Goal: Task Accomplishment & Management: Complete application form

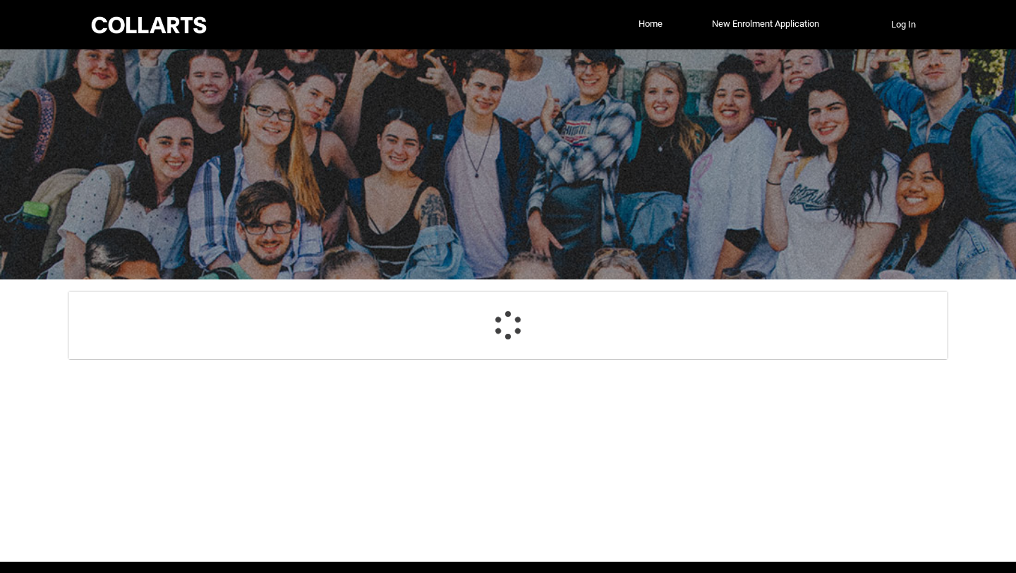
select select "GenderOptions.[DEMOGRAPHIC_DATA]"
select select "MailingCountry_Options.1101"
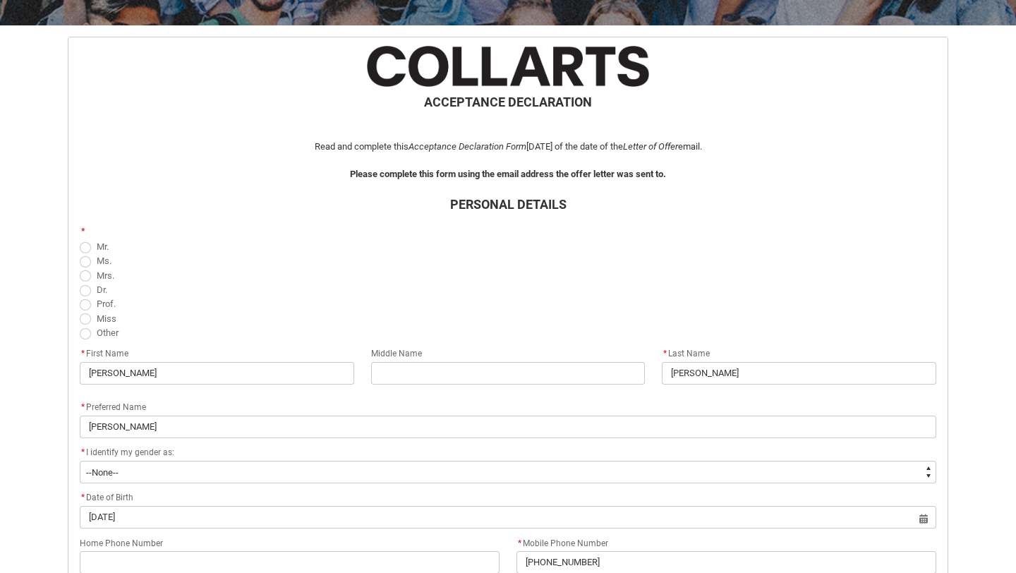
scroll to position [260, 0]
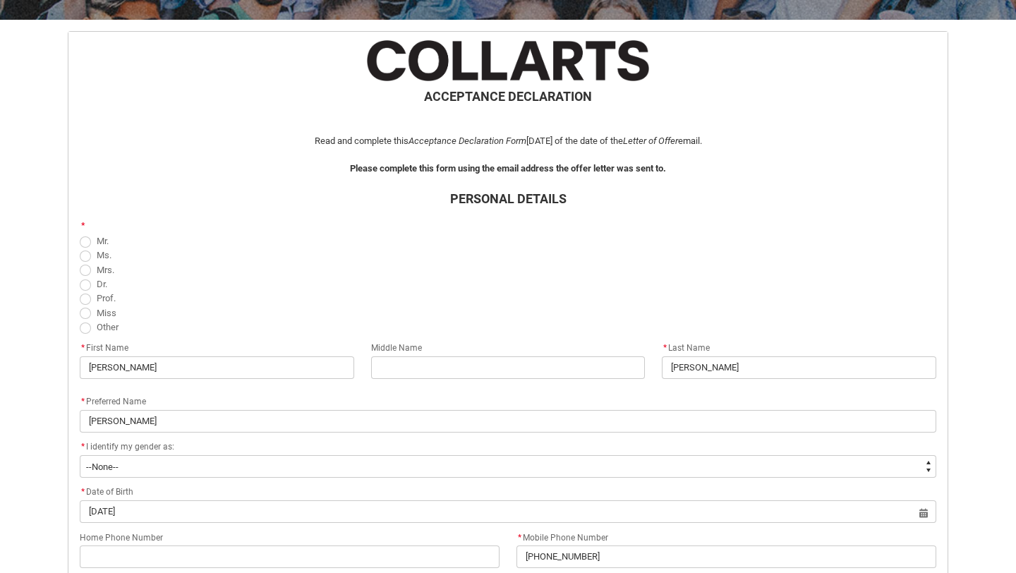
click at [484, 251] on span "Ms." at bounding box center [508, 255] width 856 height 14
click at [83, 254] on span "REDU_Acceptance_Declaration flow" at bounding box center [85, 255] width 11 height 11
click at [80, 248] on input "Ms." at bounding box center [79, 247] width 1 height 1
radio input "true"
click at [416, 375] on input "REDU_Acceptance_Declaration flow" at bounding box center [508, 367] width 274 height 23
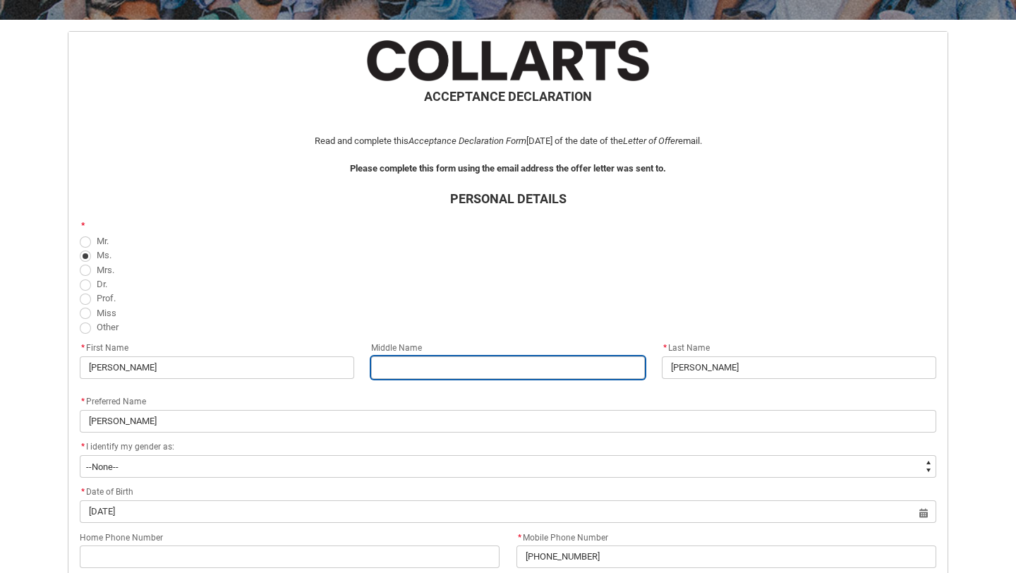
type lightning-primitive-input-simple "C"
type input "C"
type lightning-primitive-input-simple "Ca"
type input "Ca"
type lightning-primitive-input-simple "Cat"
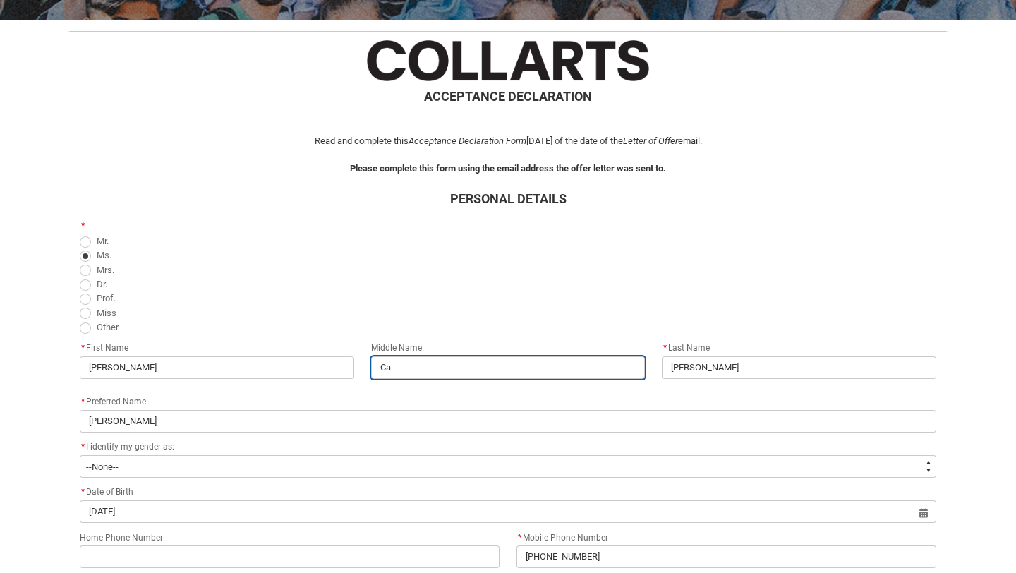
type input "Cat"
type lightning-primitive-input-simple "Cath"
type input "Cath"
type lightning-primitive-input-simple "Cathe"
type input "Cathe"
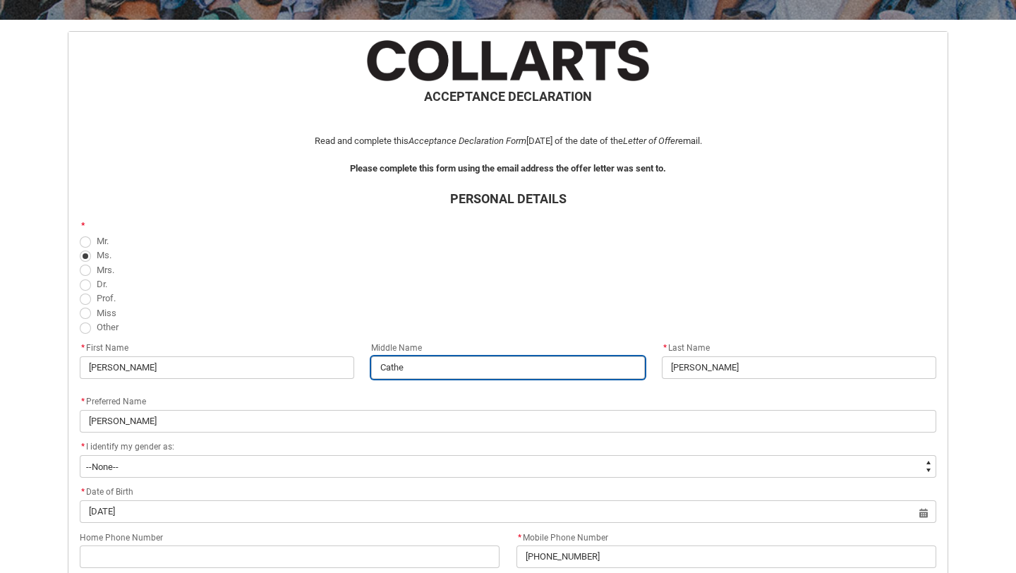
type lightning-primitive-input-simple "[PERSON_NAME]"
type input "[PERSON_NAME]"
type lightning-primitive-input-simple "Catheri"
type input "Catheri"
type lightning-primitive-input-simple "Catherie"
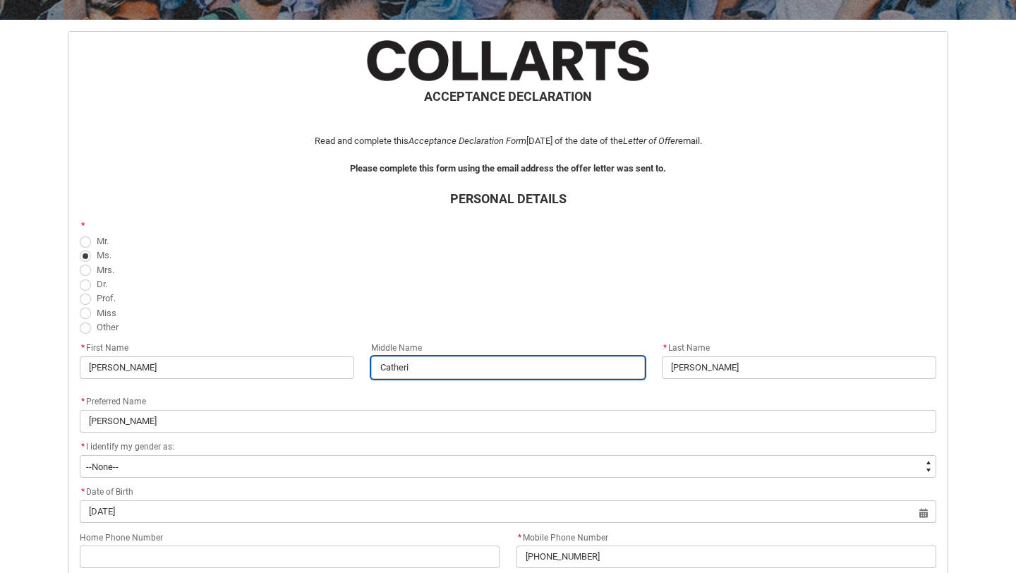
type input "Catherie"
type lightning-primitive-input-simple "Catheri"
type input "Catheri"
type lightning-primitive-input-simple "[PERSON_NAME]"
type input "[PERSON_NAME]"
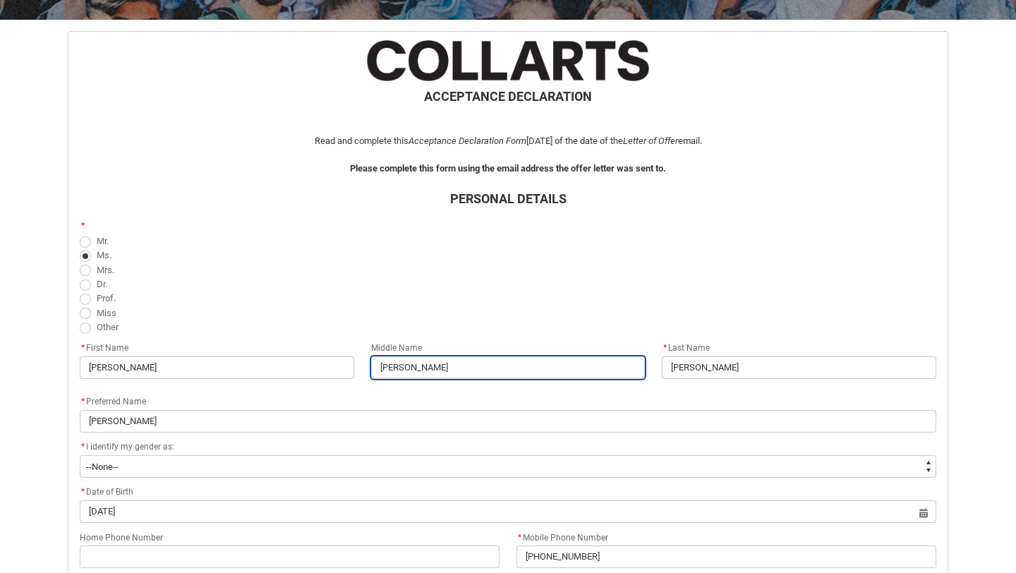
type lightning-primitive-input-simple "[PERSON_NAME]"
type input "[PERSON_NAME]"
type lightning-primitive-input-simple "[PERSON_NAME]"
type input "[PERSON_NAME]"
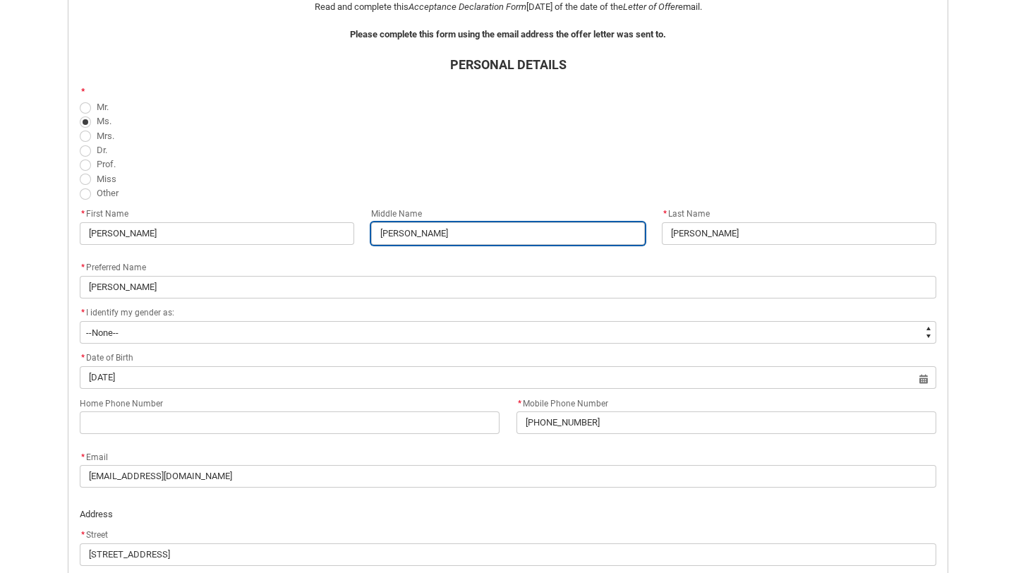
scroll to position [399, 0]
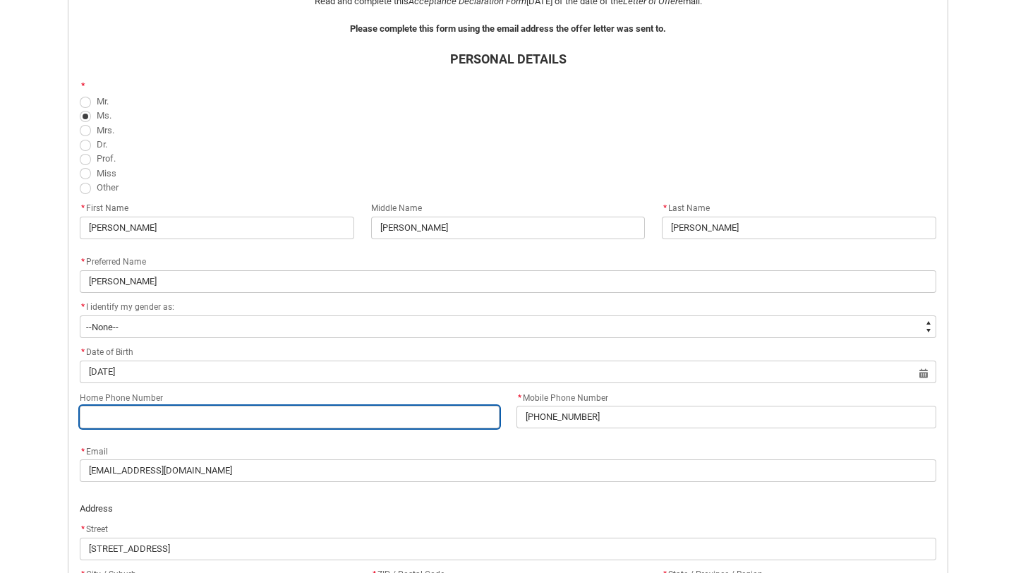
click at [184, 422] on input "Home Phone Number" at bounding box center [290, 417] width 420 height 23
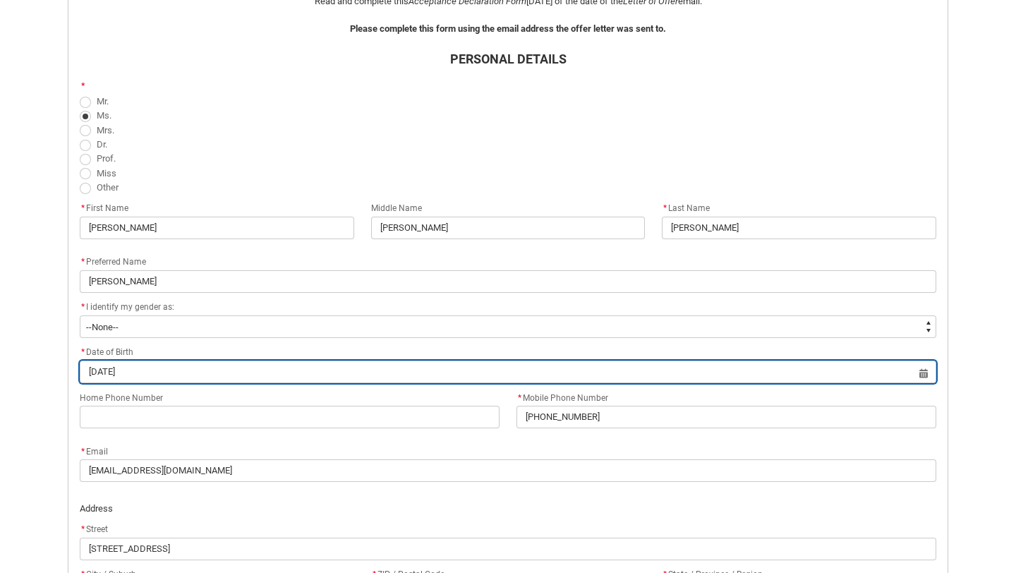
click at [212, 375] on input "[DATE]" at bounding box center [508, 371] width 856 height 23
select select "2002"
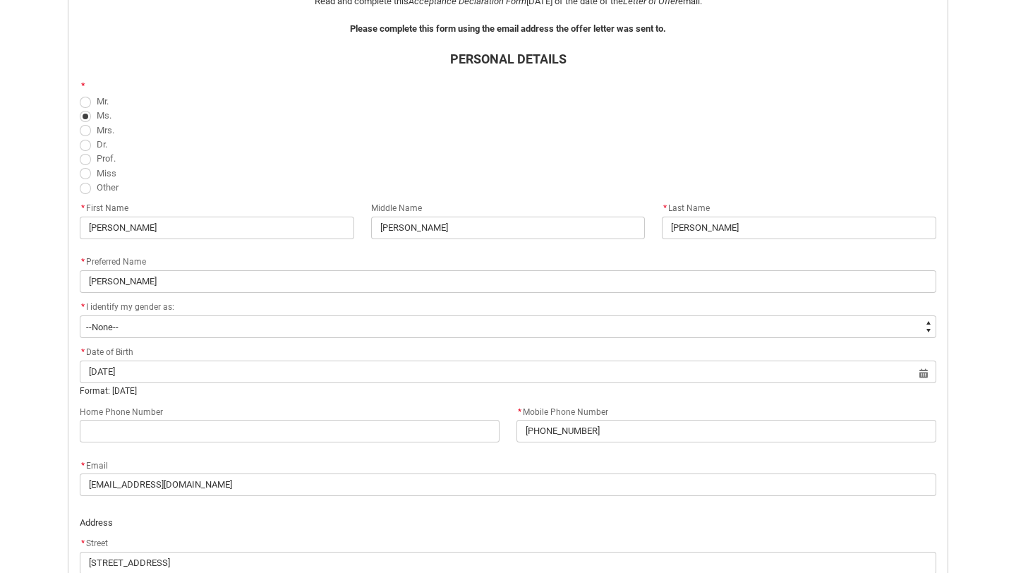
click at [349, 445] on flowruntime-screen-field "Home Phone Number" at bounding box center [289, 425] width 437 height 45
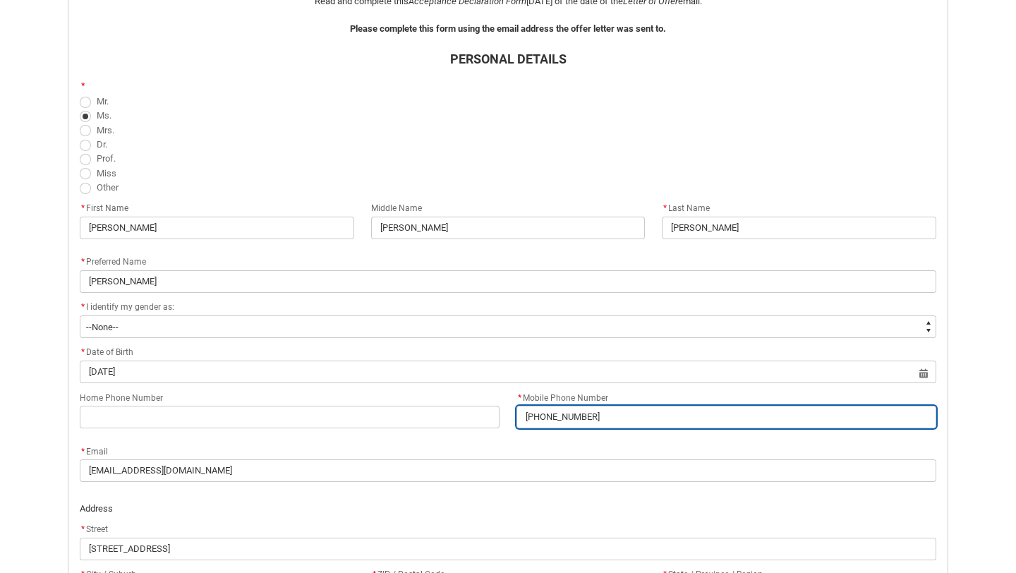
click at [622, 420] on input "[PHONE_NUMBER]" at bounding box center [726, 417] width 420 height 23
type lightning-primitive-input-simple "[PHONE_NUMBER]"
type input "[PHONE_NUMBER]"
type lightning-primitive-input-simple "[PHONE_NUMBER] ("
type input "[PHONE_NUMBER] ("
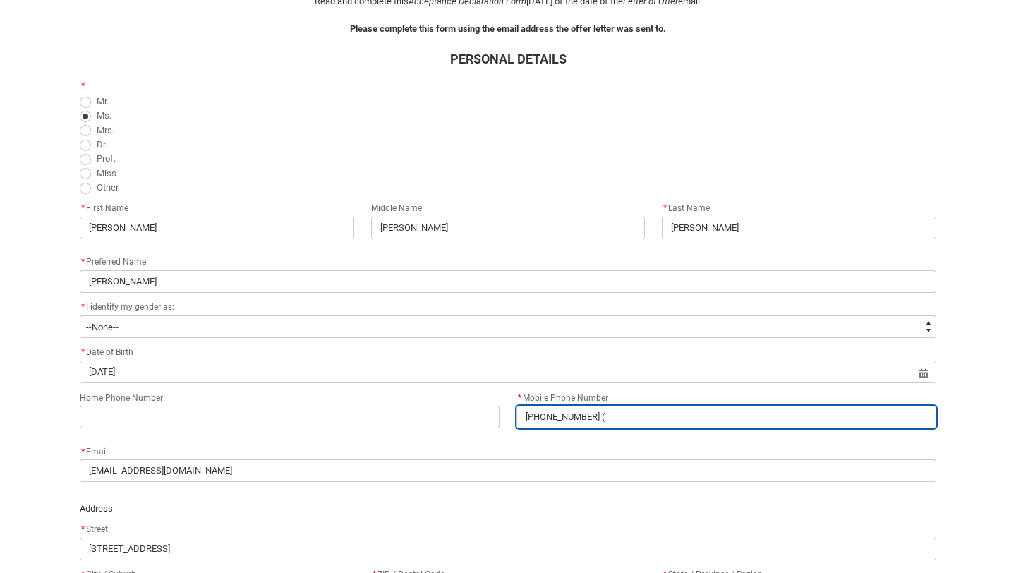
type lightning-primitive-input-simple "[PHONE_NUMBER] (u"
type input "[PHONE_NUMBER] (u"
type lightning-primitive-input-simple "[PHONE_NUMBER] ([GEOGRAPHIC_DATA]"
type input "[PHONE_NUMBER] ([GEOGRAPHIC_DATA]"
type lightning-primitive-input-simple "[PHONE_NUMBER] ([GEOGRAPHIC_DATA])"
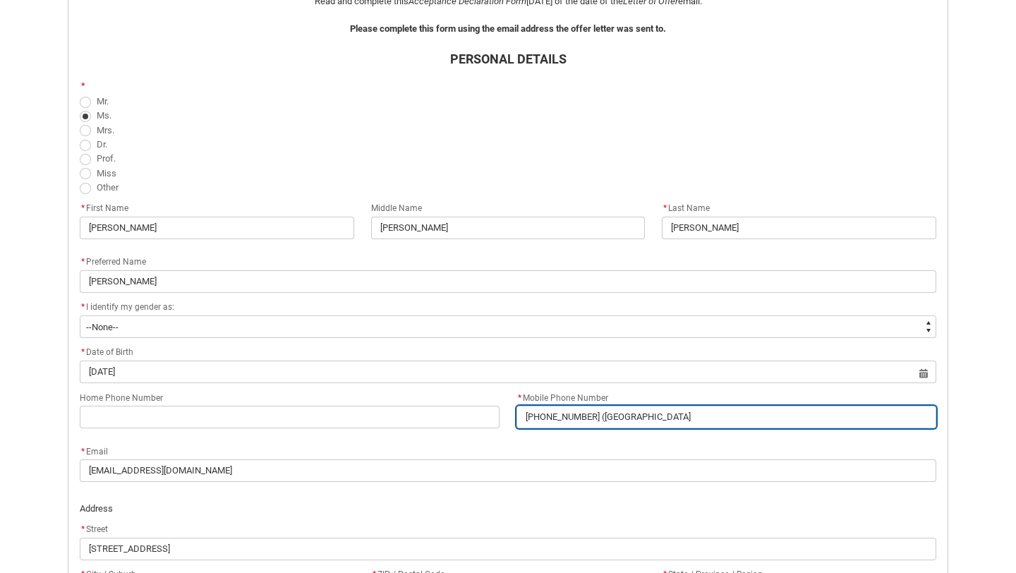
type input "[PHONE_NUMBER] ([GEOGRAPHIC_DATA])"
type lightning-primitive-input-simple "[PHONE_NUMBER] ([GEOGRAPHIC_DATA])"
type input "[PHONE_NUMBER] ([GEOGRAPHIC_DATA])"
type lightning-primitive-input-simple "[PHONE_NUMBER] ([GEOGRAPHIC_DATA]) +"
type input "[PHONE_NUMBER] ([GEOGRAPHIC_DATA]) +"
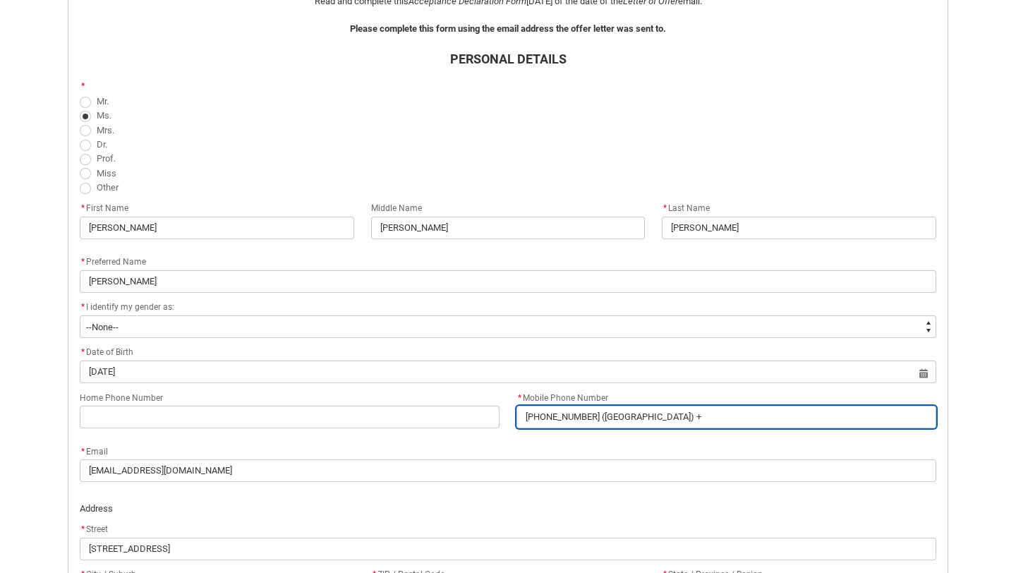
type lightning-primitive-input-simple "[PHONE_NUMBER] ([GEOGRAPHIC_DATA]) +6"
type input "[PHONE_NUMBER] ([GEOGRAPHIC_DATA]) +6"
type lightning-primitive-input-simple "[PHONE_NUMBER] ([GEOGRAPHIC_DATA]) +61"
type input "[PHONE_NUMBER] ([GEOGRAPHIC_DATA]) +61"
type lightning-primitive-input-simple "[PHONE_NUMBER] ([GEOGRAPHIC_DATA]) +614"
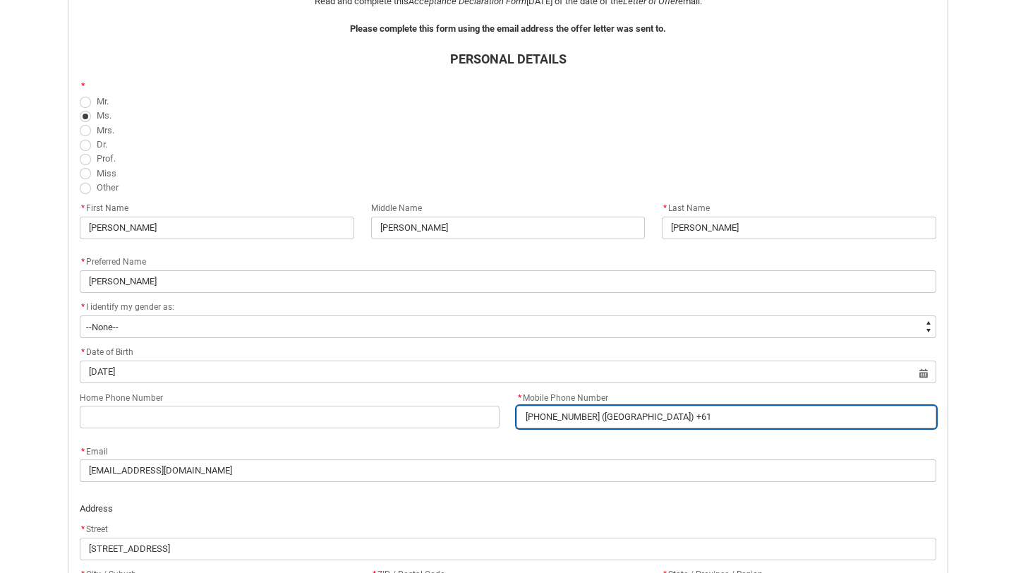
type input "[PHONE_NUMBER] ([GEOGRAPHIC_DATA]) +614"
type lightning-primitive-input-simple "[PHONE_NUMBER] ([GEOGRAPHIC_DATA]) +6147"
type input "[PHONE_NUMBER] ([GEOGRAPHIC_DATA]) +6147"
type lightning-primitive-input-simple "[PHONE_NUMBER] ([GEOGRAPHIC_DATA]) +61477"
type input "[PHONE_NUMBER] ([GEOGRAPHIC_DATA]) +61477"
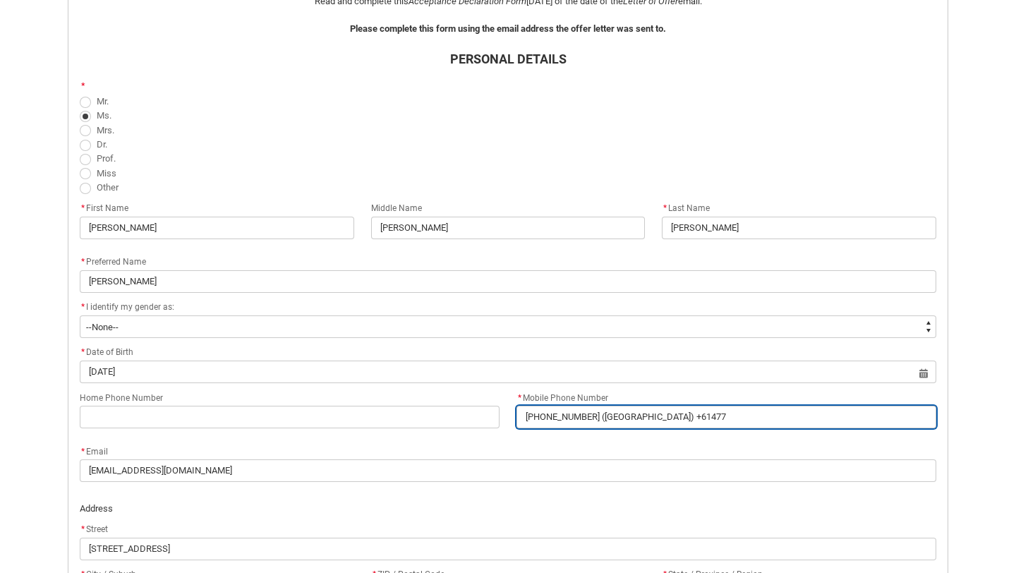
type lightning-primitive-input-simple "[PHONE_NUMBER] ([GEOGRAPHIC_DATA]) +614771"
type input "[PHONE_NUMBER] ([GEOGRAPHIC_DATA]) +614771"
type lightning-primitive-input-simple "[PHONE_NUMBER] ([GEOGRAPHIC_DATA]) +6147715"
type input "[PHONE_NUMBER] ([GEOGRAPHIC_DATA]) +6147715"
type lightning-primitive-input-simple "[PHONE_NUMBER] ([GEOGRAPHIC_DATA]) +61477152"
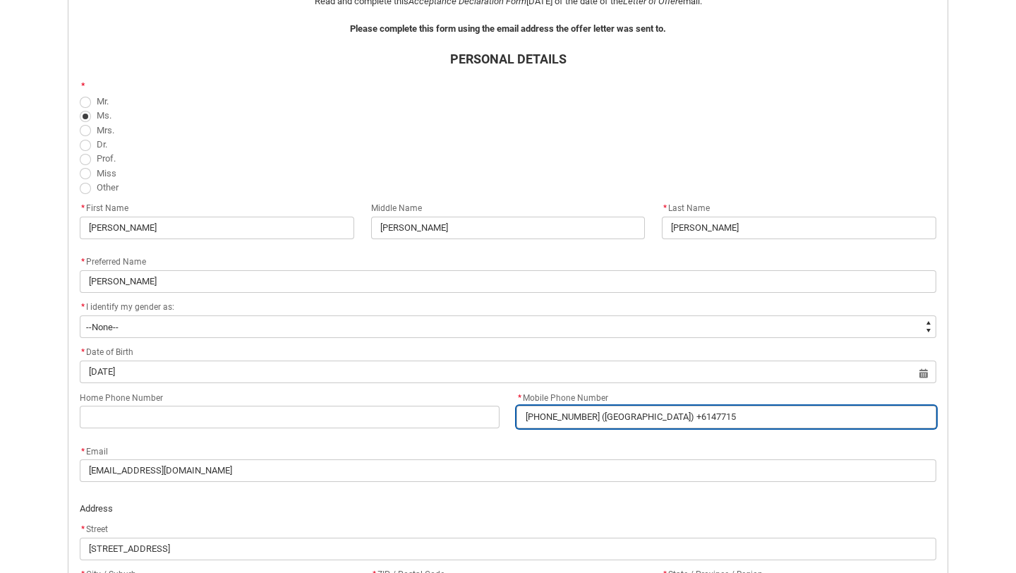
type input "[PHONE_NUMBER] ([GEOGRAPHIC_DATA]) +61477152"
type lightning-primitive-input-simple "[PHONE_NUMBER] ([GEOGRAPHIC_DATA]) [PHONE_NUMBER]"
type input "[PHONE_NUMBER] ([GEOGRAPHIC_DATA]) [PHONE_NUMBER]"
type lightning-primitive-input-simple "[PHONE_NUMBER] ([GEOGRAPHIC_DATA]) [PHONE_NUMBER]"
type input "[PHONE_NUMBER] ([GEOGRAPHIC_DATA]) [PHONE_NUMBER]"
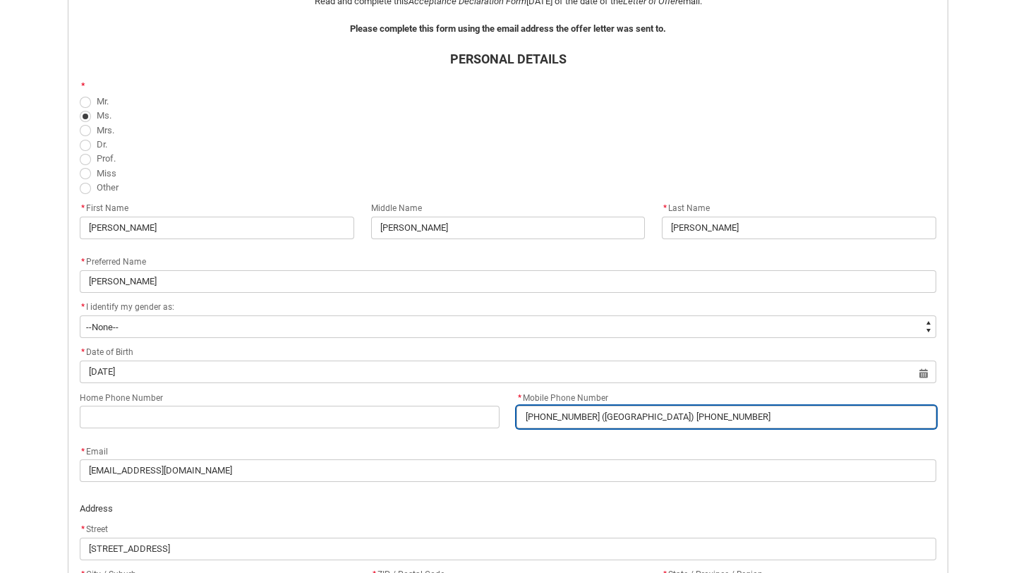
type lightning-primitive-input-simple "[PHONE_NUMBER] ([GEOGRAPHIC_DATA]) [PHONE_NUMBER]"
type input "[PHONE_NUMBER] ([GEOGRAPHIC_DATA]) [PHONE_NUMBER]"
click at [606, 418] on input "[PHONE_NUMBER] ([GEOGRAPHIC_DATA]) [PHONE_NUMBER]" at bounding box center [726, 417] width 420 height 23
type lightning-primitive-input-simple "[PHONE_NUMBER] (u) [PHONE_NUMBER]"
type input "[PHONE_NUMBER] (u) [PHONE_NUMBER]"
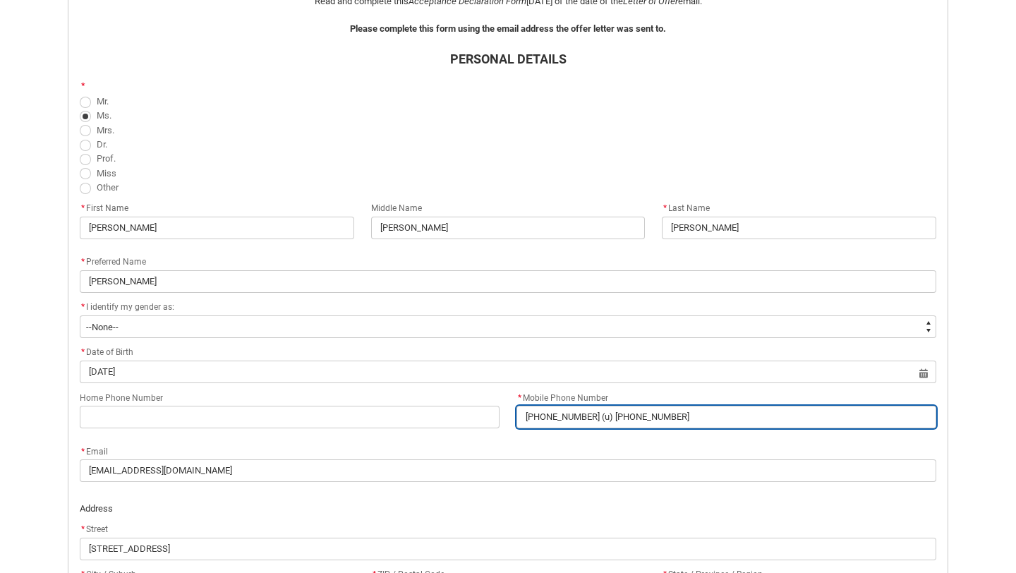
type lightning-primitive-input-simple "[PHONE_NUMBER] () [PHONE_NUMBER]"
type input "[PHONE_NUMBER] () [PHONE_NUMBER]"
type lightning-primitive-input-simple "[PHONE_NUMBER] (U) [PHONE_NUMBER]"
type input "[PHONE_NUMBER] (U) [PHONE_NUMBER]"
type lightning-primitive-input-simple "[PHONE_NUMBER] ([GEOGRAPHIC_DATA]) [PHONE_NUMBER]"
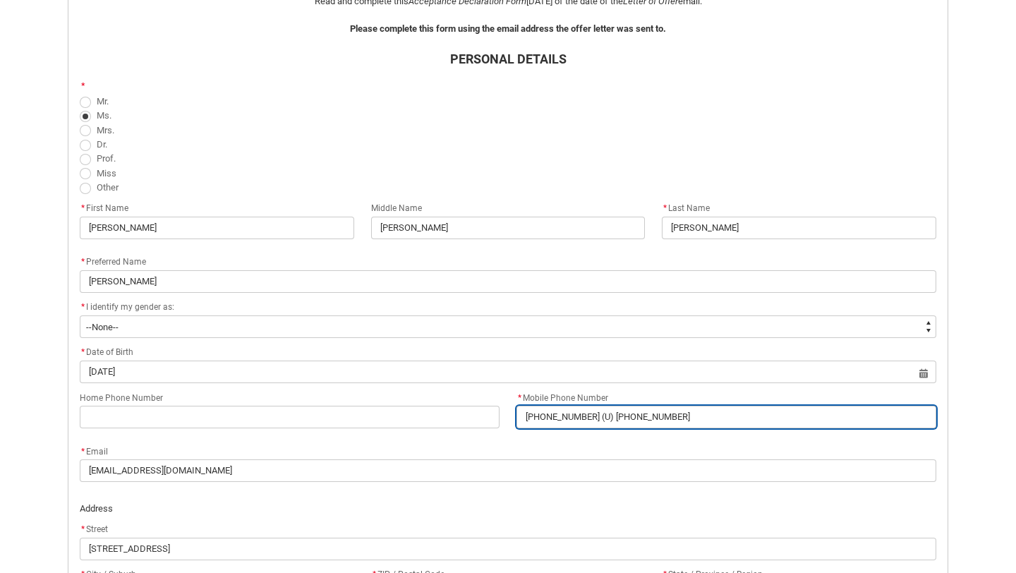
type input "[PHONE_NUMBER] ([GEOGRAPHIC_DATA]) [PHONE_NUMBER]"
click at [687, 420] on input "[PHONE_NUMBER] ([GEOGRAPHIC_DATA]) [PHONE_NUMBER]" at bounding box center [726, 417] width 420 height 23
type lightning-primitive-input-simple "[PHONE_NUMBER] ([GEOGRAPHIC_DATA]) [PHONE_NUMBER]"
type input "[PHONE_NUMBER] ([GEOGRAPHIC_DATA]) [PHONE_NUMBER]"
type lightning-primitive-input-simple "[PHONE_NUMBER] ([GEOGRAPHIC_DATA]) [PHONE_NUMBER] ("
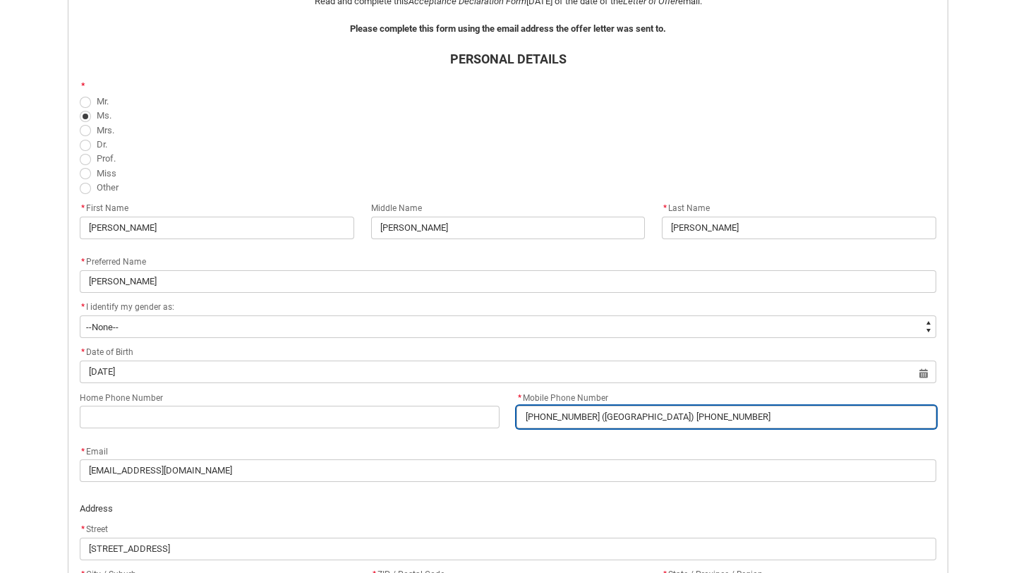
type input "[PHONE_NUMBER] ([GEOGRAPHIC_DATA]) [PHONE_NUMBER] ("
type lightning-primitive-input-simple "[PHONE_NUMBER] ([GEOGRAPHIC_DATA]) [PHONE_NUMBER] (A"
type input "[PHONE_NUMBER] ([GEOGRAPHIC_DATA]) [PHONE_NUMBER] (A"
type lightning-primitive-input-simple "[PHONE_NUMBER] ([GEOGRAPHIC_DATA]) [PHONE_NUMBER] (AU"
type input "[PHONE_NUMBER] ([GEOGRAPHIC_DATA]) [PHONE_NUMBER] (AU"
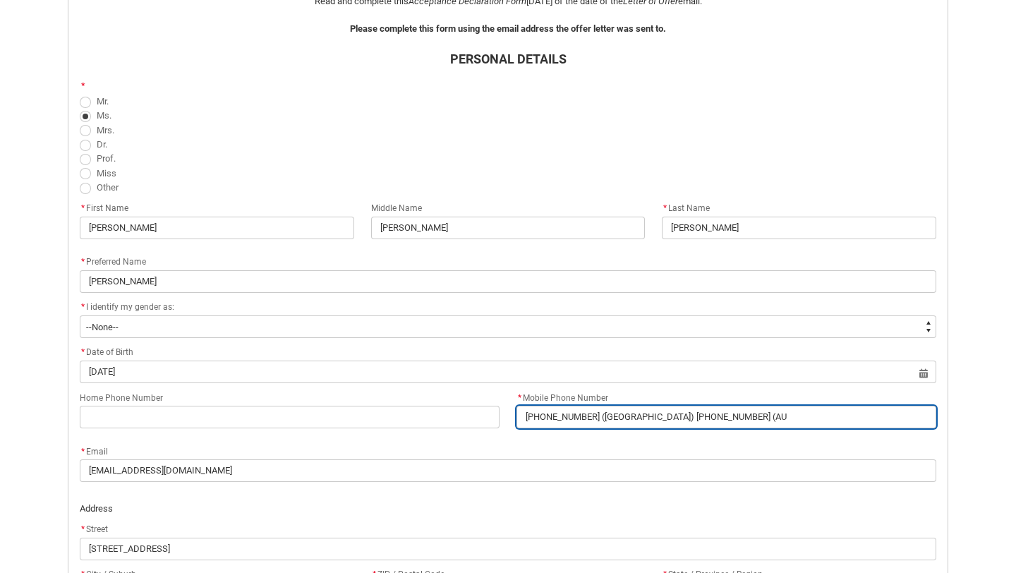
type lightning-primitive-input-simple "[PHONE_NUMBER] ([GEOGRAPHIC_DATA]) [PHONE_NUMBER] (AUS"
type input "[PHONE_NUMBER] ([GEOGRAPHIC_DATA]) [PHONE_NUMBER] (AUS"
type lightning-primitive-input-simple "[PHONE_NUMBER] ([GEOGRAPHIC_DATA]) [PHONE_NUMBER] (AUS)"
type input "[PHONE_NUMBER] ([GEOGRAPHIC_DATA]) [PHONE_NUMBER] (AUS)"
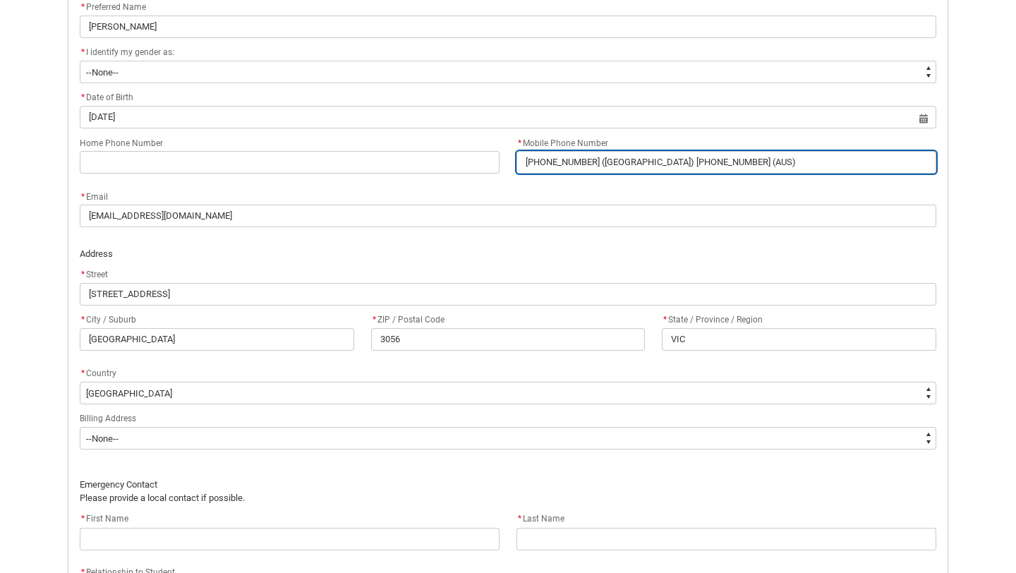
scroll to position [655, 0]
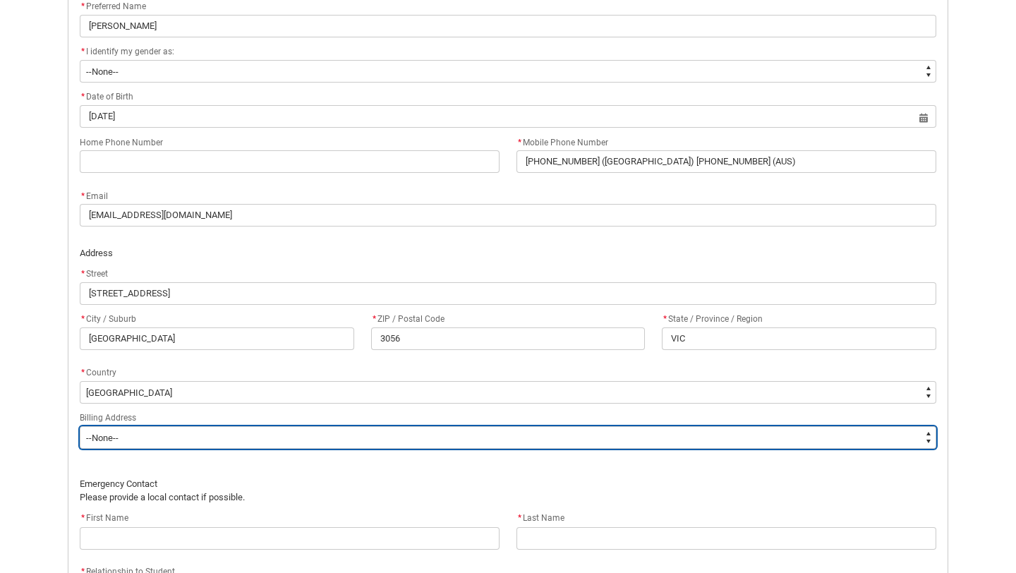
click at [183, 439] on select "--None-- Same as above Different to above - please complete below" at bounding box center [508, 437] width 856 height 23
type lightning-select "BillingAddressOption_Same"
select select "BillingAddressOption_Same"
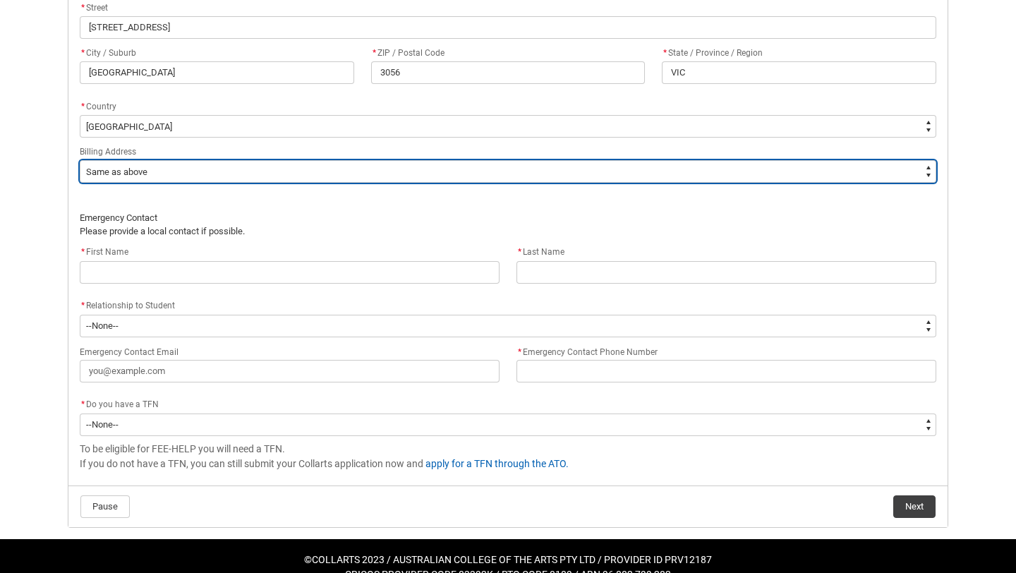
scroll to position [925, 0]
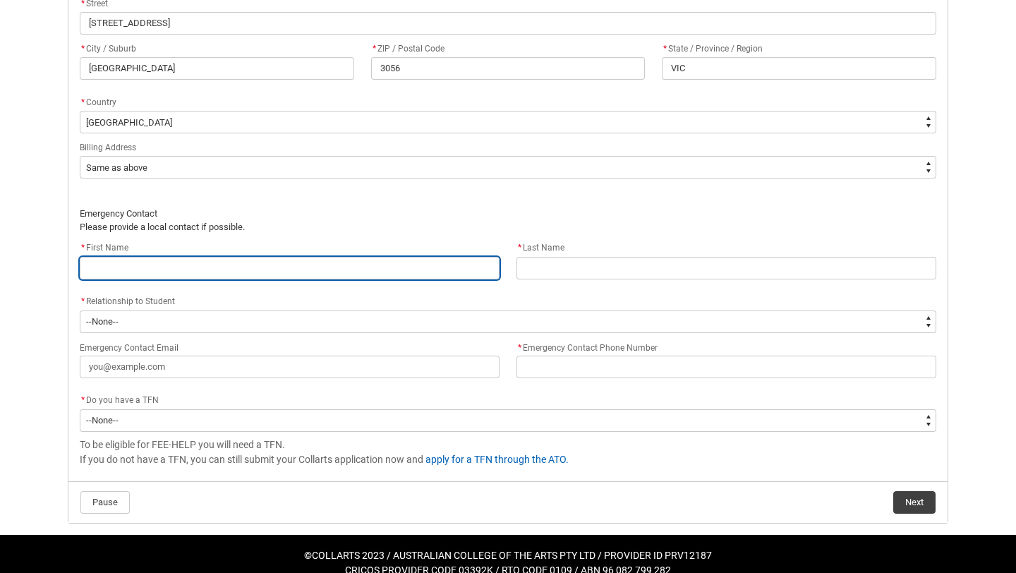
click at [270, 265] on input "REDU_Acceptance_Declaration flow" at bounding box center [290, 268] width 420 height 23
type lightning-primitive-input-simple "d"
type input "d"
type lightning-primitive-input-simple "dA"
type input "dA"
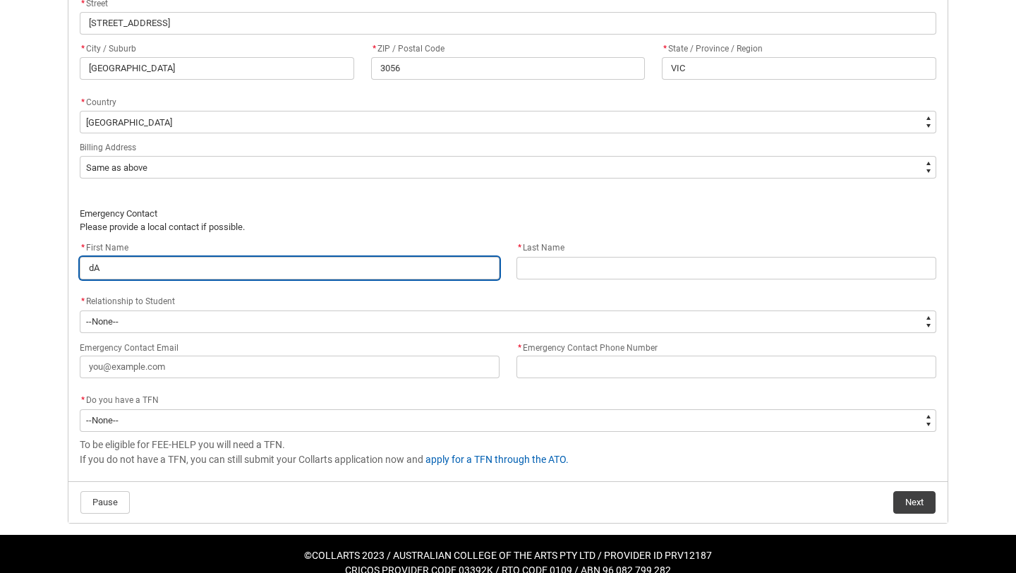
type lightning-primitive-input-simple "dAV"
type input "dAV"
type lightning-primitive-input-simple "dAVU"
type input "dAVU"
type lightning-primitive-input-simple "dAV"
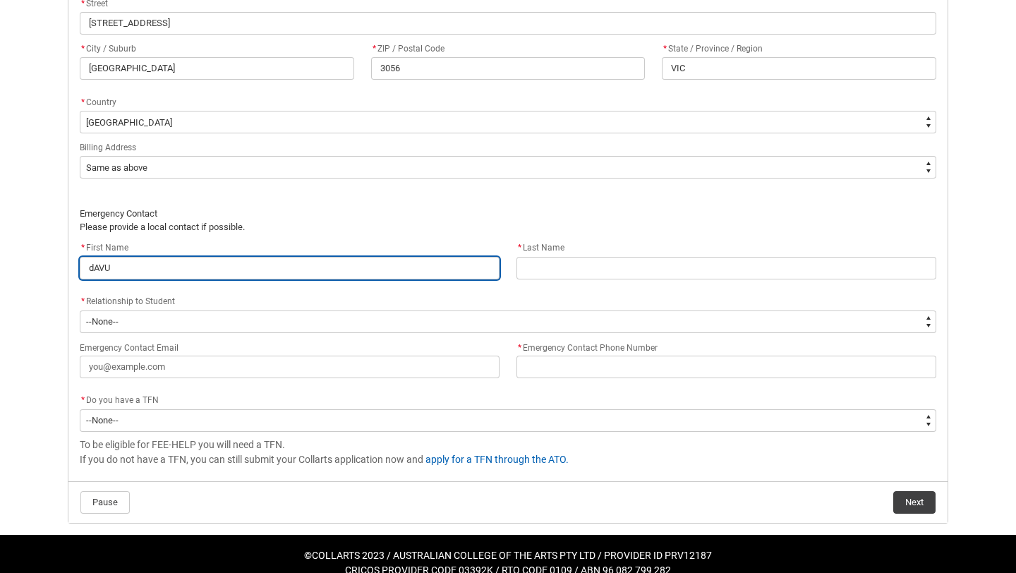
type input "dAV"
type lightning-primitive-input-simple "dA"
type input "dA"
type lightning-primitive-input-simple "d"
type input "d"
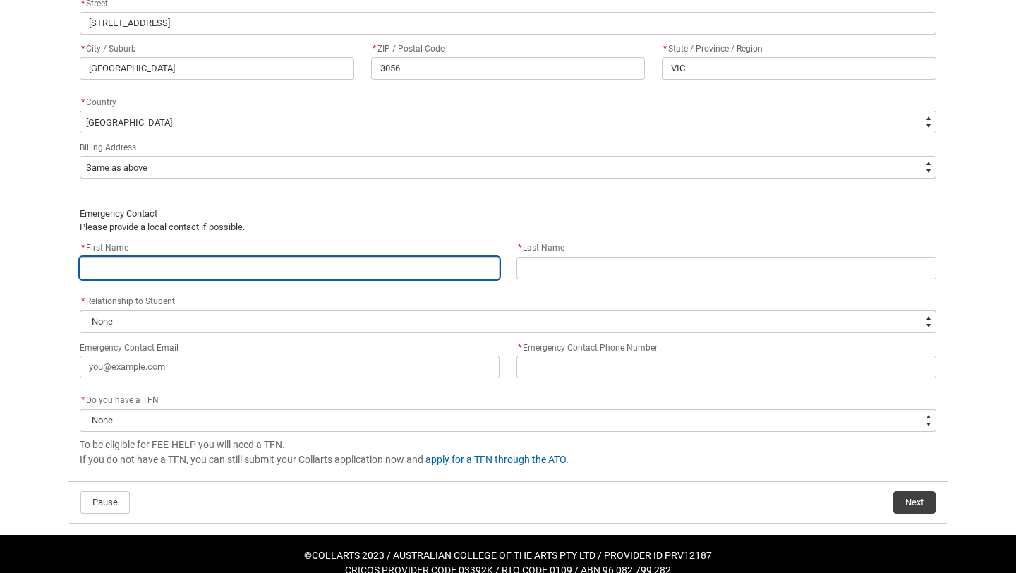
type lightning-primitive-input-simple "D"
type input "D"
type lightning-primitive-input-simple "DA"
type input "DA"
type lightning-primitive-input-simple "DAV"
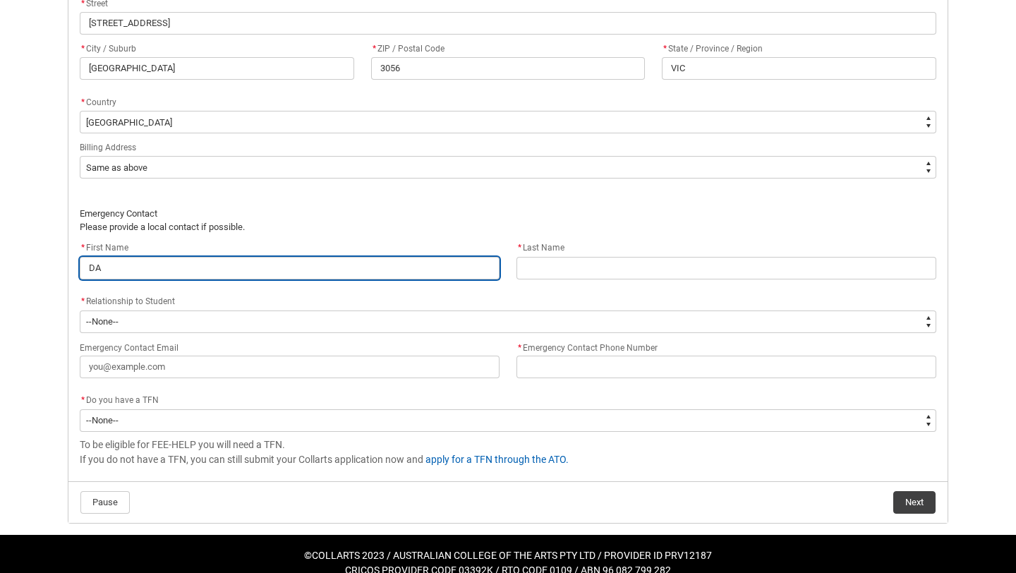
type input "DAV"
type lightning-primitive-input-simple "DA"
type input "DA"
type lightning-primitive-input-simple "D"
type input "D"
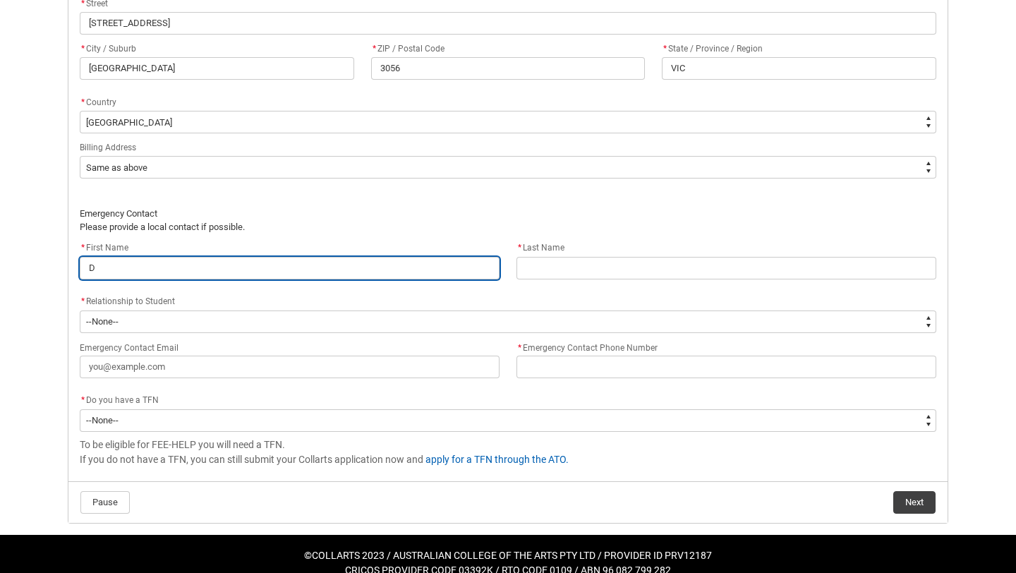
type lightning-primitive-input-simple "Da"
type input "Da"
type lightning-primitive-input-simple "Dav"
type input "Dav"
type lightning-primitive-input-simple "Davi"
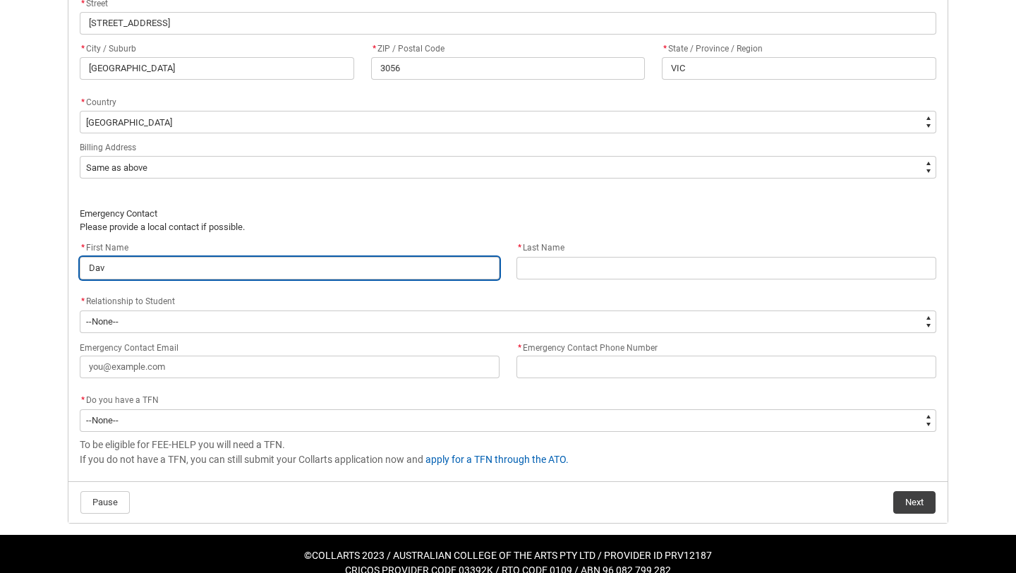
type input "Davi"
type lightning-primitive-input-simple "[PERSON_NAME]"
type input "[PERSON_NAME]"
type lightning-primitive-input-simple "[PERSON_NAME]"
type input "[PERSON_NAME]"
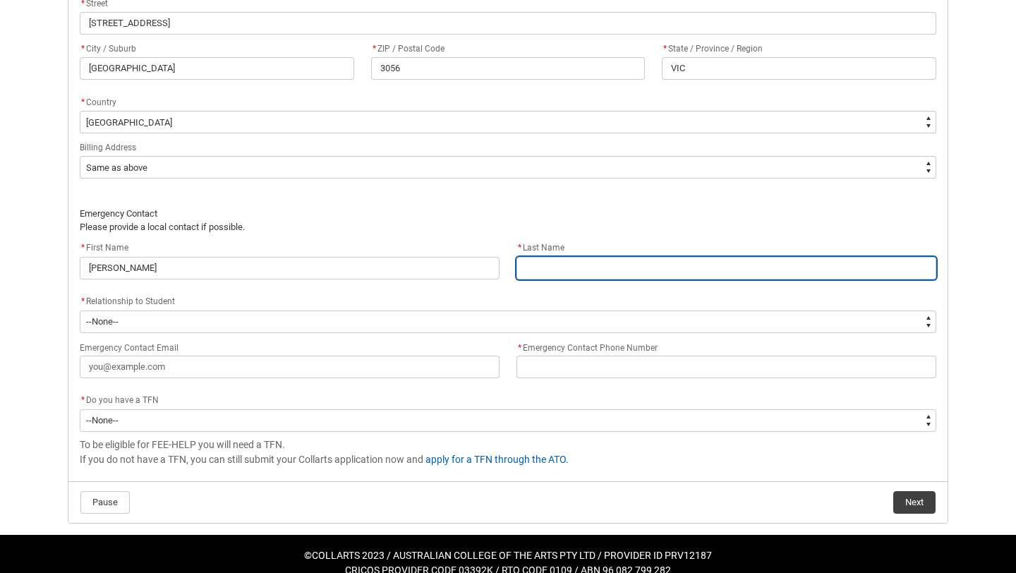
click at [541, 260] on input "REDU_Acceptance_Declaration flow" at bounding box center [726, 268] width 420 height 23
type lightning-primitive-input-simple "R"
type input "R"
type lightning-primitive-input-simple "Ri"
type input "Ri"
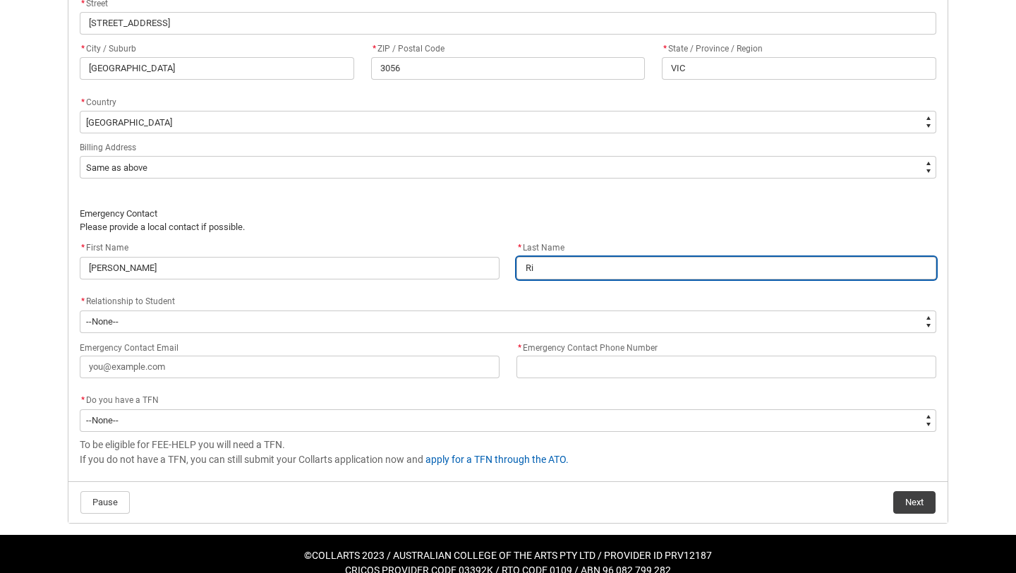
type lightning-primitive-input-simple "Ric"
type input "Ric"
type lightning-primitive-input-simple "Rich"
type input "Rich"
type lightning-primitive-input-simple "Richt"
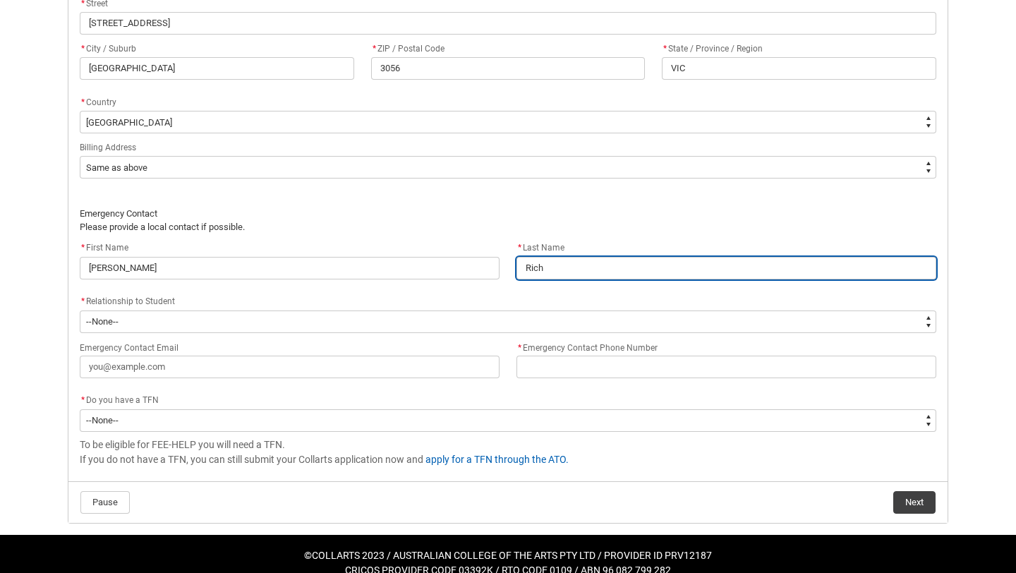
type input "Richt"
type lightning-primitive-input-simple "Richte"
type input "Richte"
type lightning-primitive-input-simple "[PERSON_NAME]"
type input "[PERSON_NAME]"
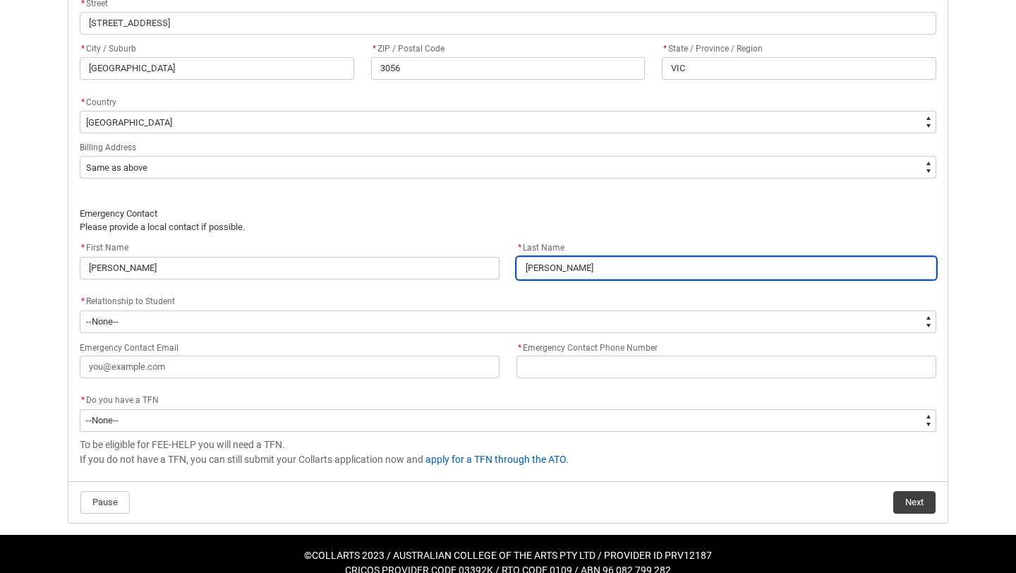
type lightning-primitive-input-simple "[PERSON_NAME]"
type input "[PERSON_NAME]"
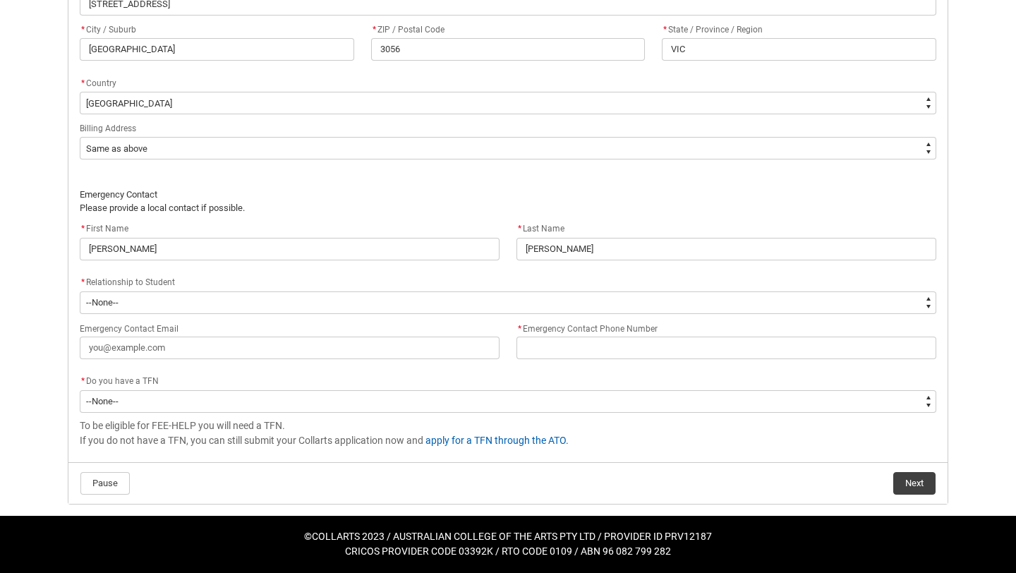
click at [337, 370] on div "Emergency Contact Email * Emergency Contact Phone Number" at bounding box center [507, 347] width 873 height 54
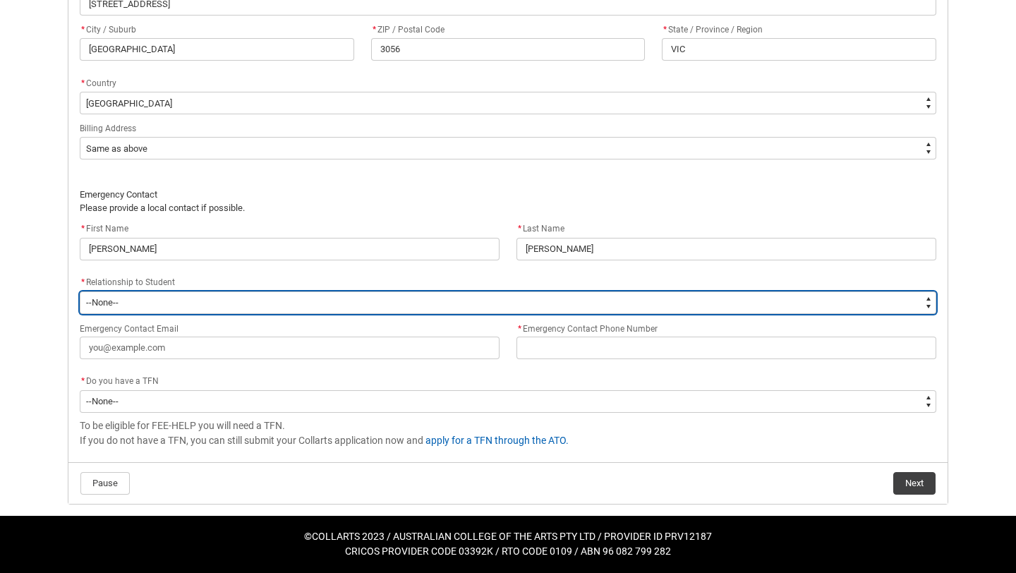
click at [300, 299] on select "--None-- Mother Father Sibling Child Partner Relation Friend" at bounding box center [508, 302] width 856 height 23
type lightning-select "EmergencyContact_RelationshipOptions.Father"
select select "EmergencyContact_RelationshipOptions.Father"
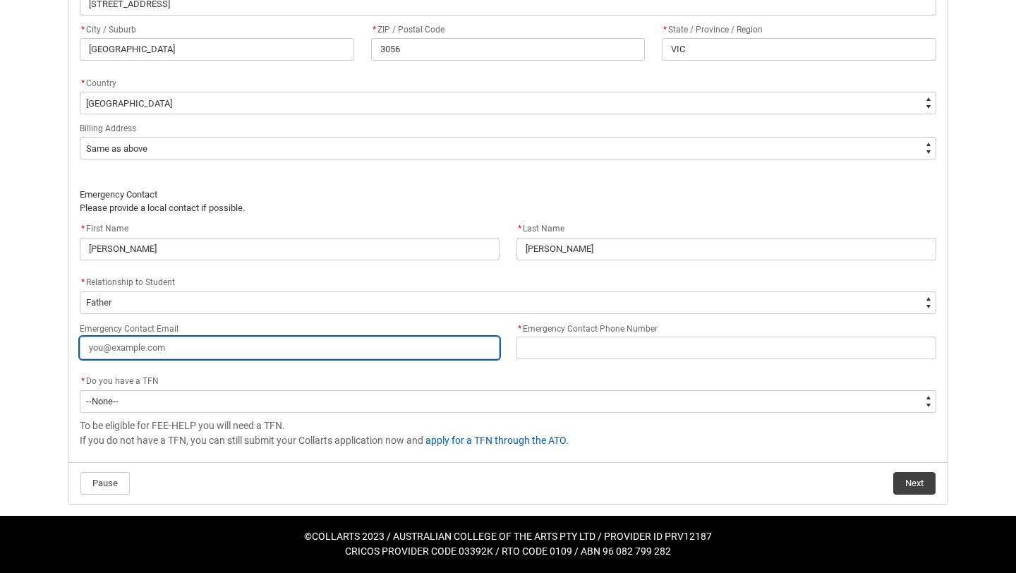
click at [192, 347] on input "Emergency Contact Email" at bounding box center [290, 347] width 420 height 23
type lightning-primitive-input-simple "d"
type input "d"
type lightning-primitive-input-simple "da"
type input "da"
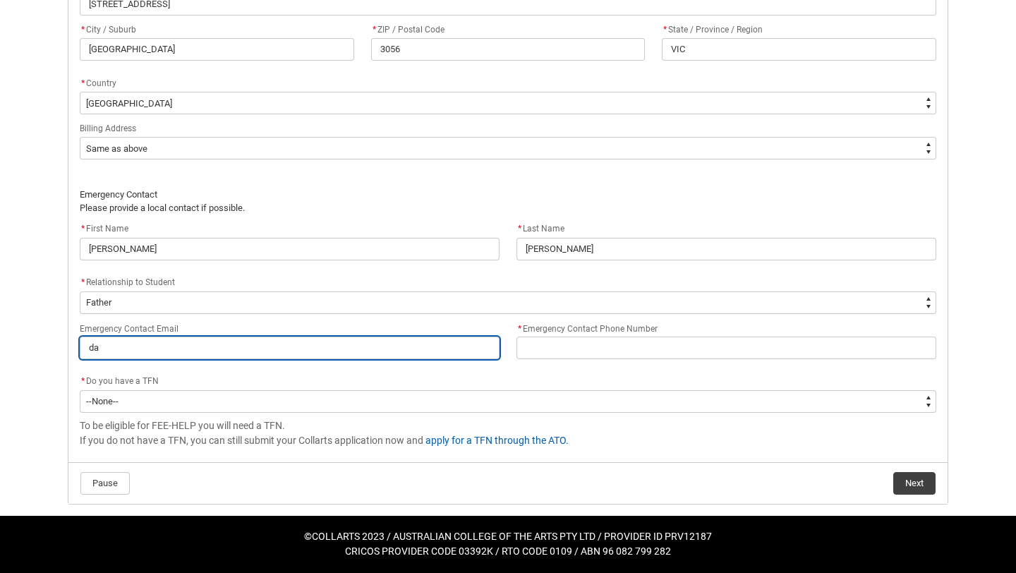
type lightning-primitive-input-simple "dar"
type input "dar"
type lightning-primitive-input-simple "dari"
type input "dari"
type lightning-primitive-input-simple "[PERSON_NAME]"
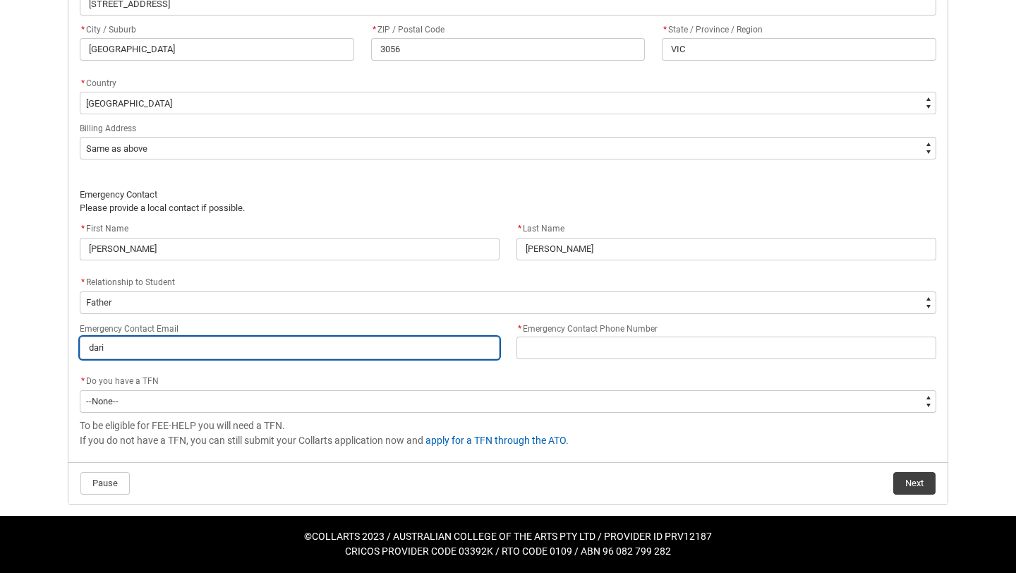
type input "[PERSON_NAME]"
type lightning-primitive-input-simple "darich"
type input "darich"
type lightning-primitive-input-simple "daricht"
type input "daricht"
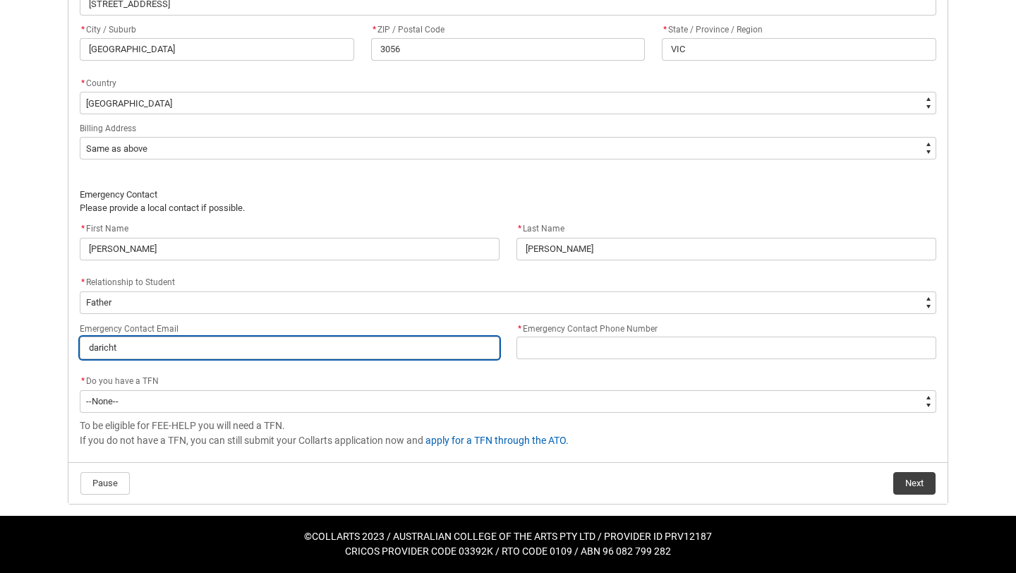
type lightning-primitive-input-simple "darichte"
type input "darichte"
type lightning-primitive-input-simple "darichter"
type input "darichter"
type lightning-primitive-input-simple "darichter9"
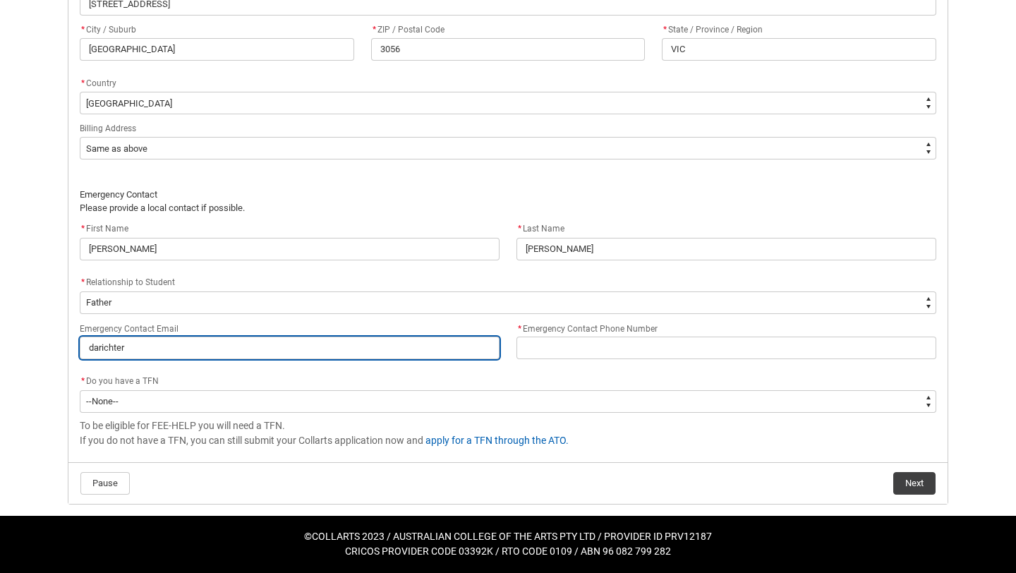
type input "darichter9"
type lightning-primitive-input-simple "darichter95"
type input "darichter95"
type lightning-primitive-input-simple "darichter953"
type input "darichter953"
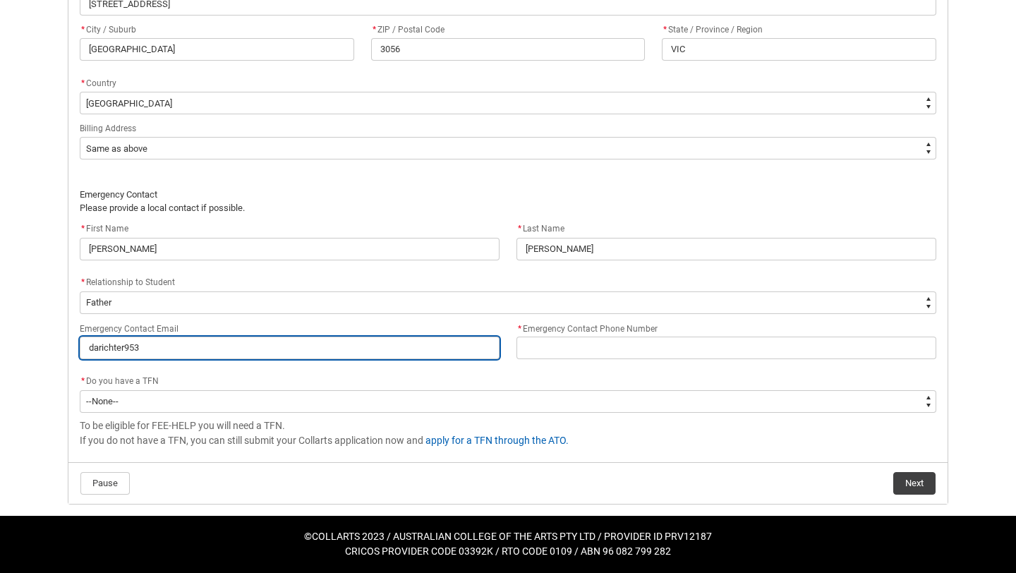
type lightning-primitive-input-simple "darichter9530"
type input "darichter9530"
type lightning-primitive-input-simple "darichter9530@"
type input "darichter9530@"
type lightning-primitive-input-simple "darichter9530@g"
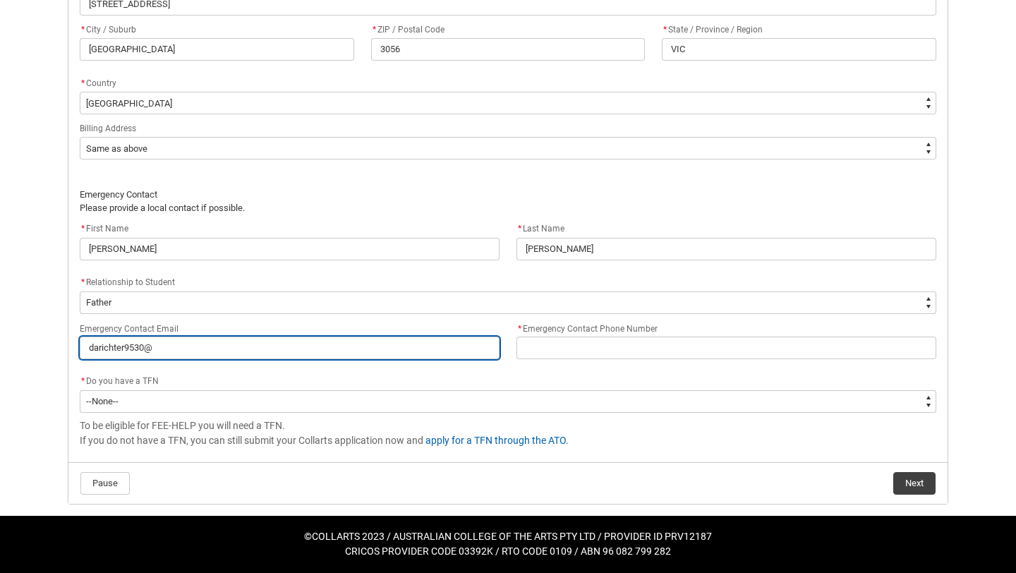
type input "darichter9530@g"
type lightning-primitive-input-simple "darichter9530@gm"
type input "darichter9530@gm"
type lightning-primitive-input-simple "darichter9530@gma"
type input "darichter9530@gma"
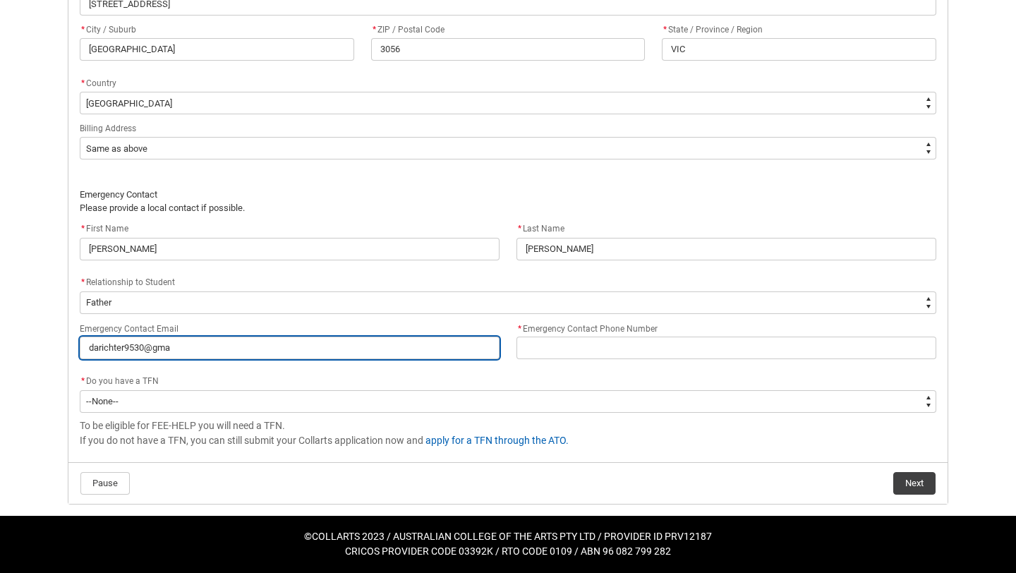
type lightning-primitive-input-simple "darichter9530@gmai"
type input "darichter9530@gmai"
type lightning-primitive-input-simple "[EMAIL_ADDRESS]"
type input "[EMAIL_ADDRESS]"
type lightning-primitive-input-simple "[EMAIL_ADDRESS]."
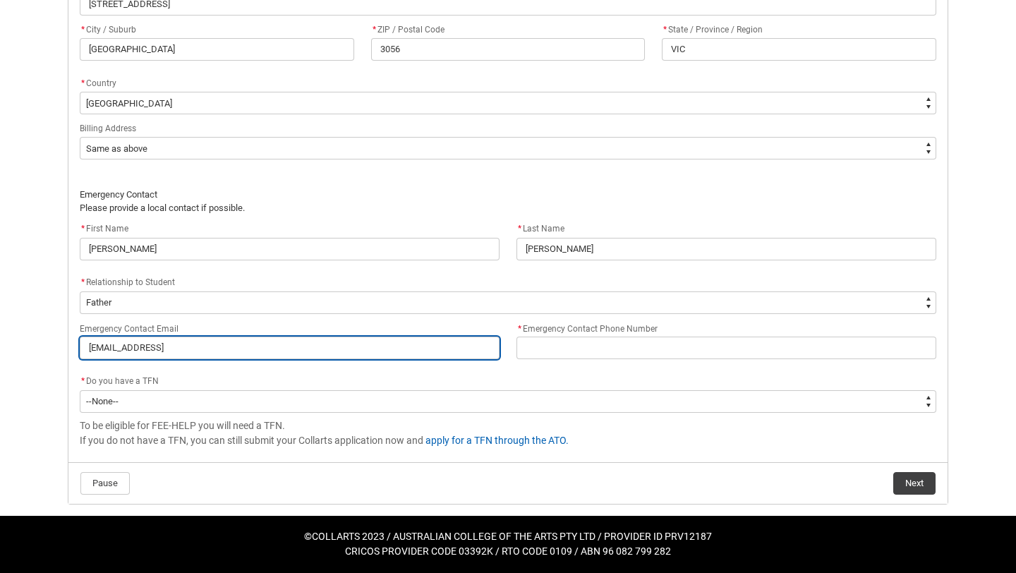
type input "[EMAIL_ADDRESS]."
type lightning-primitive-input-simple "darichter9530@gmail.c"
type input "darichter9530@gmail.c"
type lightning-primitive-input-simple "[EMAIL_ADDRESS][DOMAIN_NAME]"
type input "[EMAIL_ADDRESS][DOMAIN_NAME]"
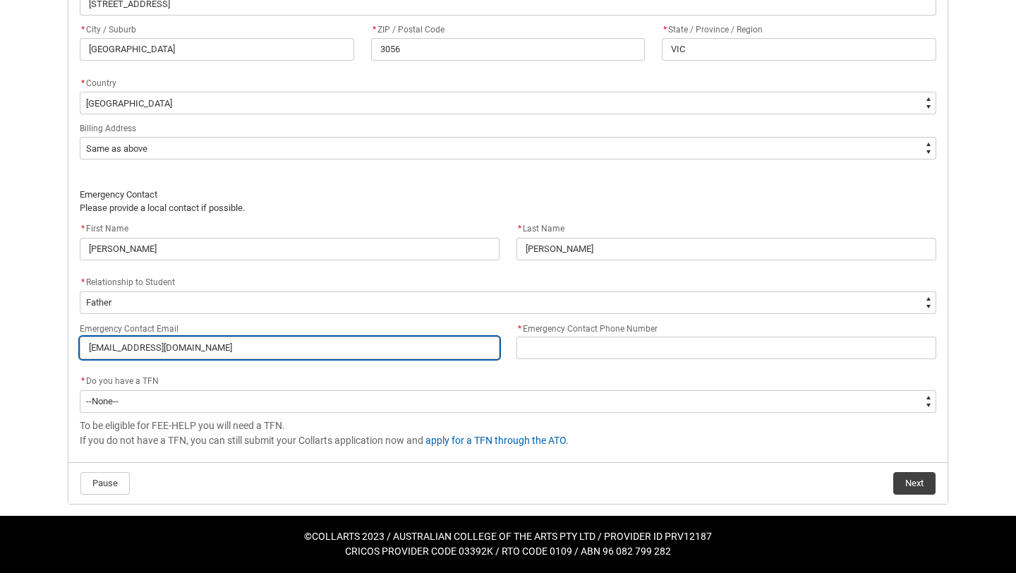
type lightning-primitive-input-simple "[EMAIL_ADDRESS][DOMAIN_NAME]"
type input "[EMAIL_ADDRESS][DOMAIN_NAME]"
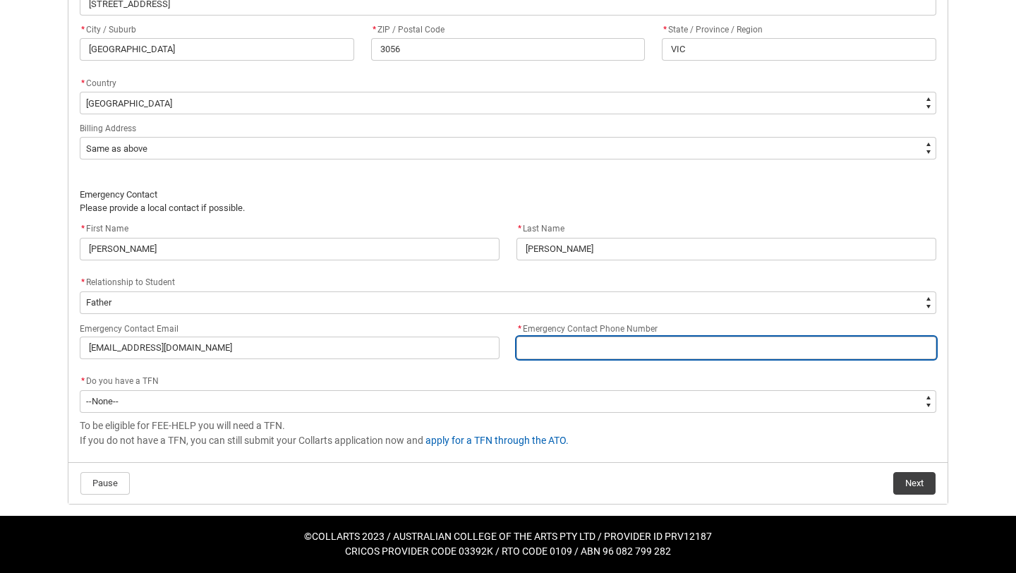
click at [542, 345] on input "* Emergency Contact Phone Number" at bounding box center [726, 347] width 420 height 23
type lightning-primitive-input-simple "+"
type input "+"
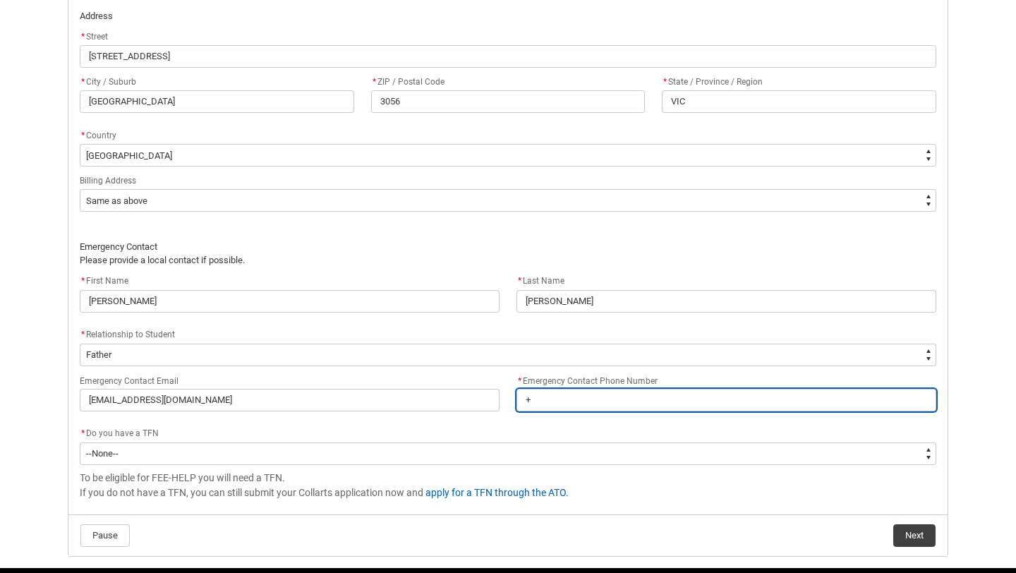
scroll to position [892, 0]
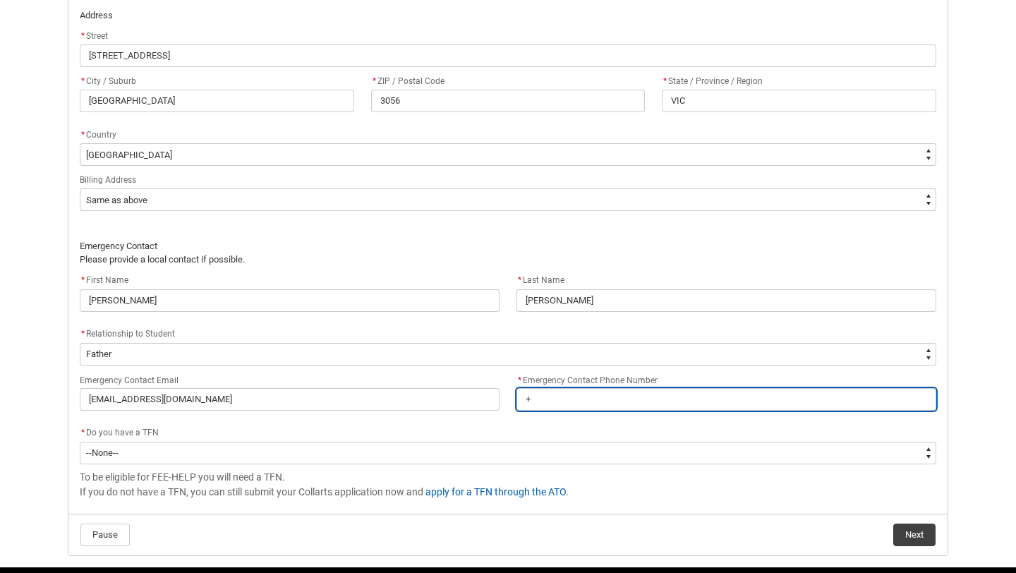
type lightning-primitive-input-simple "+\"
type input "+\"
type lightning-primitive-input-simple "+\\"
type input "+\\"
type lightning-primitive-input-simple "+\"
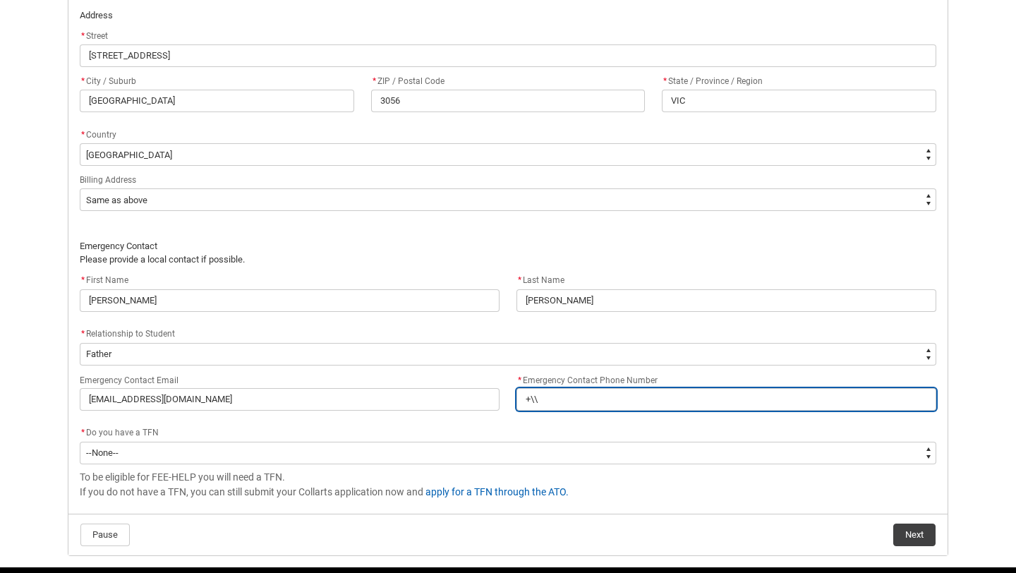
type input "+\"
type lightning-primitive-input-simple "+"
type input "+"
type lightning-primitive-input-simple "+6"
type input "+6"
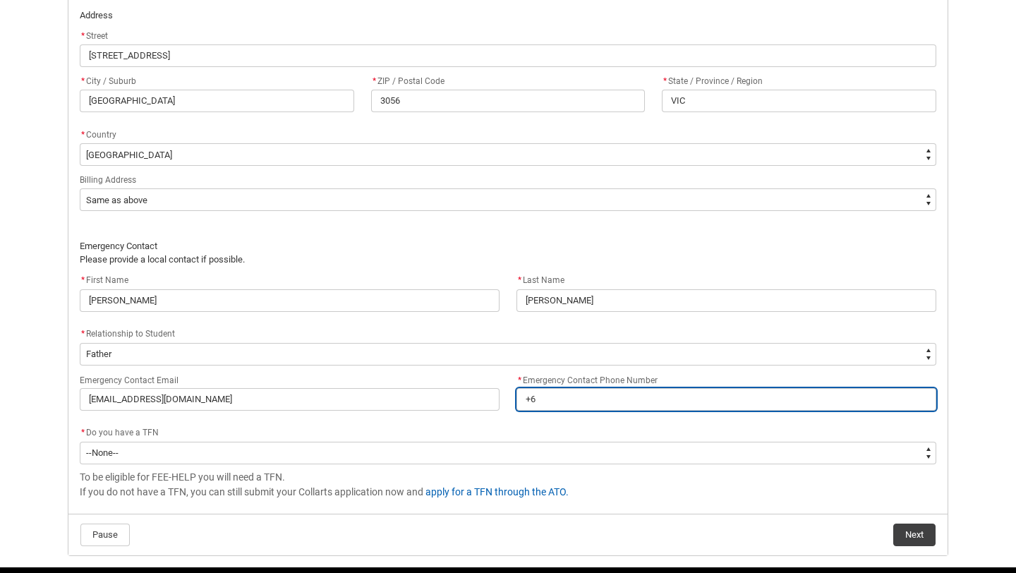
type lightning-primitive-input-simple "+61"
type input "+61"
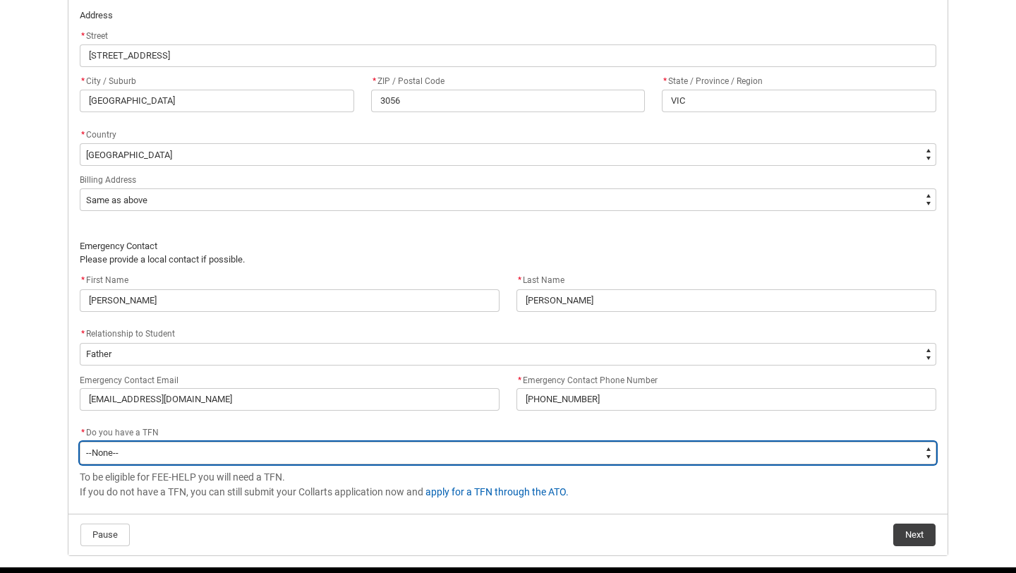
click at [328, 447] on select "--None-- Yes No" at bounding box center [508, 453] width 856 height 23
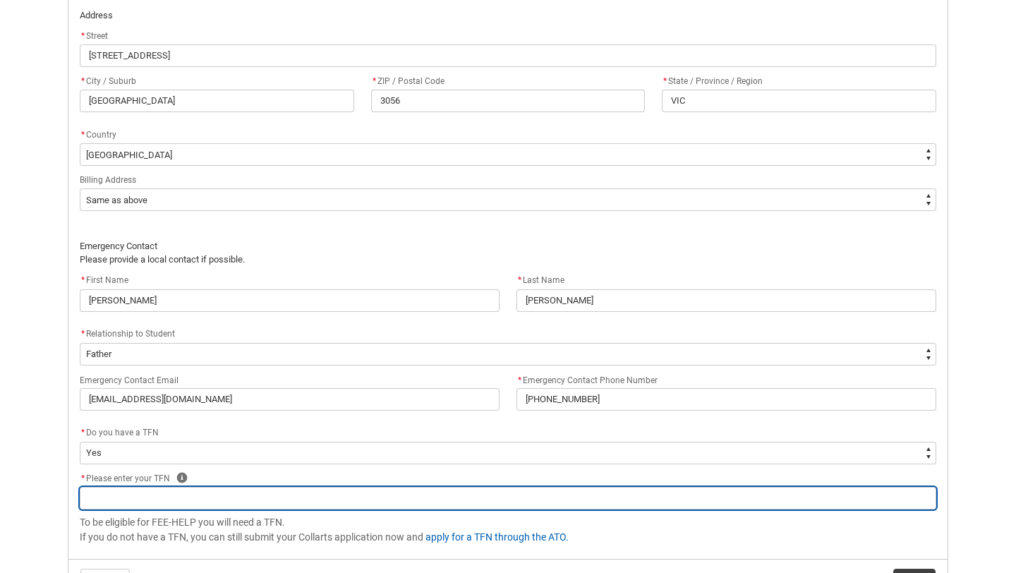
click at [225, 501] on input "REDU_Acceptance_Declaration flow" at bounding box center [508, 498] width 856 height 23
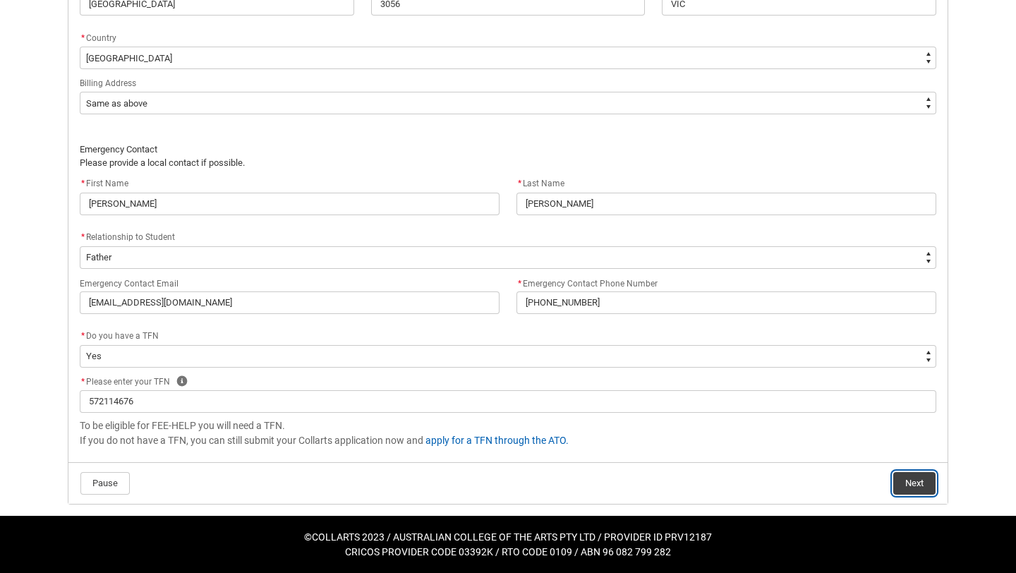
click at [919, 481] on button "Next" at bounding box center [914, 483] width 42 height 23
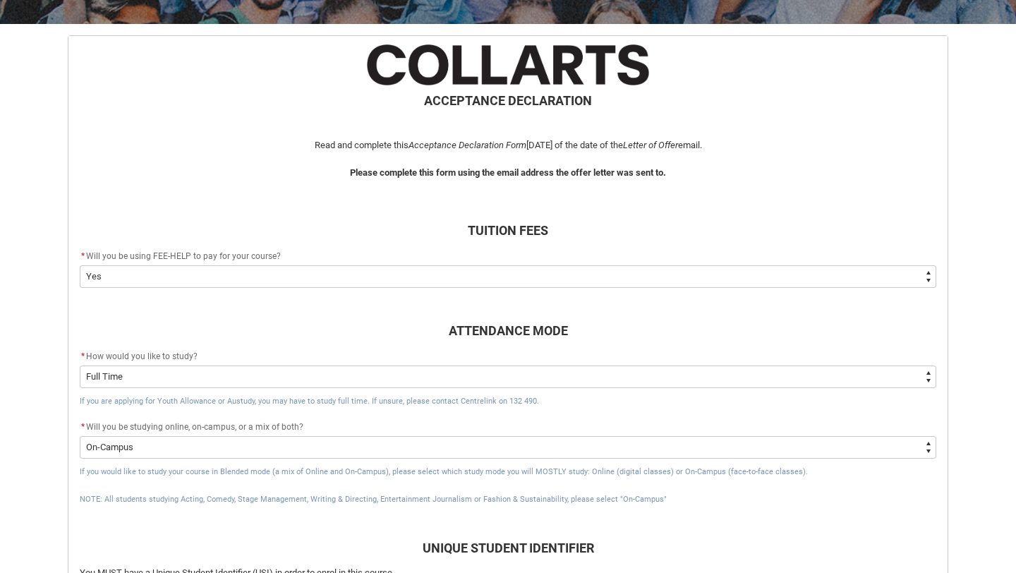
scroll to position [305, 0]
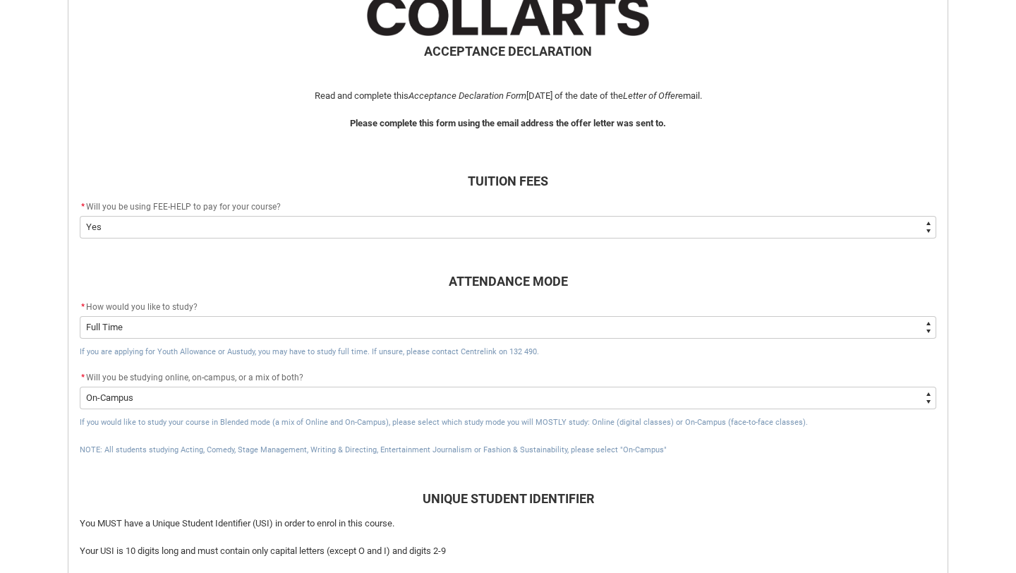
click at [540, 229] on select "--None-- Yes No - I am electing to opt-out of FEE-HELP and I will pay UPFRONT N…" at bounding box center [508, 227] width 856 height 23
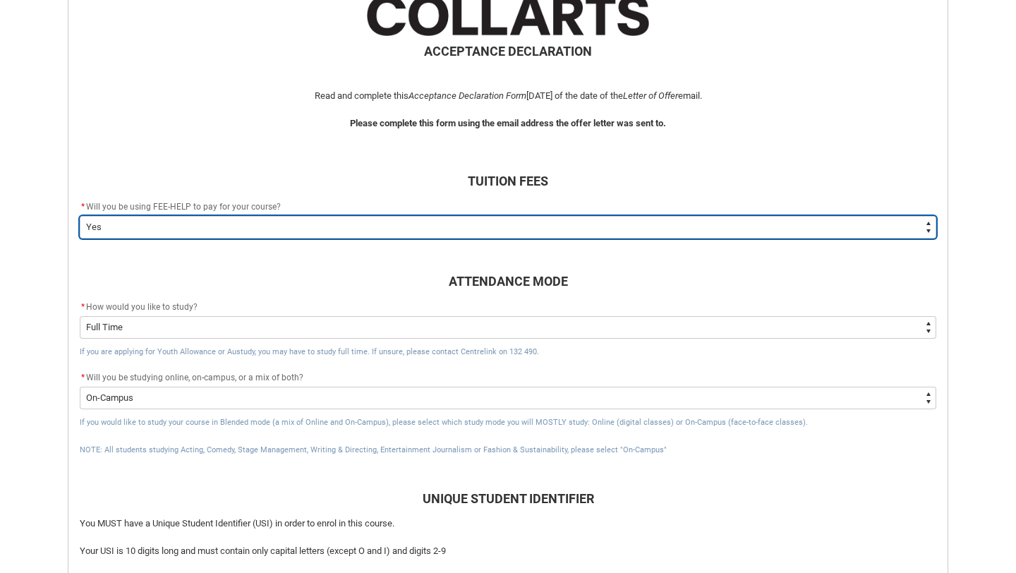
click at [499, 230] on select "--None-- Yes No - I am electing to opt-out of FEE-HELP and I will pay UPFRONT N…" at bounding box center [508, 227] width 856 height 23
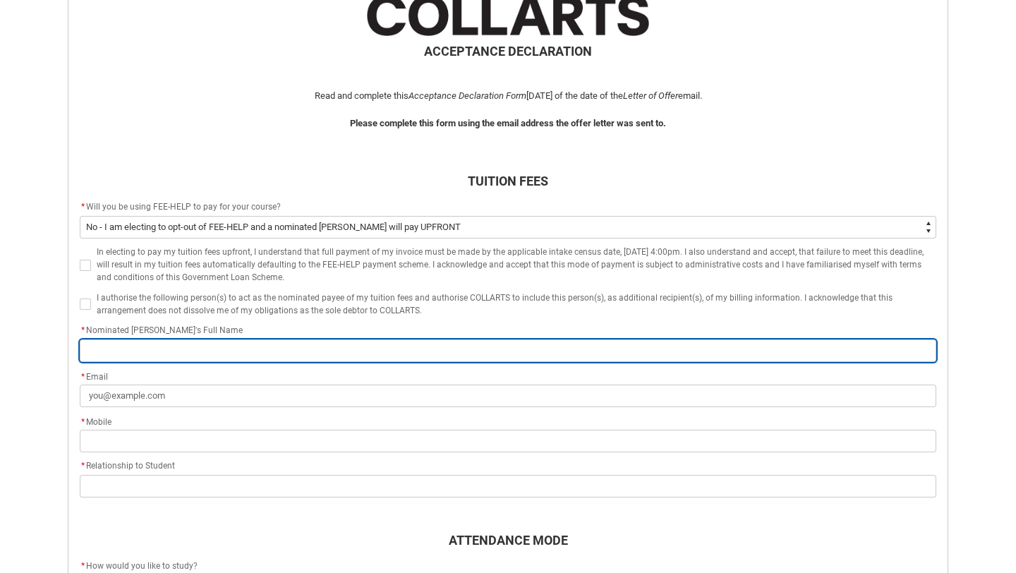
click at [123, 351] on input "REDU_Acceptance_Declaration flow" at bounding box center [508, 350] width 856 height 23
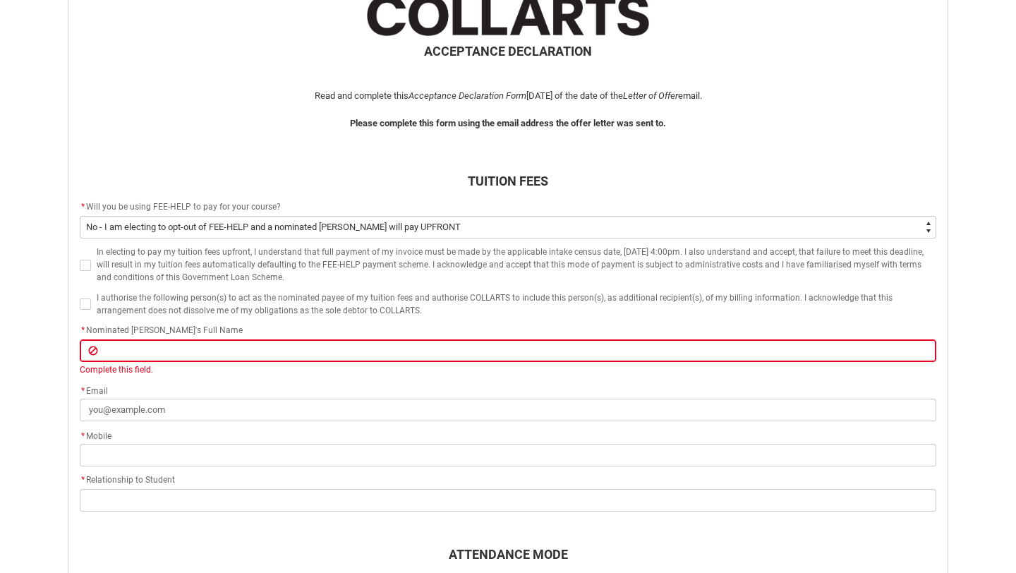
click at [265, 298] on span "I authorise the following person(s) to act as the nominated payee of my tuition…" at bounding box center [495, 304] width 796 height 23
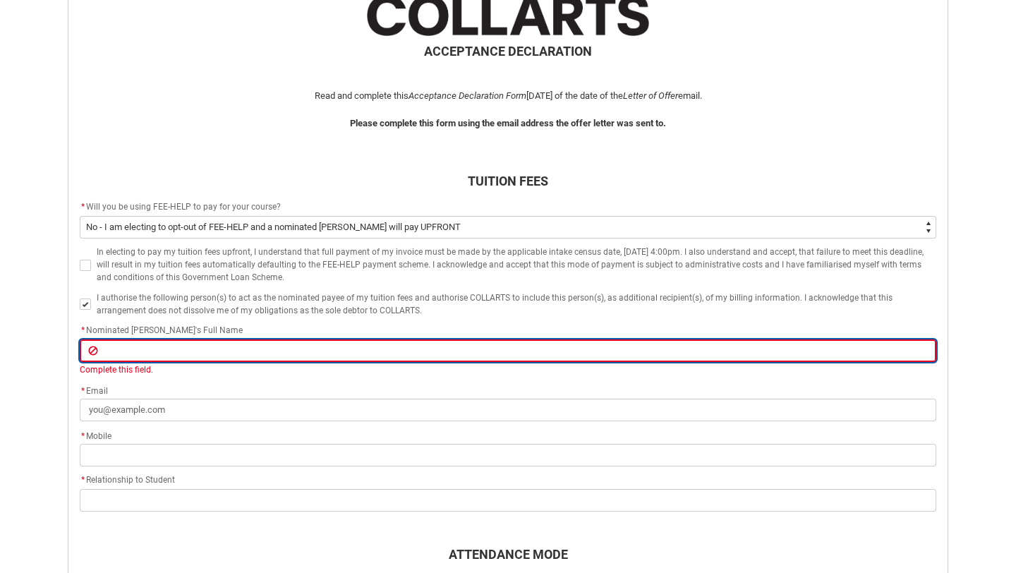
click at [219, 341] on input "REDU_Acceptance_Declaration flow" at bounding box center [508, 350] width 856 height 23
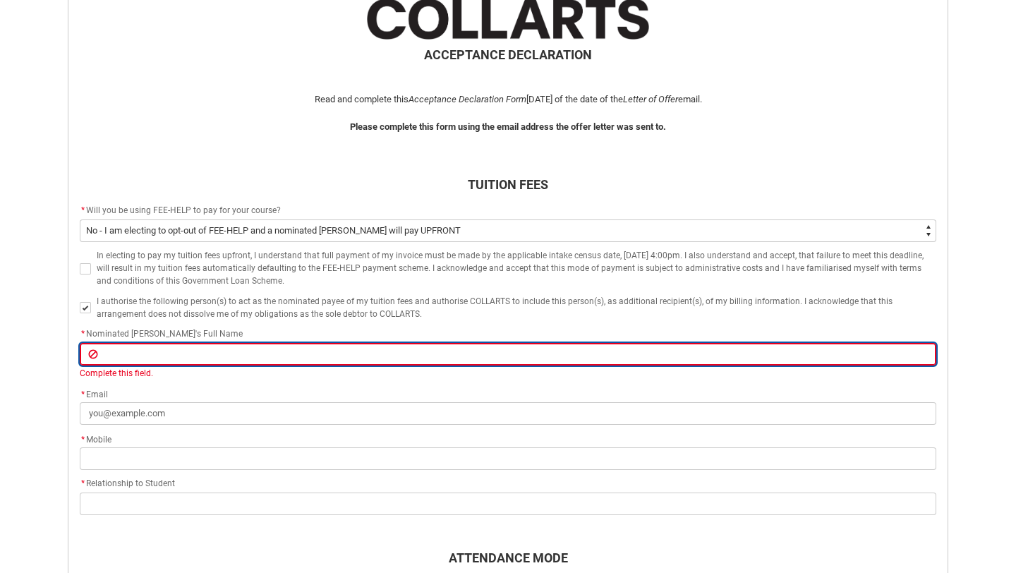
scroll to position [303, 0]
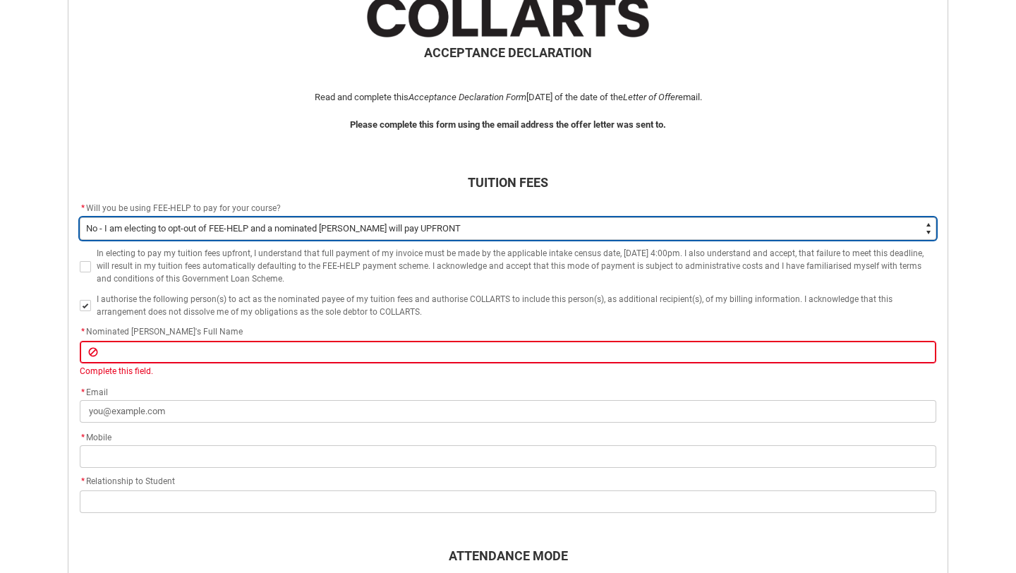
click at [495, 230] on select "--None-- Yes No - I am electing to opt-out of FEE-HELP and I will pay UPFRONT N…" at bounding box center [508, 228] width 856 height 23
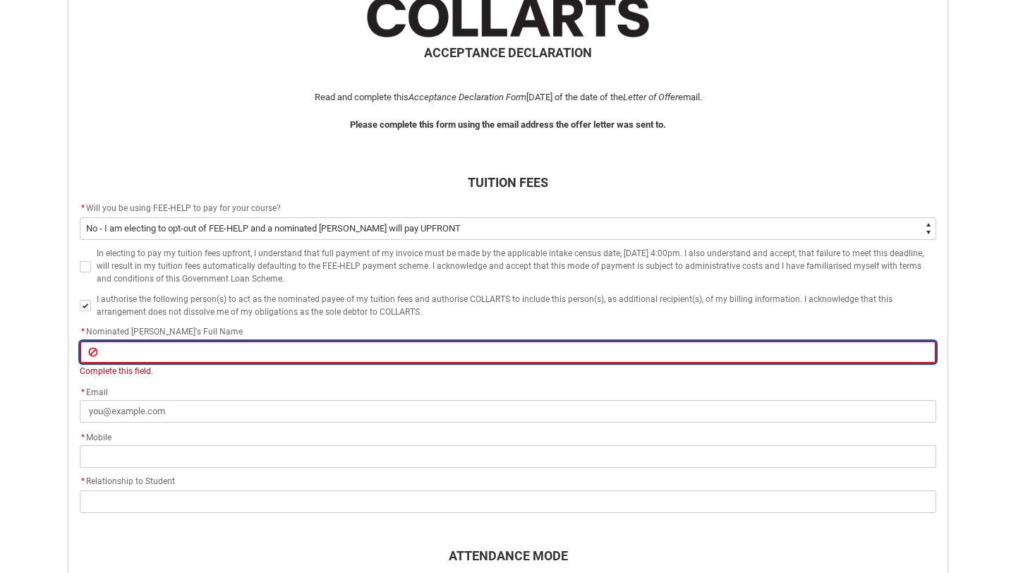
click at [288, 346] on input "REDU_Acceptance_Declaration flow" at bounding box center [508, 352] width 856 height 23
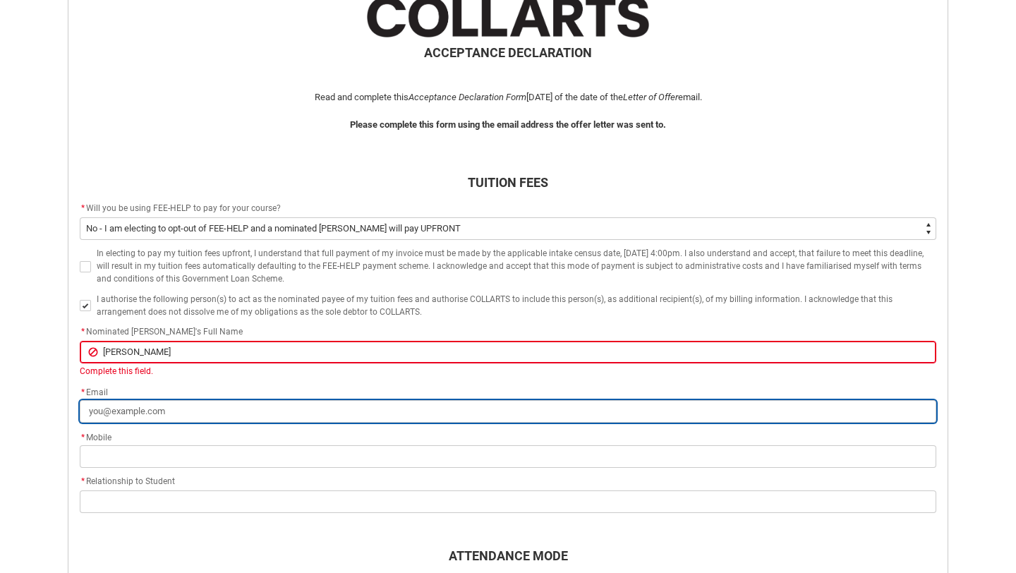
click at [241, 401] on input "* Email" at bounding box center [508, 411] width 856 height 23
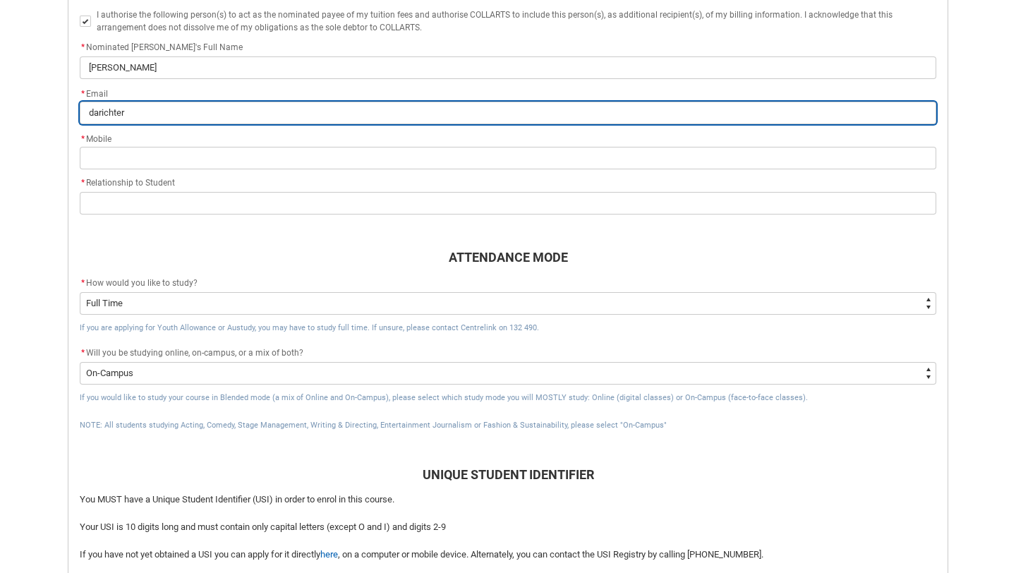
scroll to position [589, 0]
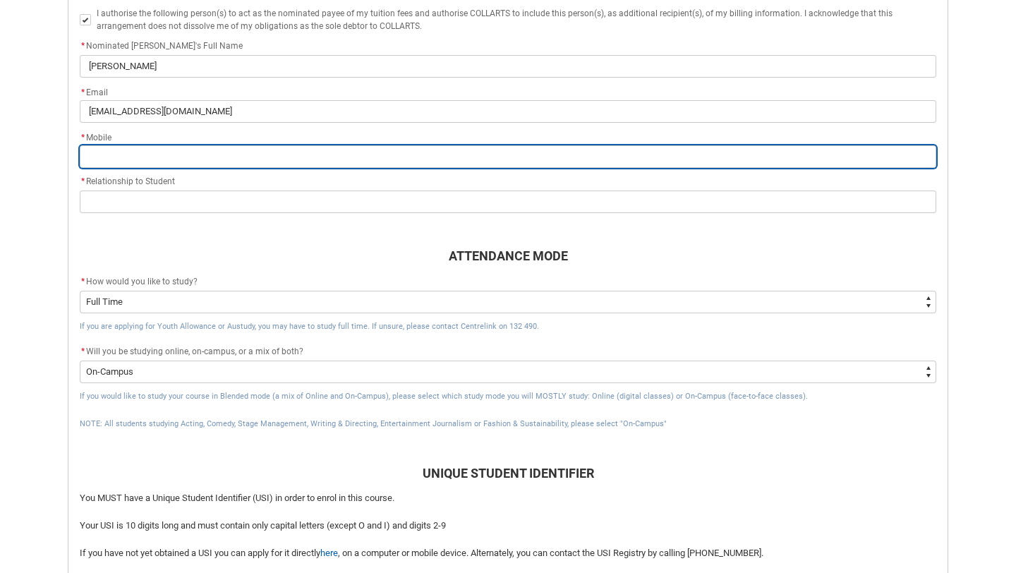
click at [157, 148] on input "* Mobile" at bounding box center [508, 156] width 856 height 23
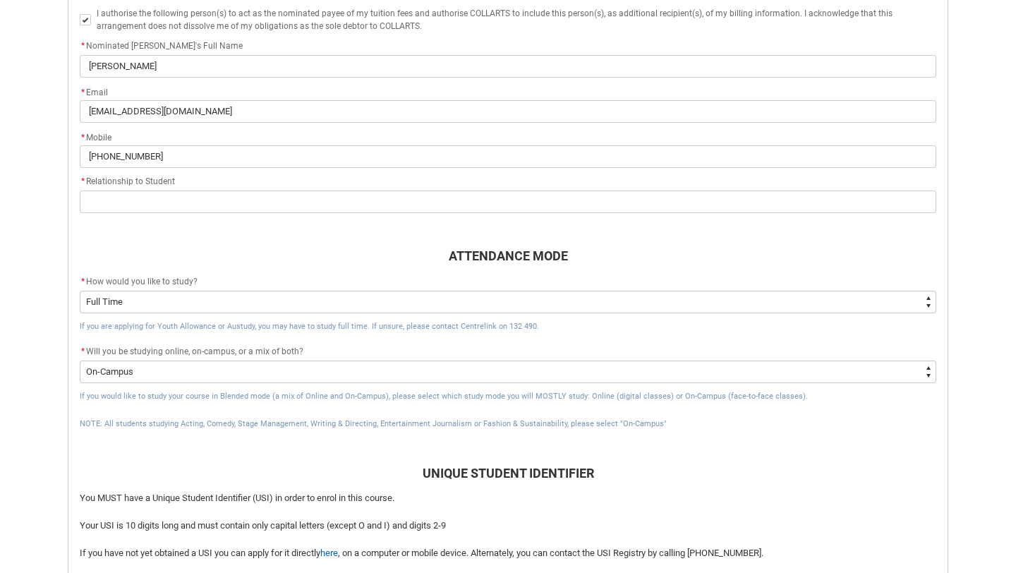
click at [180, 188] on div "* Relationship to Student" at bounding box center [508, 182] width 856 height 17
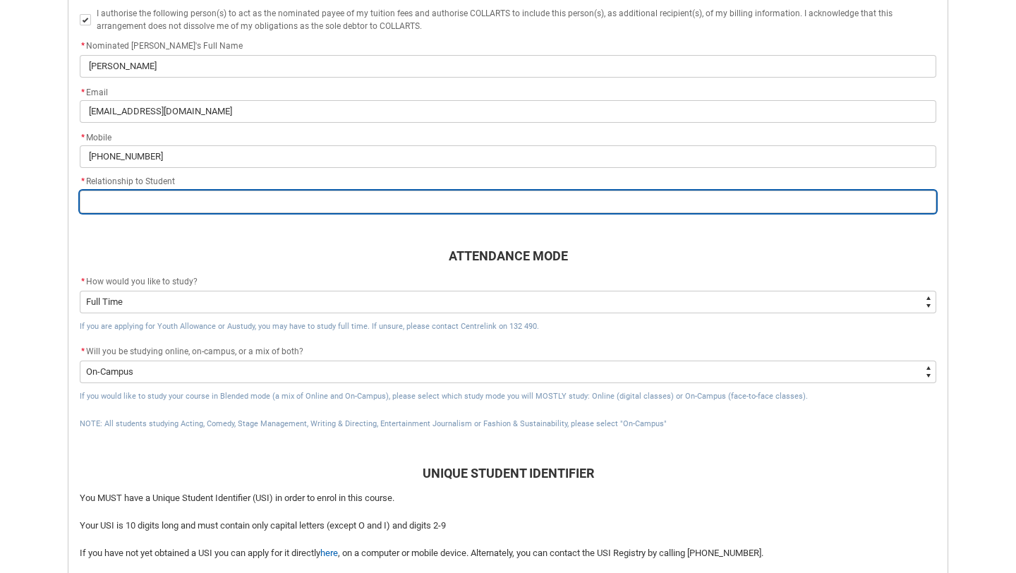
click at [179, 207] on input "REDU_Acceptance_Declaration flow" at bounding box center [508, 201] width 856 height 23
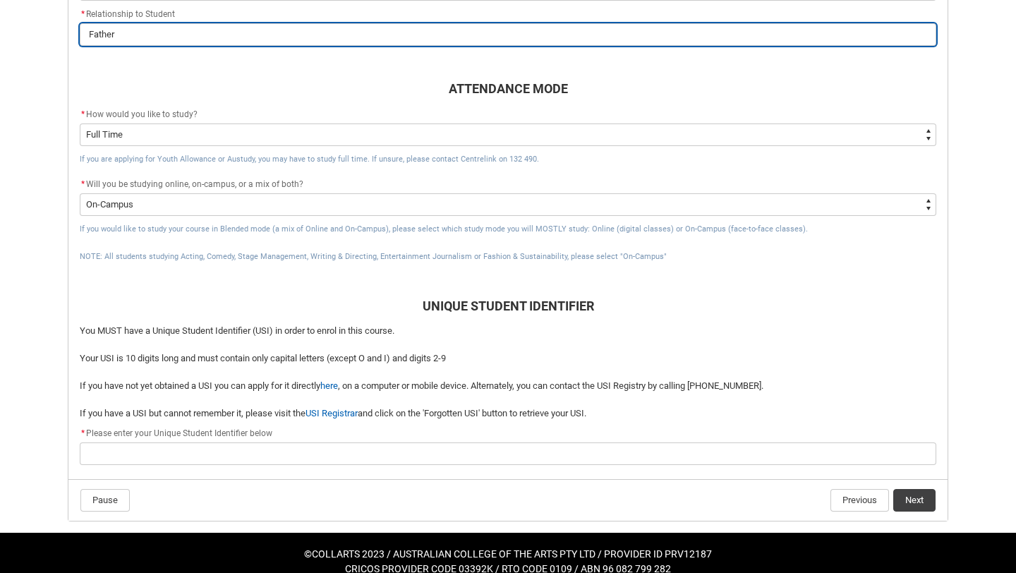
scroll to position [773, 0]
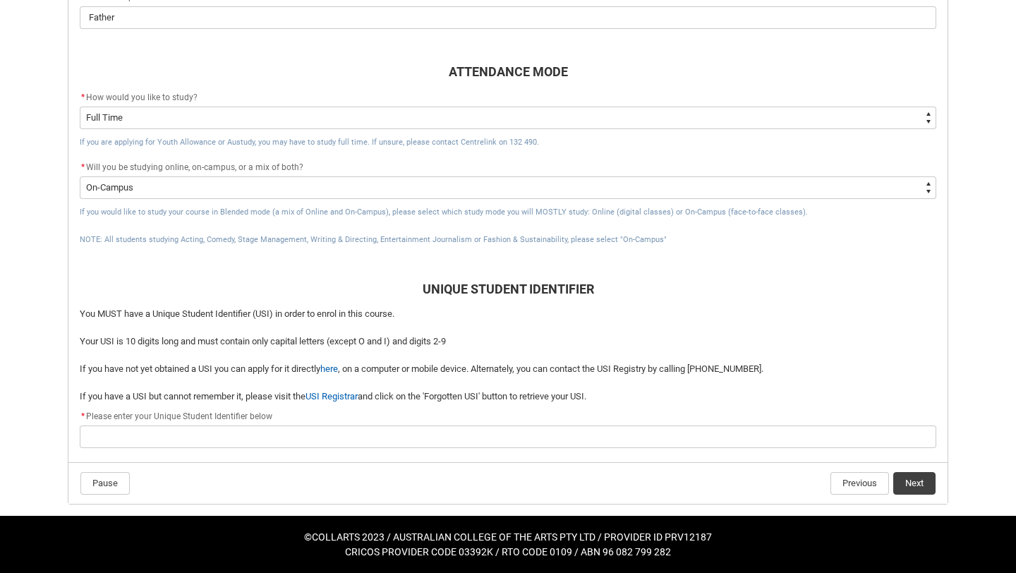
click at [260, 314] on p "You MUST have a Unique Student Identifier (USI) in order to enrol in this cours…" at bounding box center [508, 314] width 856 height 14
click at [257, 340] on p "Your USI is 10 digits long and must contain only capital letters (except O and …" at bounding box center [508, 341] width 856 height 14
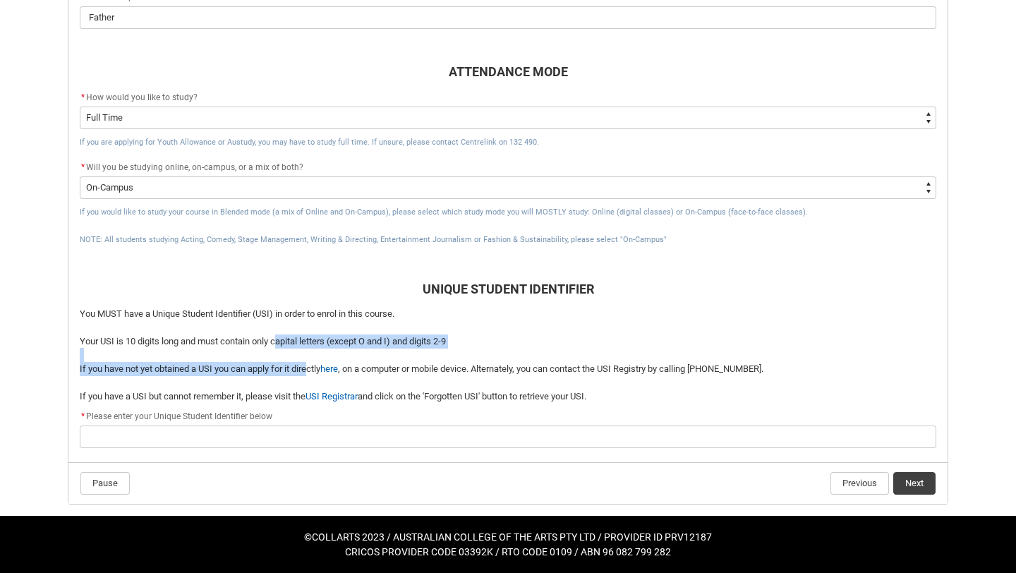
drag, startPoint x: 279, startPoint y: 340, endPoint x: 310, endPoint y: 372, distance: 44.9
click at [310, 372] on span "You MUST have a Unique Student Identifier (USI) in order to enrol in this cours…" at bounding box center [508, 355] width 856 height 97
click at [310, 372] on p "If you have not yet obtained a USI you can apply for it directly here , on a co…" at bounding box center [508, 369] width 856 height 14
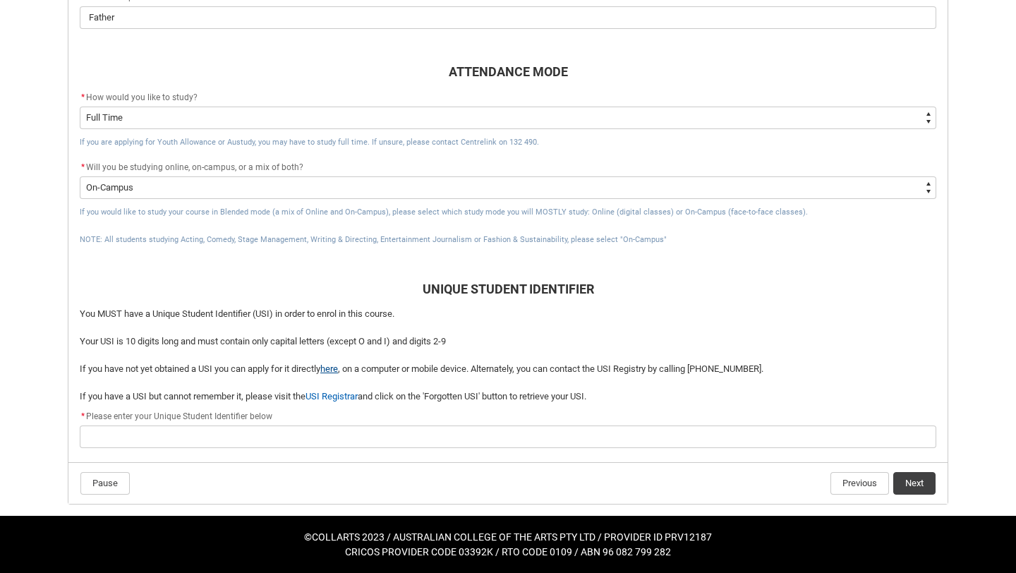
click at [338, 370] on link "here" at bounding box center [329, 368] width 18 height 11
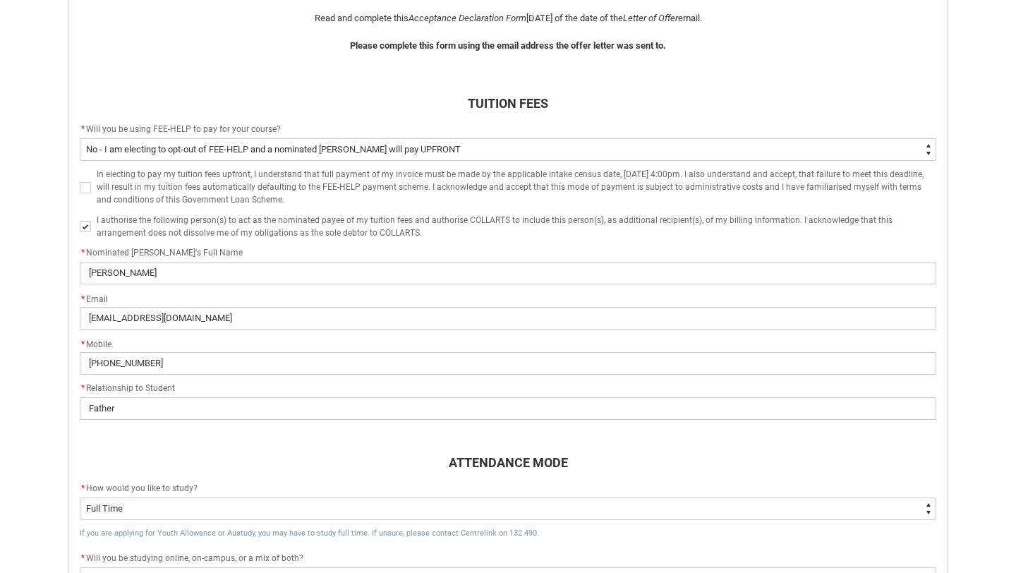
scroll to position [329, 0]
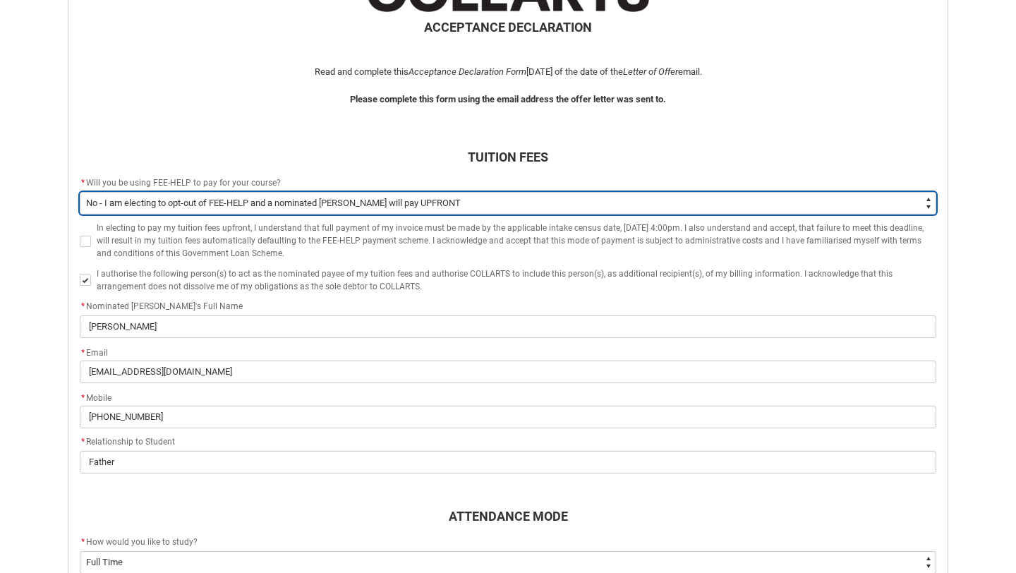
click at [386, 200] on select "--None-- Yes No - I am electing to opt-out of FEE-HELP and I will pay UPFRONT N…" at bounding box center [508, 203] width 856 height 23
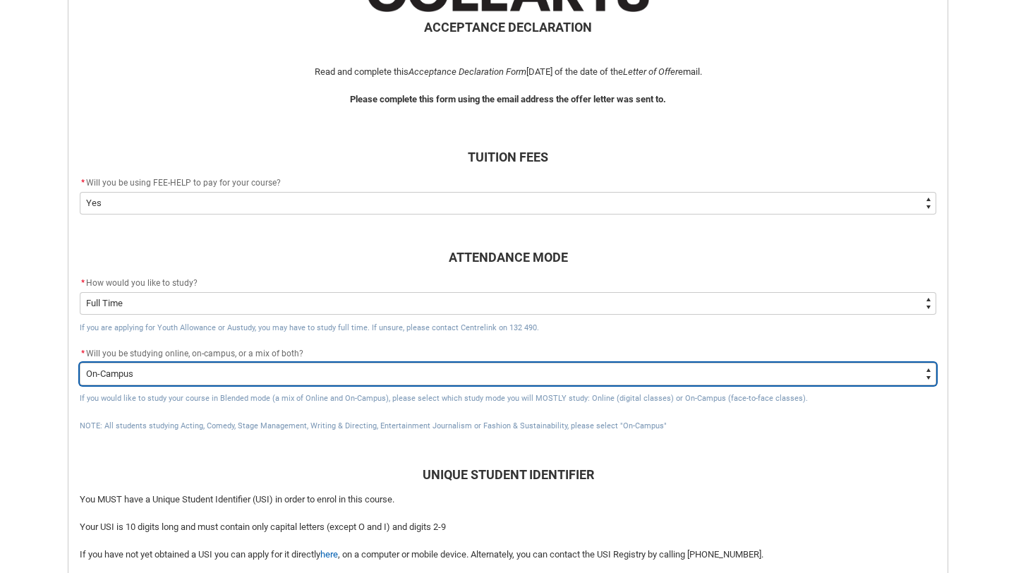
click at [284, 379] on select "--None-- Online On-Campus" at bounding box center [508, 374] width 856 height 23
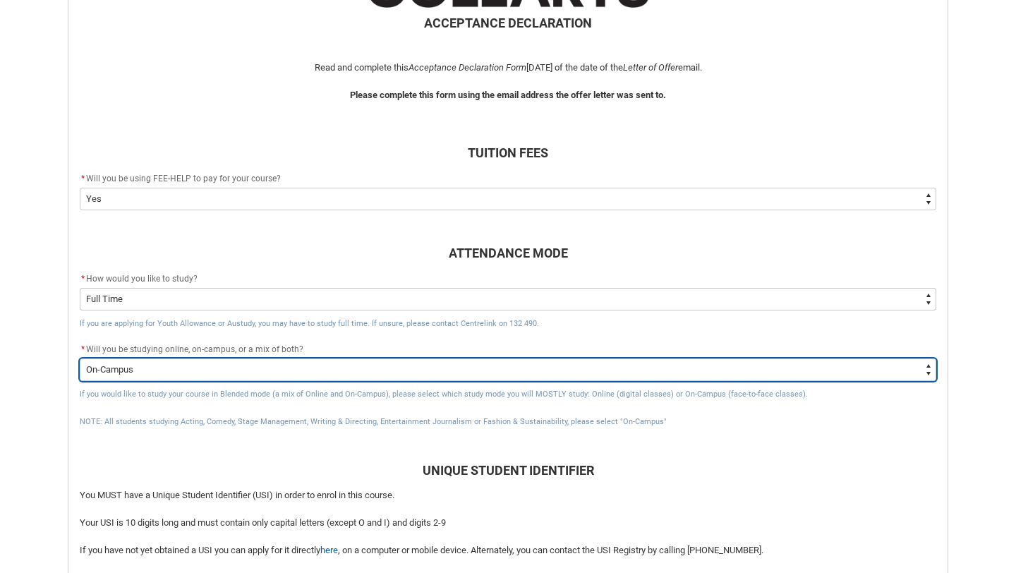
scroll to position [335, 0]
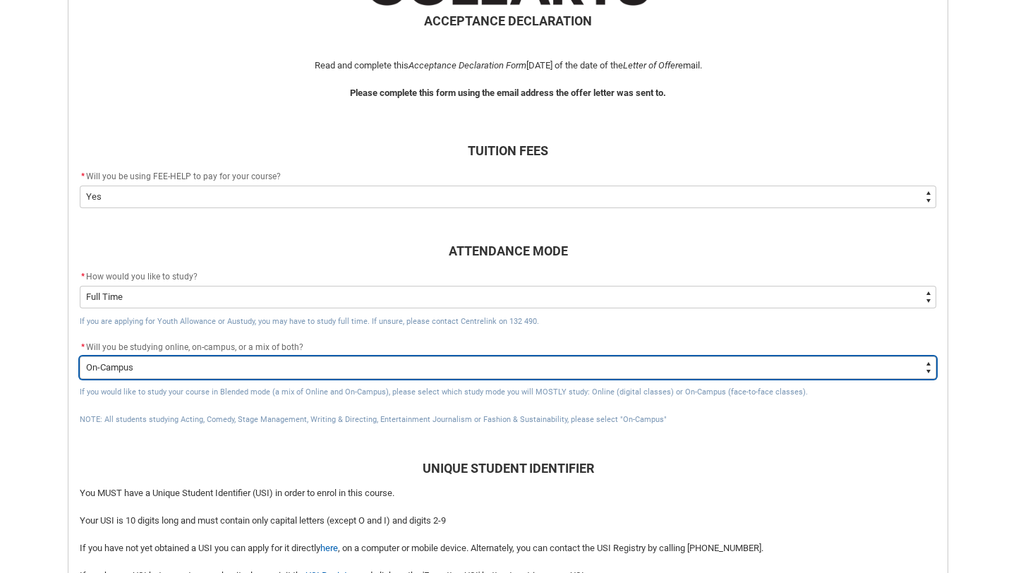
click at [269, 363] on select "--None-- Online On-Campus" at bounding box center [508, 367] width 856 height 23
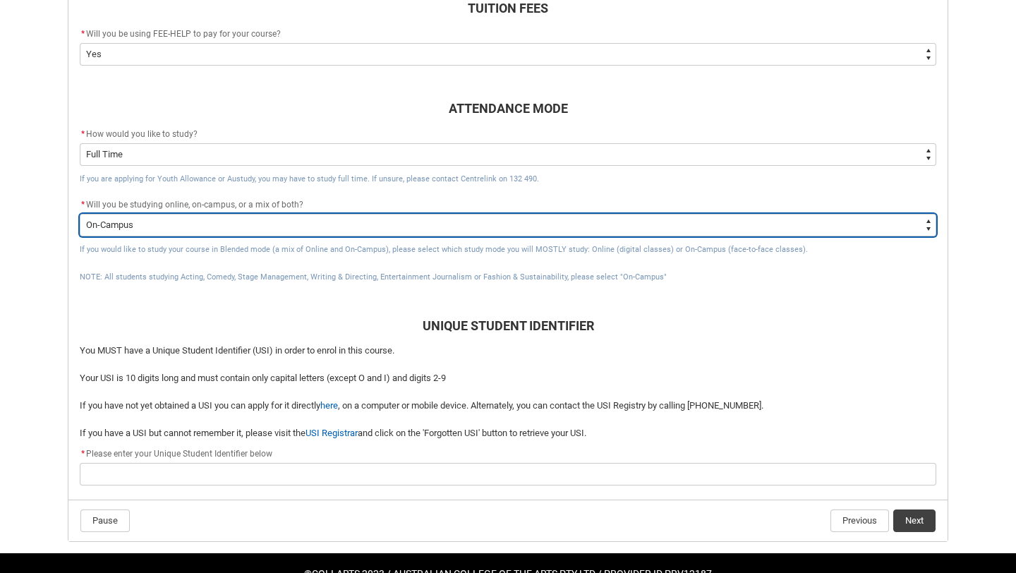
scroll to position [514, 0]
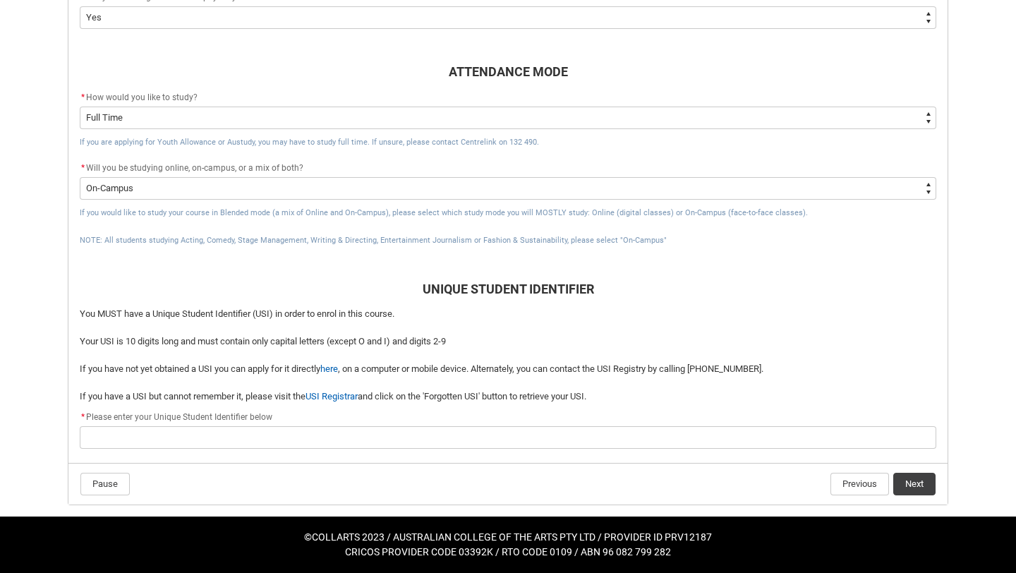
click at [497, 423] on div "* Please enter your Unique Student Identifier below" at bounding box center [508, 417] width 856 height 17
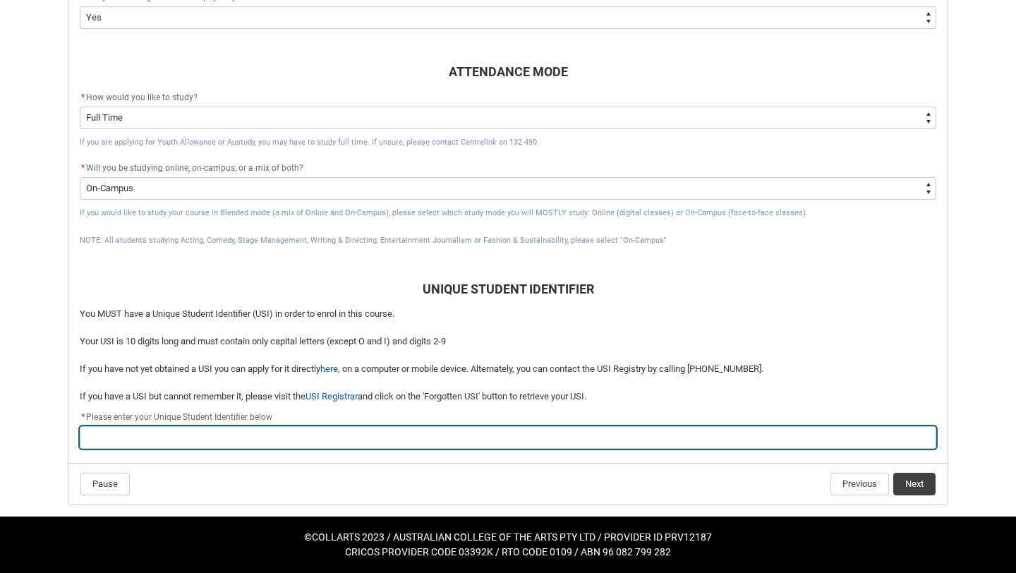
click at [410, 427] on input "REDU_Acceptance_Declaration flow" at bounding box center [508, 437] width 856 height 23
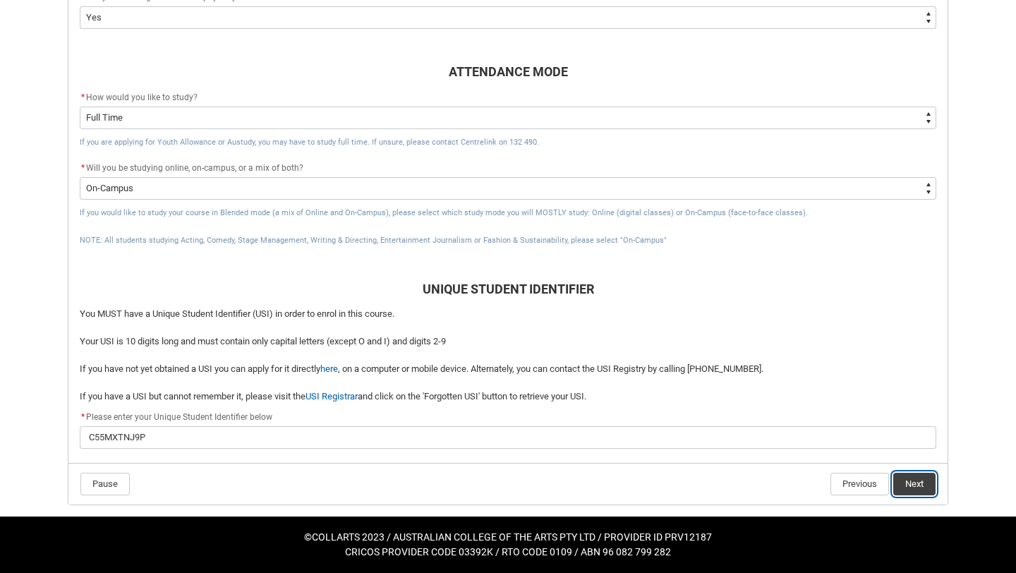
click at [909, 487] on button "Next" at bounding box center [914, 484] width 42 height 23
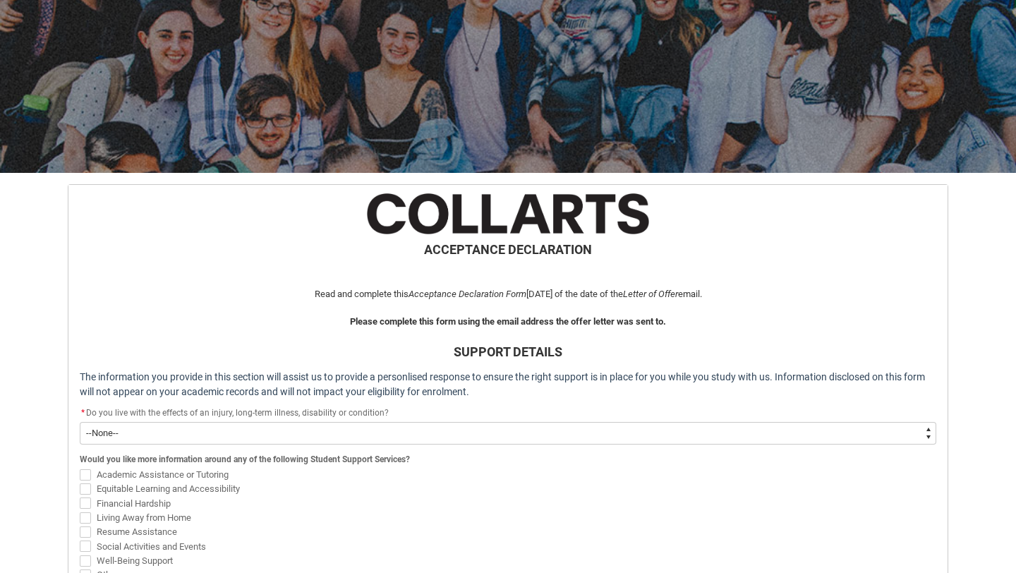
scroll to position [112, 0]
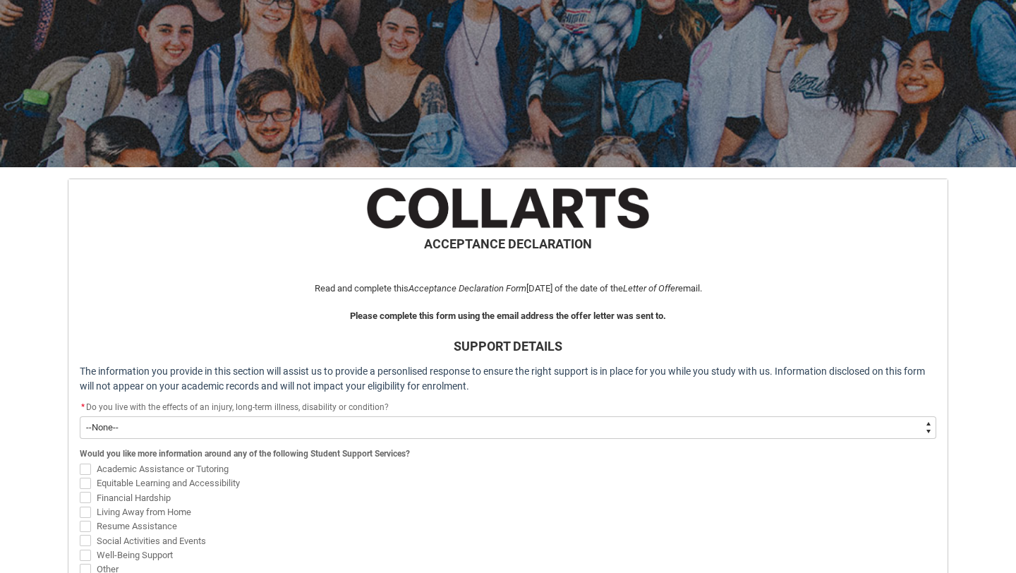
click at [389, 422] on select "--None-- Yes No" at bounding box center [508, 427] width 856 height 23
click at [375, 427] on select "--None-- Yes No" at bounding box center [508, 427] width 856 height 23
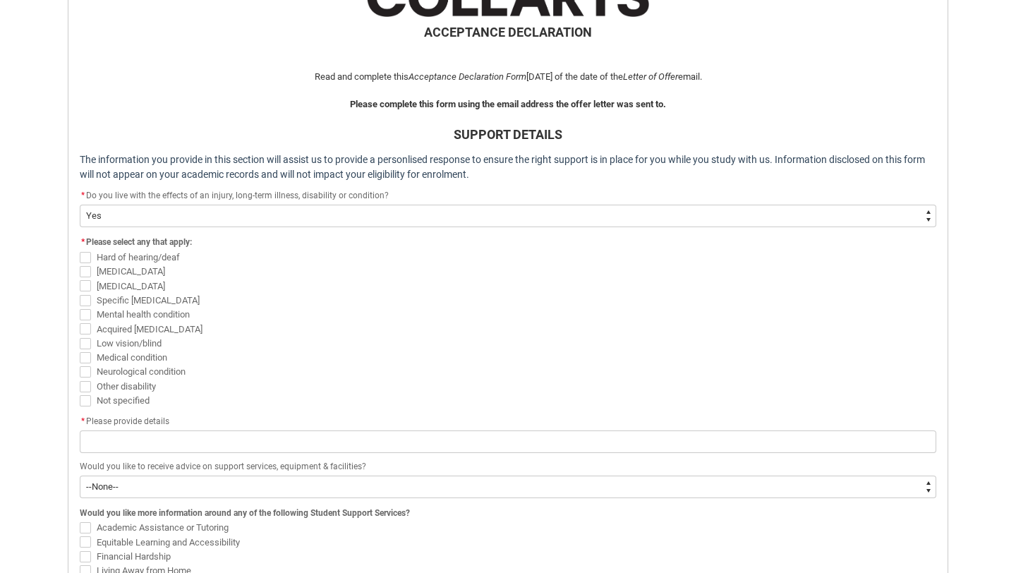
scroll to position [325, 0]
click at [214, 209] on select "--None-- Yes No" at bounding box center [508, 214] width 856 height 23
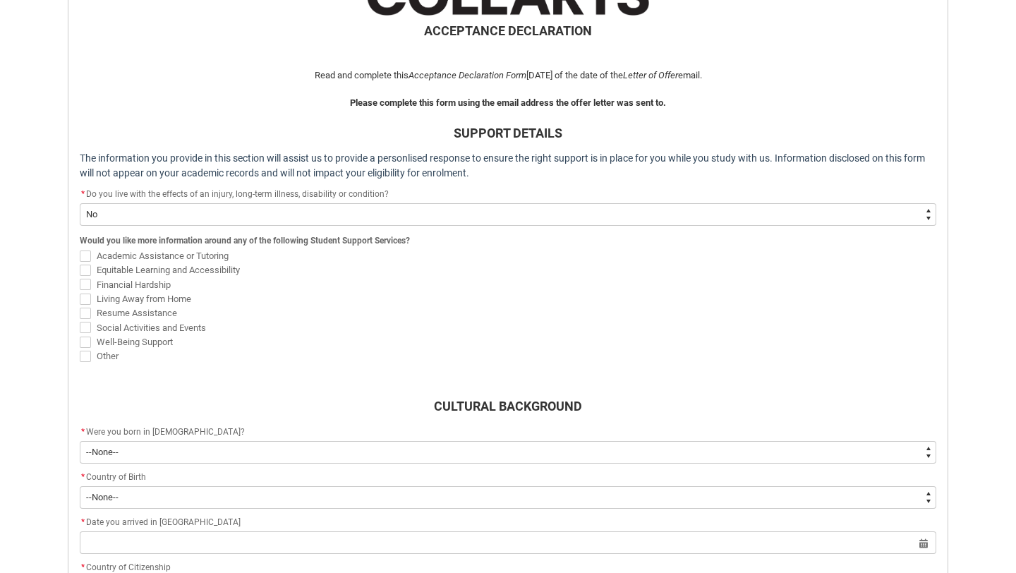
click at [134, 212] on select "--None-- Yes No" at bounding box center [508, 214] width 856 height 23
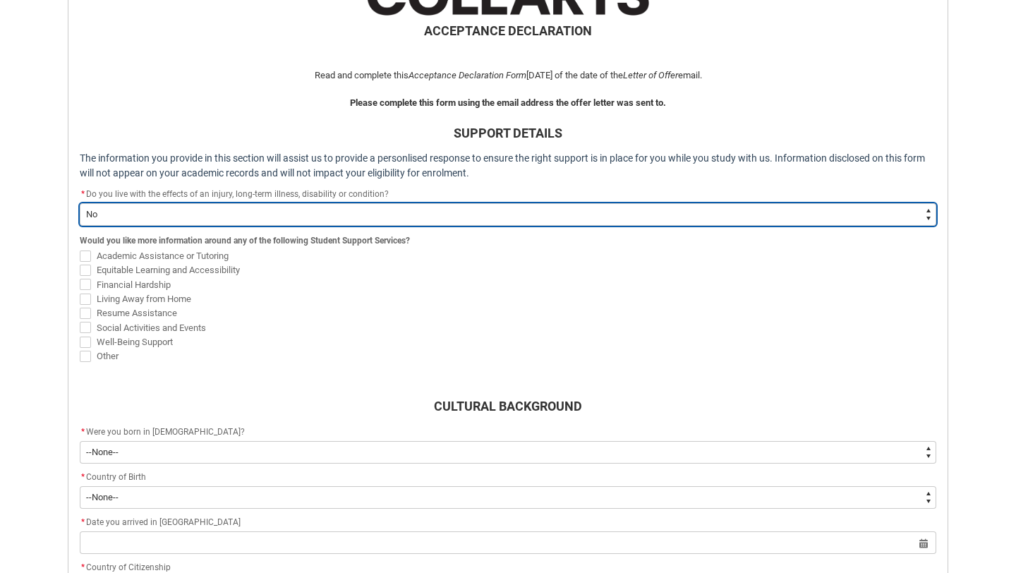
click at [406, 222] on select "--None-- Yes No" at bounding box center [508, 214] width 856 height 23
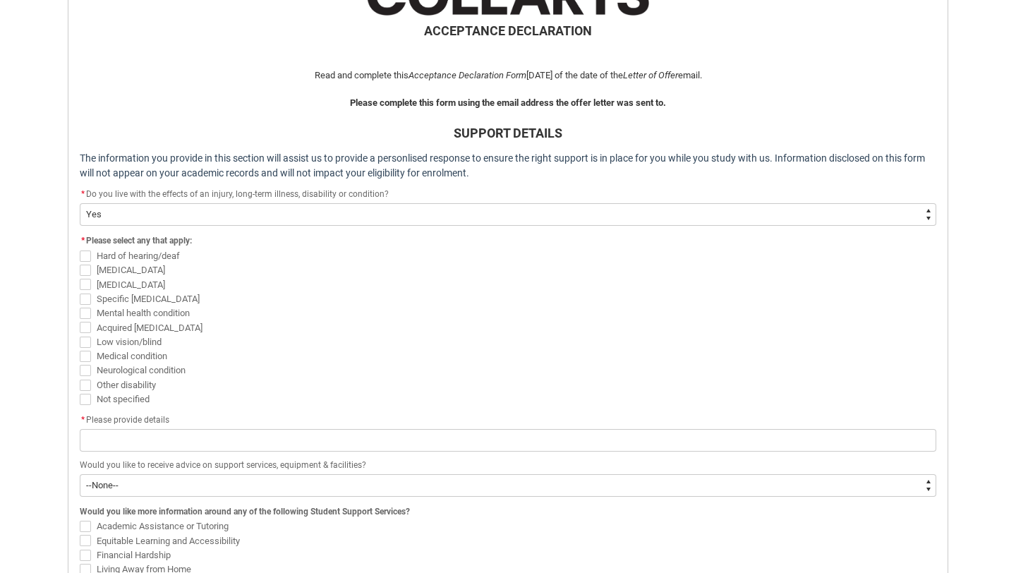
click at [84, 311] on span "REDU_Acceptance_Declaration flow" at bounding box center [85, 313] width 11 height 11
click at [80, 305] on input "Mental health condition" at bounding box center [79, 305] width 1 height 1
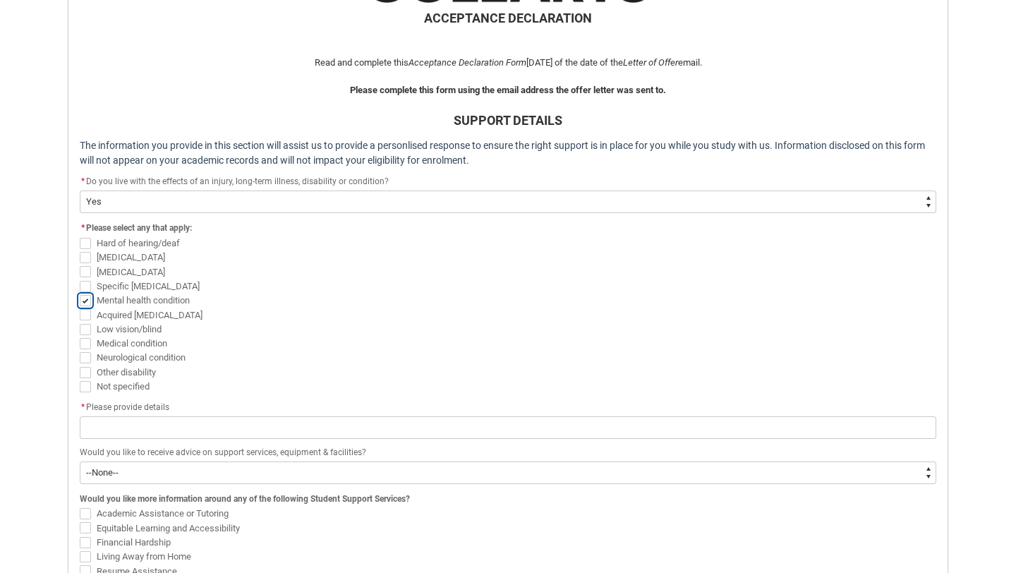
scroll to position [341, 0]
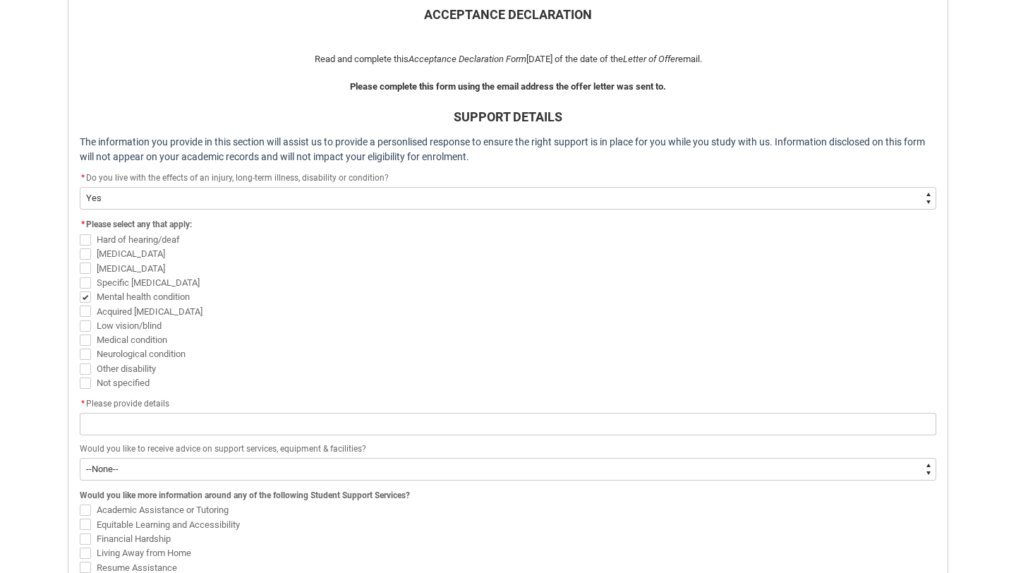
click at [86, 382] on span "REDU_Acceptance_Declaration flow" at bounding box center [85, 382] width 11 height 11
click at [80, 375] on input "Not specified" at bounding box center [79, 375] width 1 height 1
click at [84, 286] on span "REDU_Acceptance_Declaration flow" at bounding box center [85, 282] width 11 height 11
click at [80, 275] on input "Specific [MEDICAL_DATA]" at bounding box center [79, 274] width 1 height 1
click at [84, 298] on span "REDU_Acceptance_Declaration flow" at bounding box center [85, 296] width 11 height 11
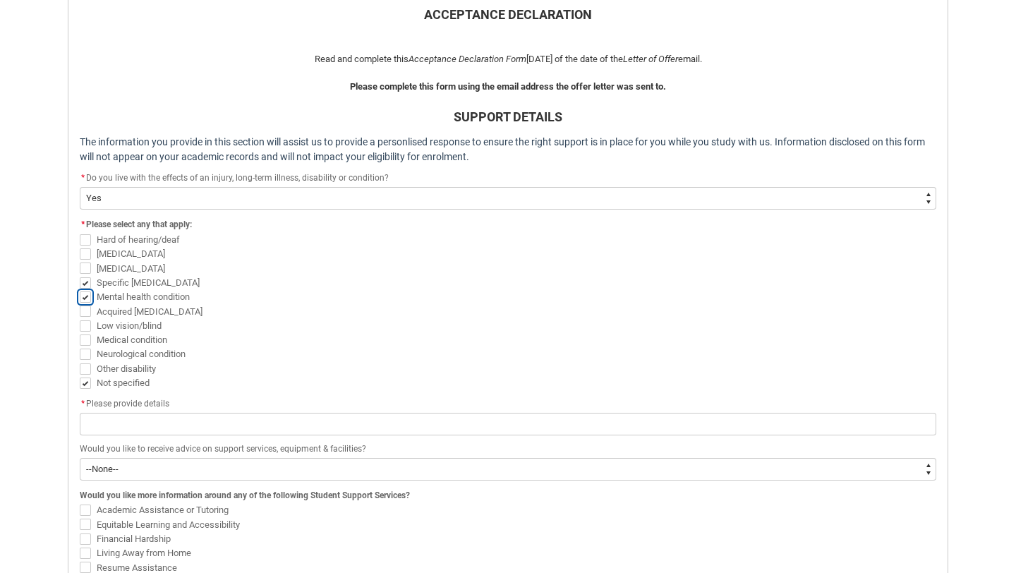
click at [80, 289] on input "Mental health condition" at bounding box center [79, 288] width 1 height 1
click at [86, 280] on span "REDU_Acceptance_Declaration flow" at bounding box center [85, 282] width 11 height 11
click at [80, 275] on input "Specific [MEDICAL_DATA]" at bounding box center [79, 274] width 1 height 1
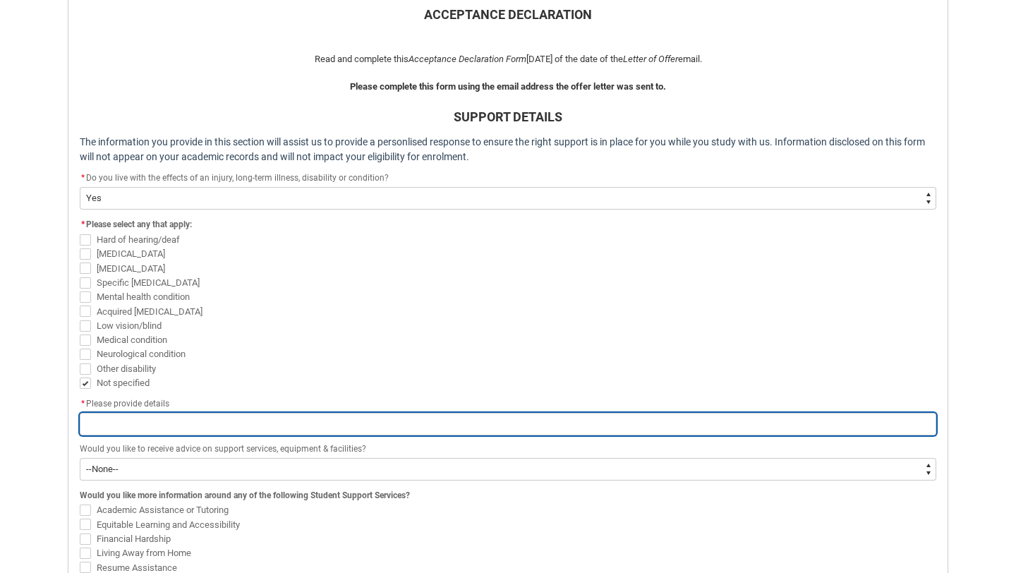
click at [149, 423] on input "REDU_Acceptance_Declaration flow" at bounding box center [508, 424] width 856 height 23
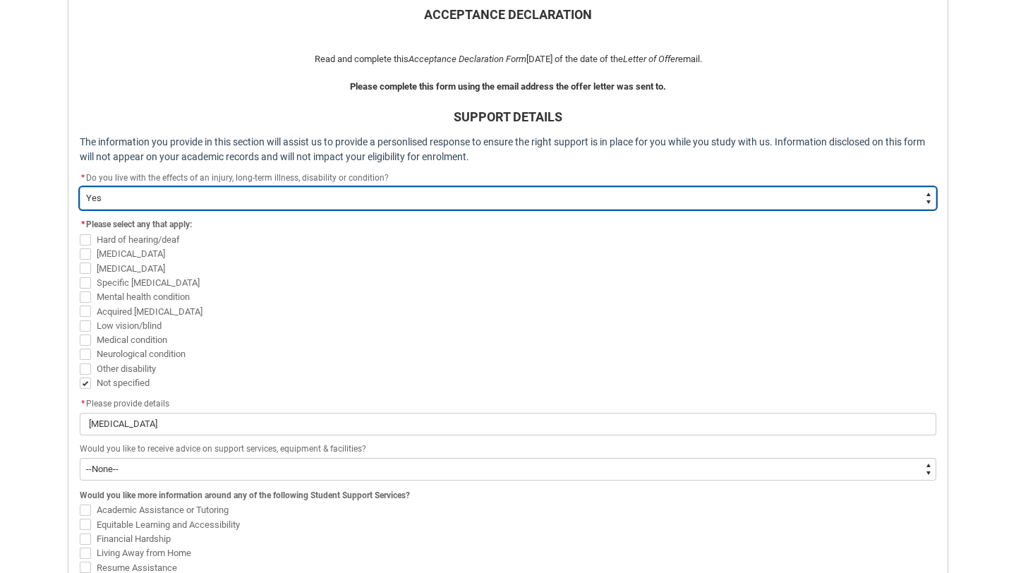
click at [205, 207] on select "--None-- Yes No" at bounding box center [508, 198] width 856 height 23
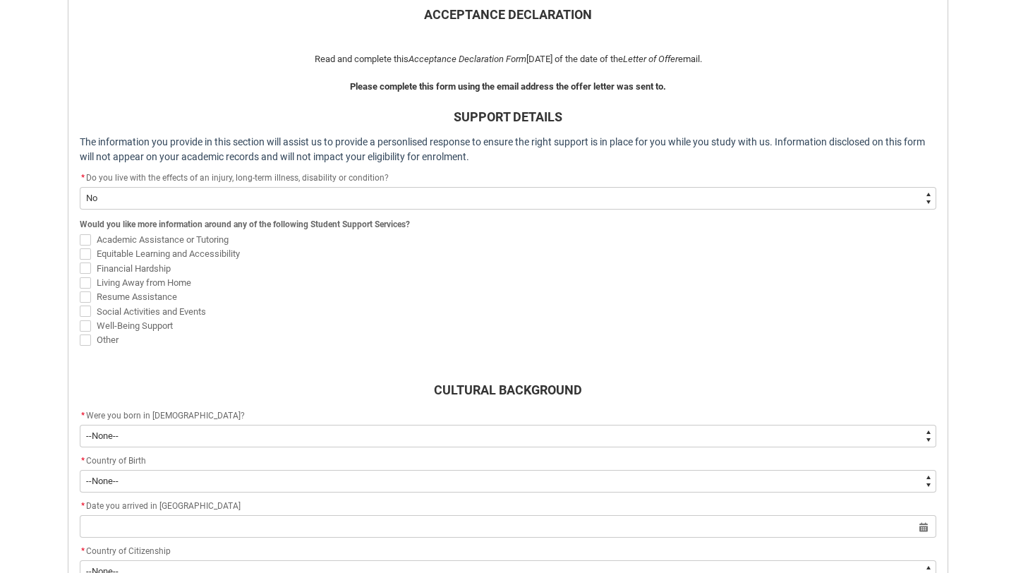
click at [83, 327] on span "REDU_Acceptance_Declaration flow" at bounding box center [85, 325] width 11 height 11
click at [80, 318] on input "Well-Being Support" at bounding box center [79, 317] width 1 height 1
click at [90, 239] on span "REDU_Acceptance_Declaration flow" at bounding box center [85, 239] width 11 height 11
click at [80, 232] on input "Academic Assistance or Tutoring" at bounding box center [79, 231] width 1 height 1
click at [83, 241] on span "REDU_Acceptance_Declaration flow" at bounding box center [85, 239] width 11 height 11
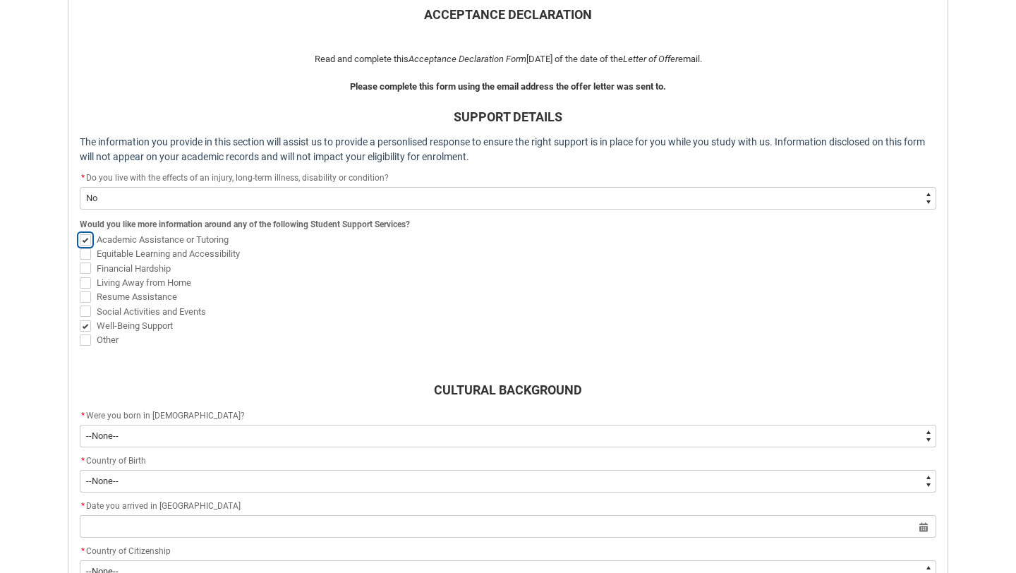
click at [80, 232] on input "Academic Assistance or Tutoring" at bounding box center [79, 231] width 1 height 1
click at [87, 329] on span "REDU_Acceptance_Declaration flow" at bounding box center [85, 325] width 11 height 11
click at [80, 318] on input "Well-Being Support" at bounding box center [79, 317] width 1 height 1
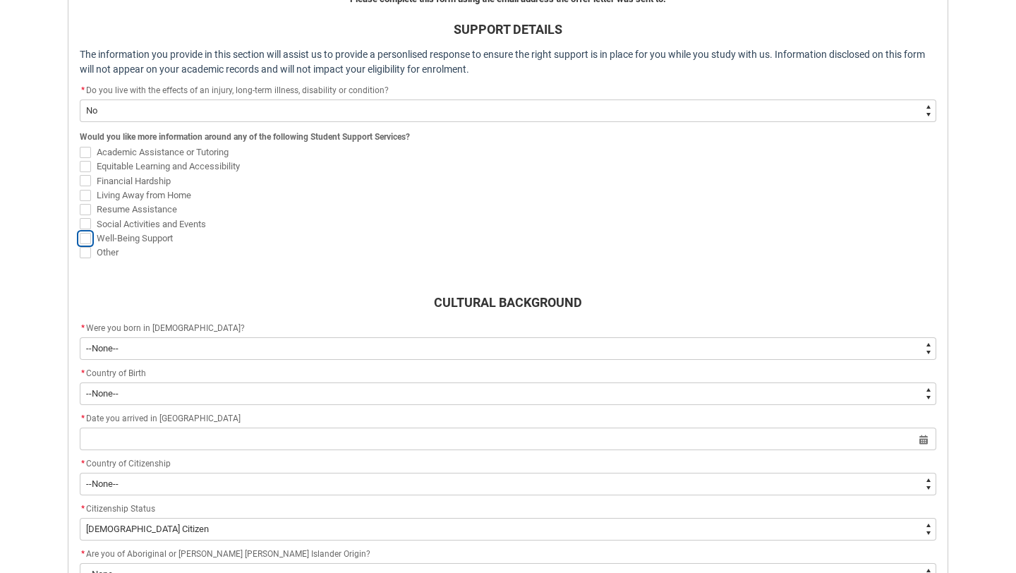
scroll to position [458, 0]
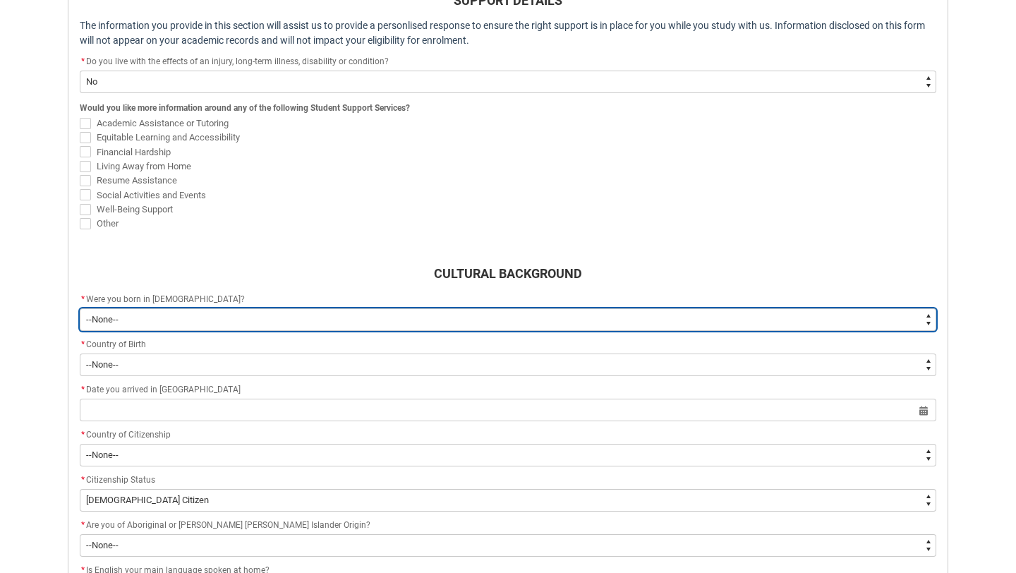
click at [137, 322] on select "--None-- Born in [DEMOGRAPHIC_DATA] Born outside [DEMOGRAPHIC_DATA]" at bounding box center [508, 319] width 856 height 23
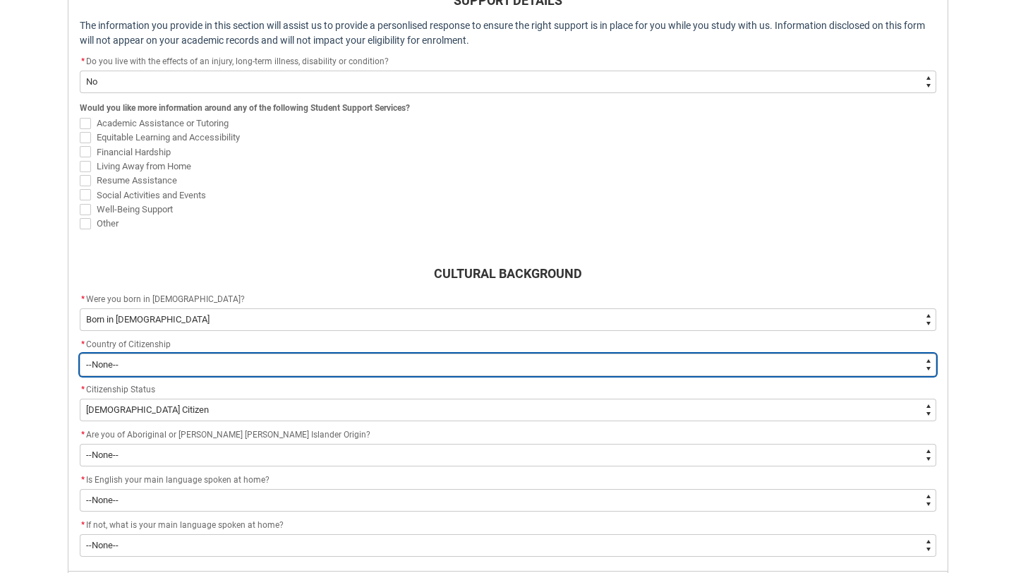
click at [160, 363] on select "--[GEOGRAPHIC_DATA]-- [GEOGRAPHIC_DATA] [GEOGRAPHIC_DATA] [GEOGRAPHIC_DATA] [GE…" at bounding box center [508, 364] width 856 height 23
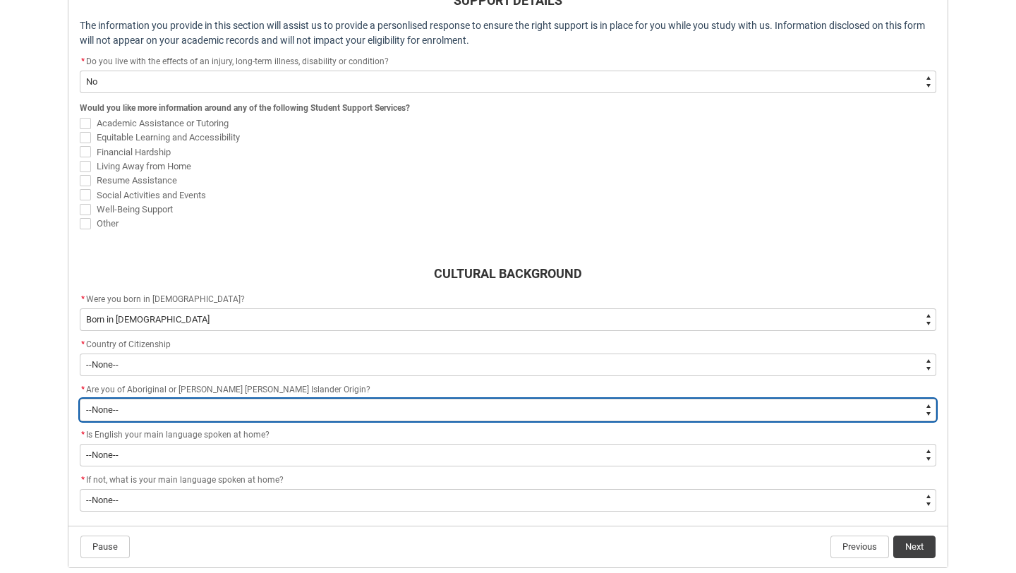
click at [144, 406] on select "--None-- Non indigenous – neither [DEMOGRAPHIC_DATA] nor [PERSON_NAME] [PERSON_…" at bounding box center [508, 410] width 856 height 23
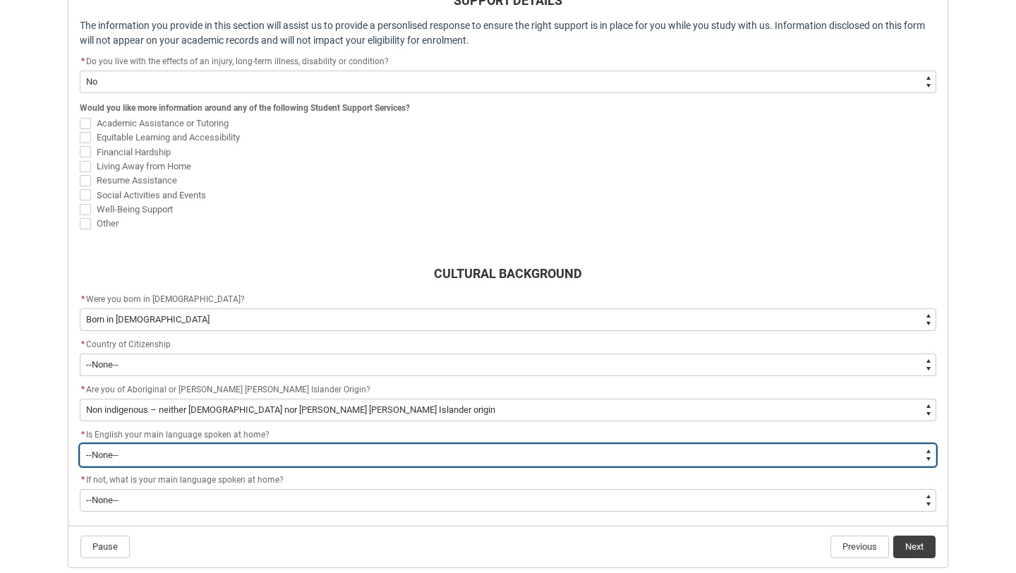
click at [145, 454] on select "--None-- Student/Applicant/Staff speaks only English at permanent home residenc…" at bounding box center [508, 455] width 856 height 23
click at [212, 454] on select "--None-- Student/Applicant/Staff speaks only English at permanent home residenc…" at bounding box center [508, 455] width 856 height 23
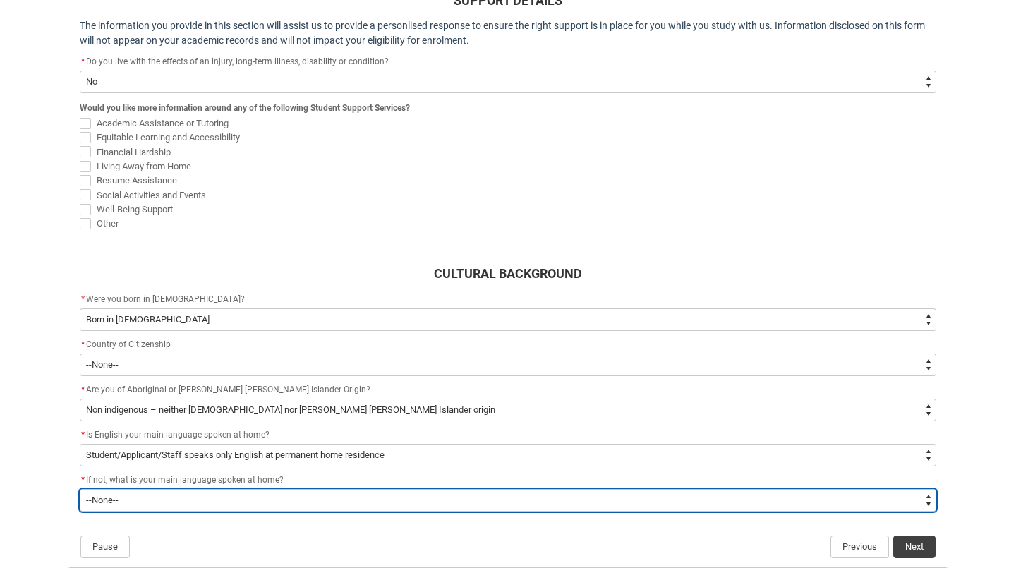
click at [284, 503] on select "--None-- 1101 Gaelic ([GEOGRAPHIC_DATA]) 1102 Irish 1103 Welsh 1199 Celtic, nec…" at bounding box center [508, 500] width 856 height 23
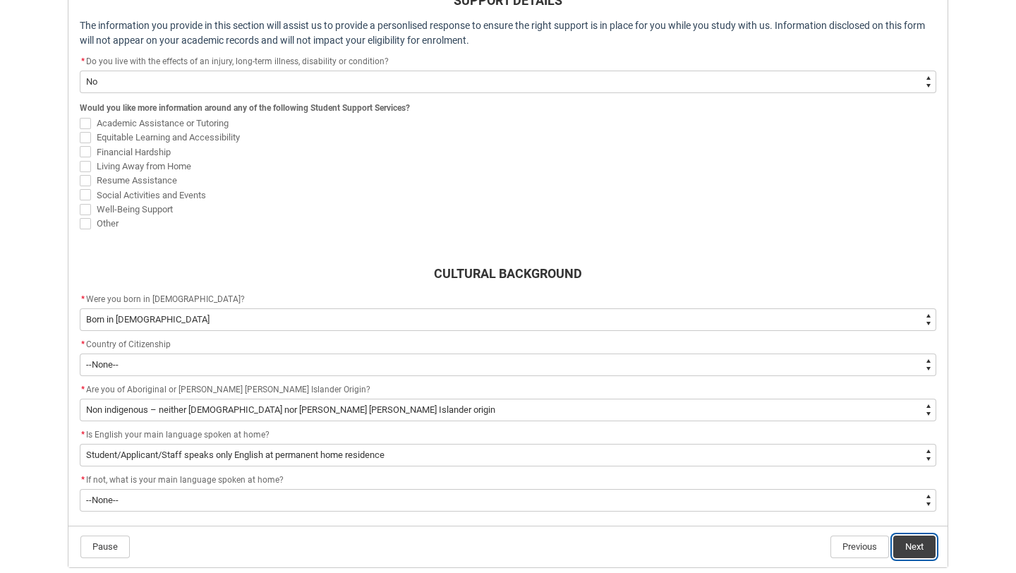
click at [909, 547] on button "Next" at bounding box center [914, 546] width 42 height 23
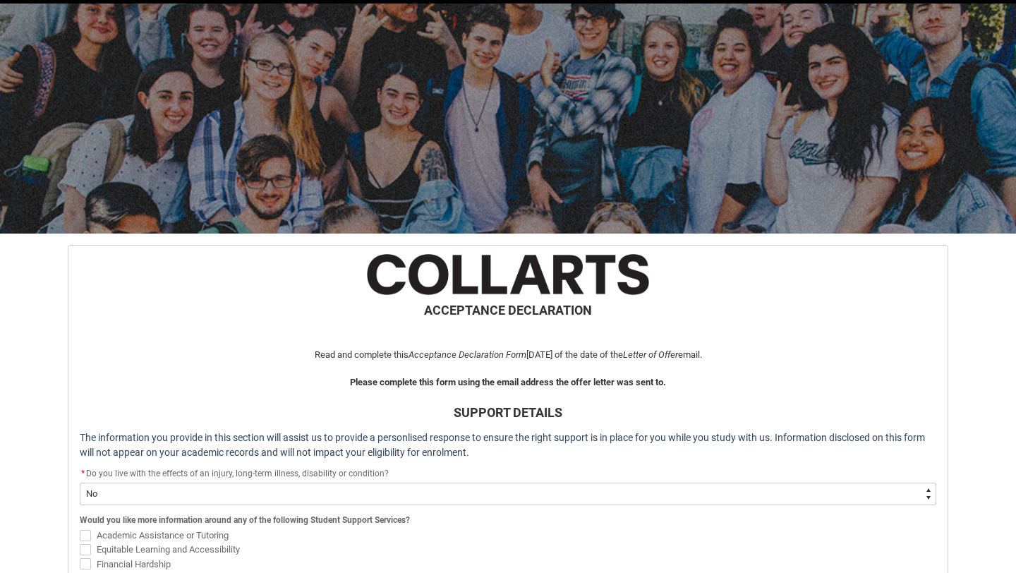
scroll to position [535, 0]
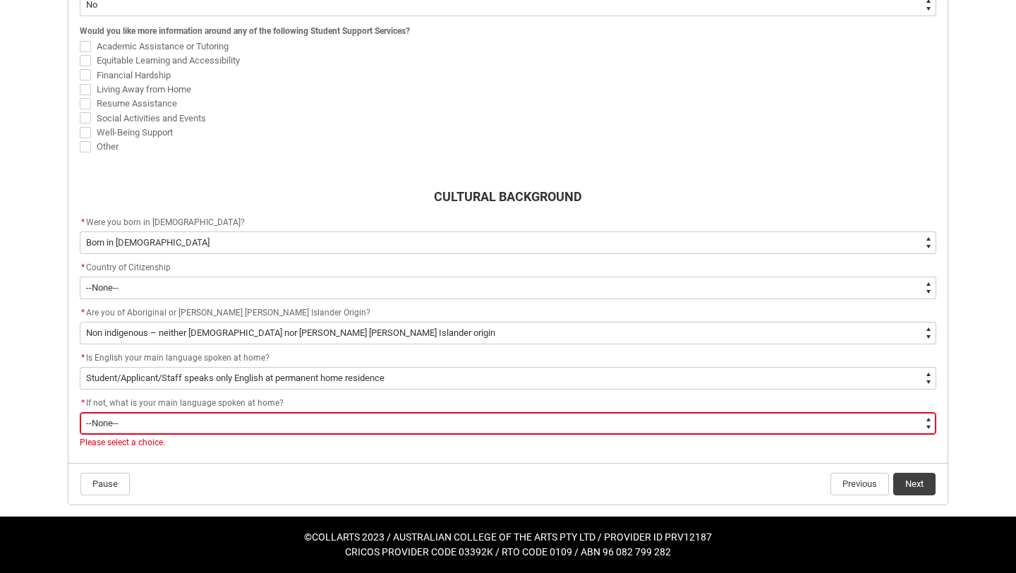
click at [353, 411] on div "* If not, what is your main language spoken at home?" at bounding box center [508, 403] width 856 height 17
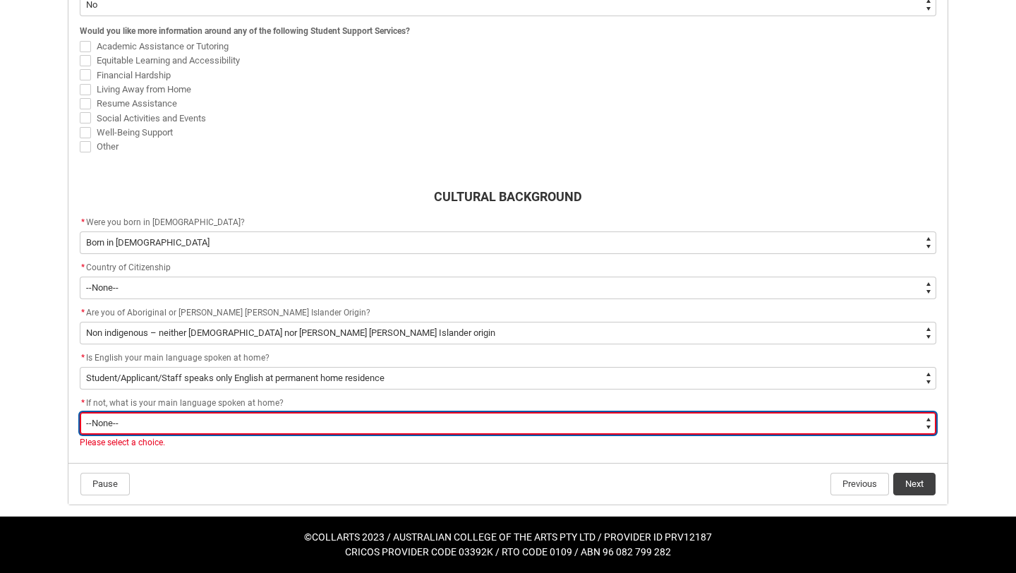
click at [348, 428] on select "--None-- 1101 Gaelic ([GEOGRAPHIC_DATA]) 1102 Irish 1103 Welsh 1199 Celtic, nec…" at bounding box center [508, 423] width 856 height 23
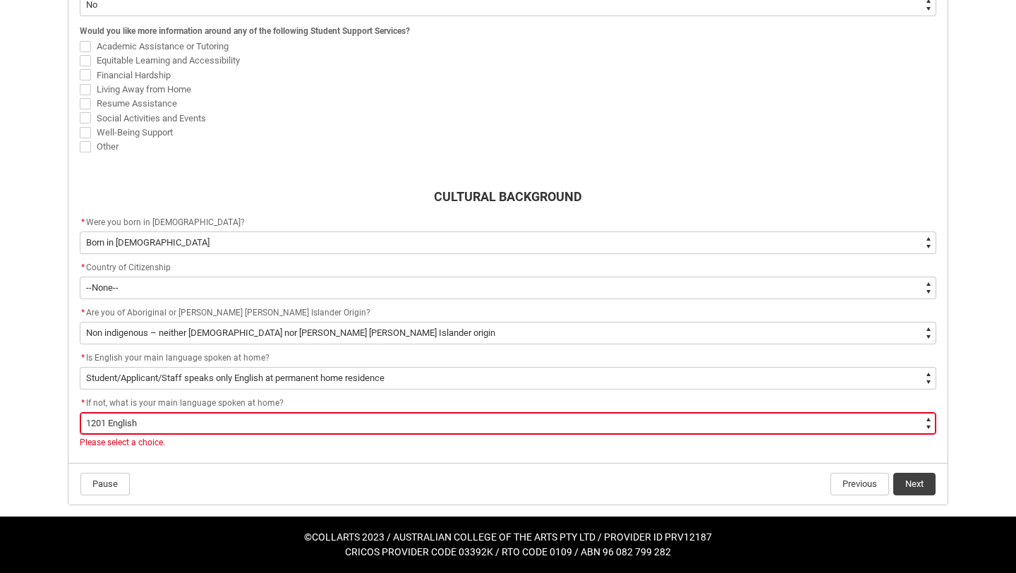
click at [928, 495] on flowruntime-navigation-bar "Pause Previous Next" at bounding box center [507, 484] width 879 height 42
click at [928, 490] on button "Next" at bounding box center [914, 484] width 42 height 23
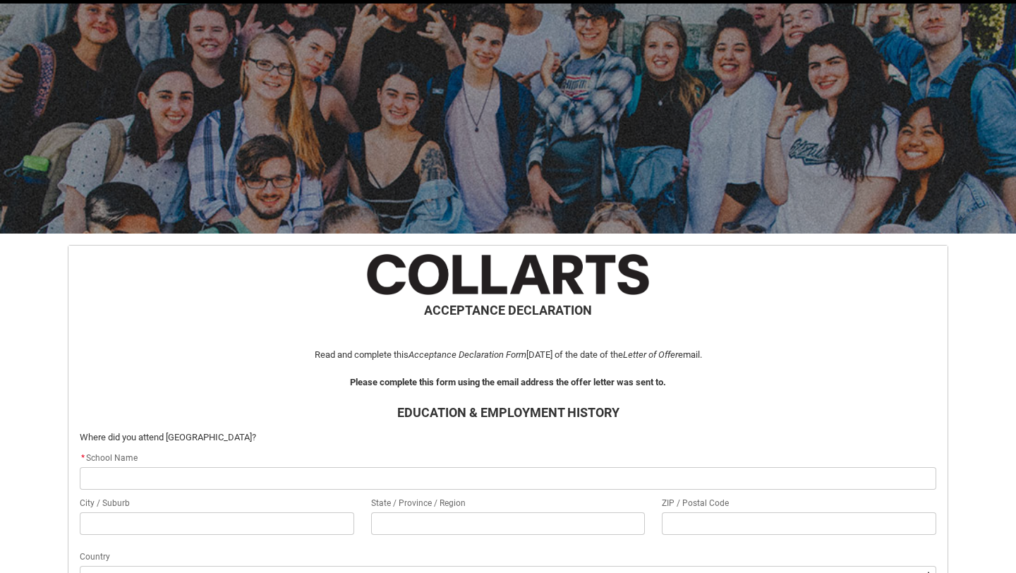
scroll to position [150, 0]
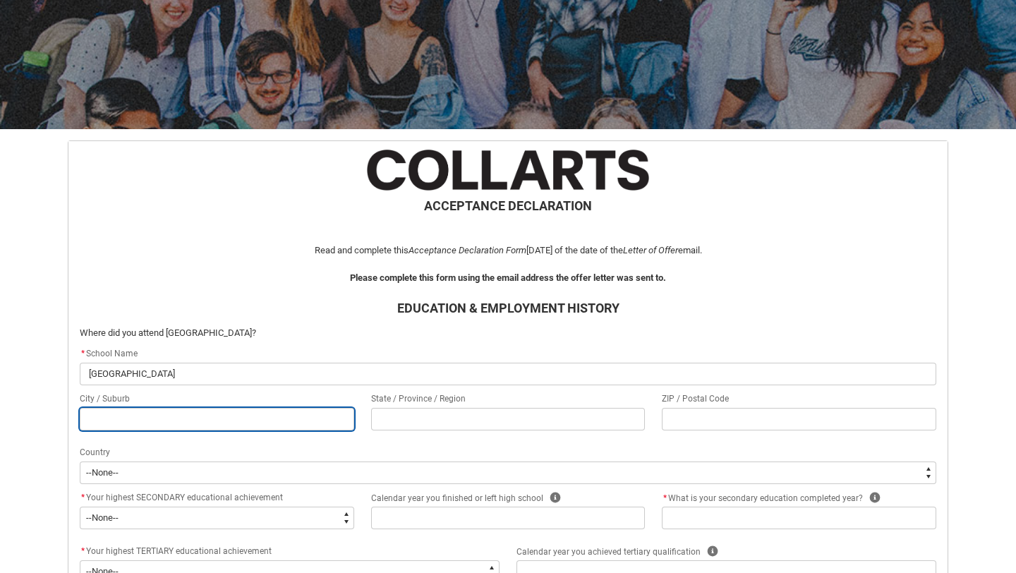
click at [305, 421] on input "REDU_Acceptance_Declaration flow" at bounding box center [217, 419] width 274 height 23
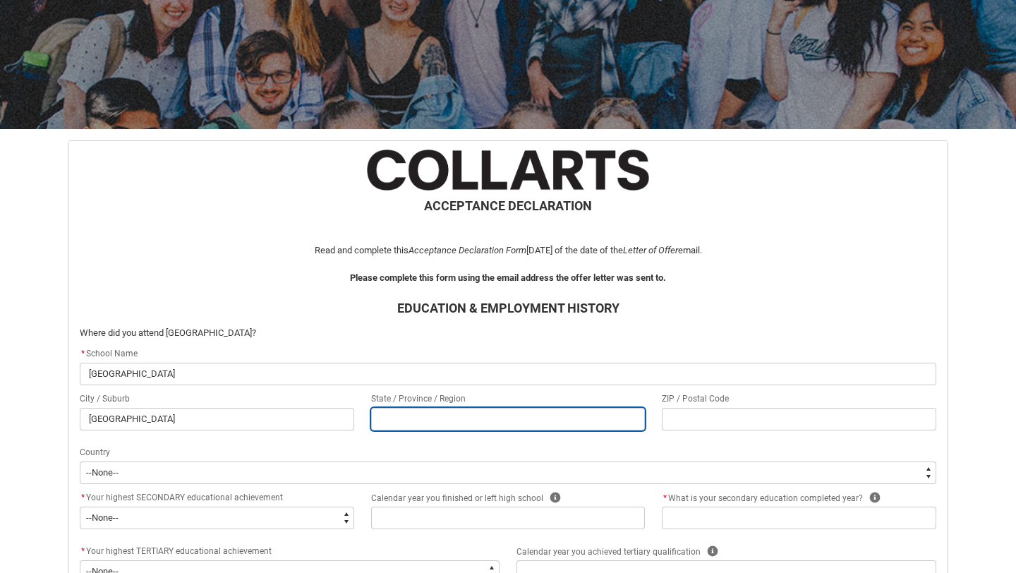
click at [442, 417] on input "REDU_Acceptance_Declaration flow" at bounding box center [508, 419] width 274 height 23
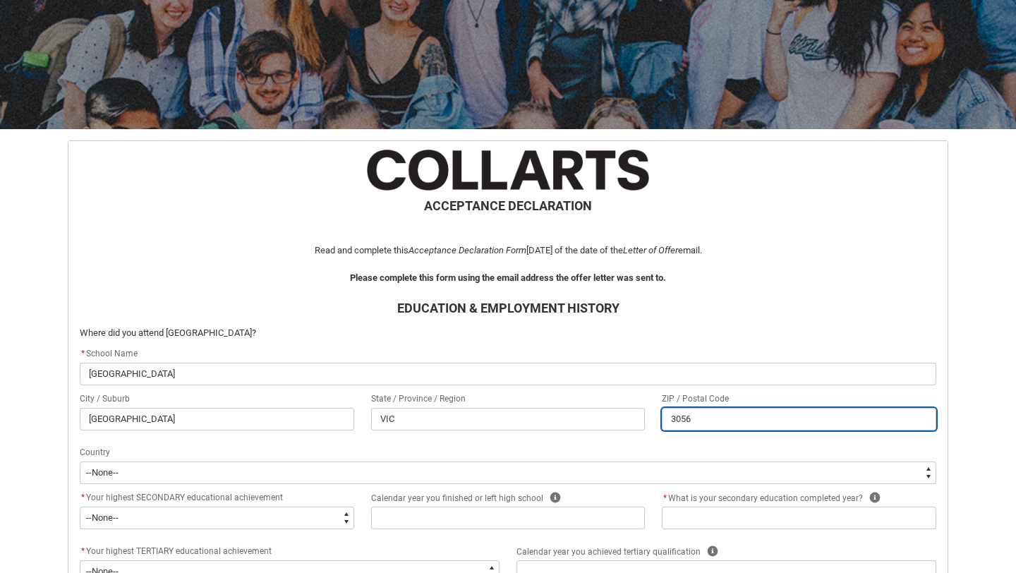
drag, startPoint x: 707, startPoint y: 414, endPoint x: 638, endPoint y: 414, distance: 69.1
click at [638, 414] on div "City / Suburb [GEOGRAPHIC_DATA] / Province / Region [GEOGRAPHIC_DATA] ZIP / Pos…" at bounding box center [507, 418] width 873 height 54
click at [716, 424] on input "3056" at bounding box center [799, 419] width 274 height 23
drag, startPoint x: 716, startPoint y: 424, endPoint x: 641, endPoint y: 422, distance: 74.8
click at [641, 422] on div "City / Suburb [GEOGRAPHIC_DATA] / Province / Region [GEOGRAPHIC_DATA] ZIP / Pos…" at bounding box center [507, 418] width 873 height 54
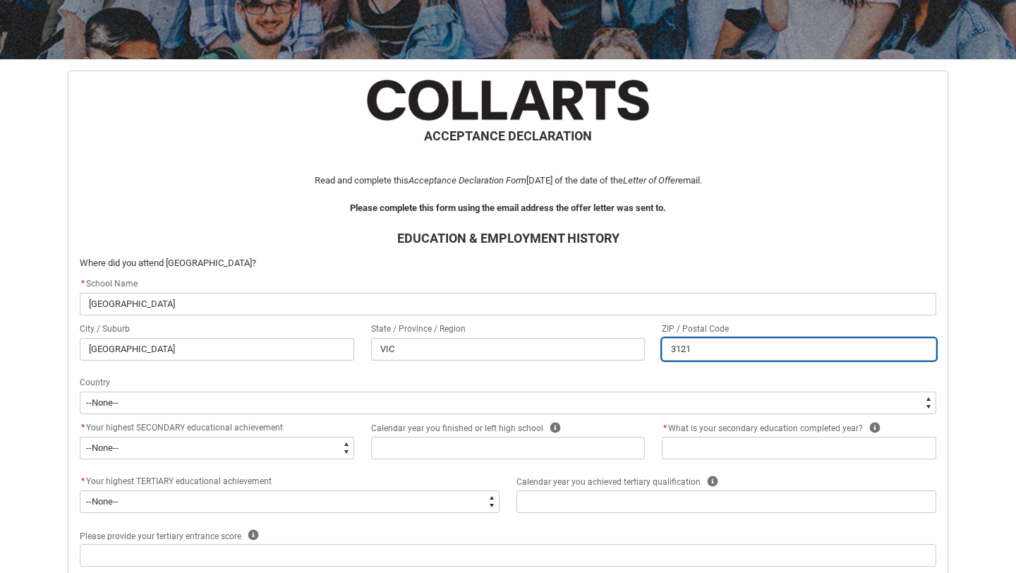
scroll to position [233, 0]
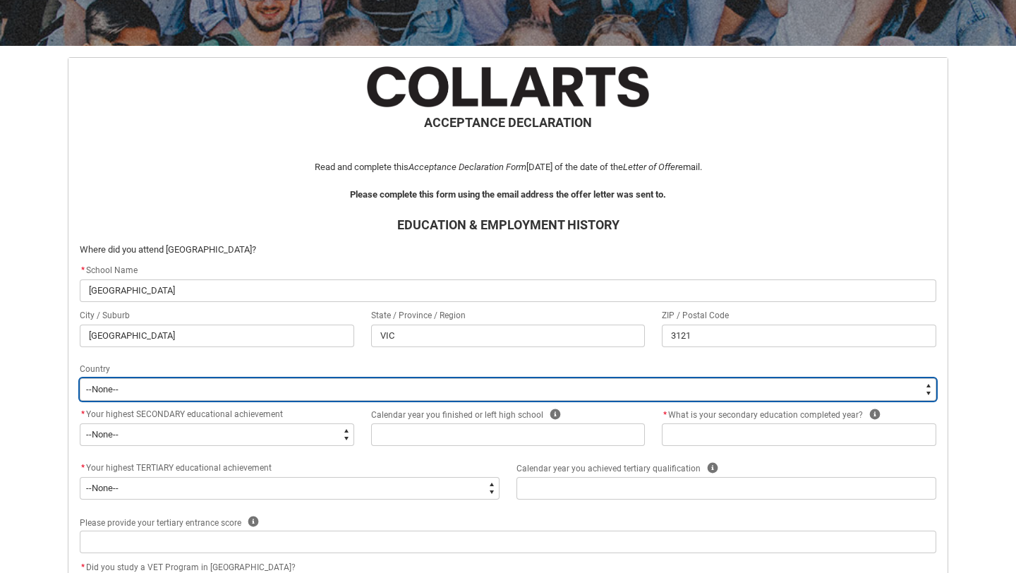
click at [430, 399] on select "--[GEOGRAPHIC_DATA]-- [GEOGRAPHIC_DATA] [GEOGRAPHIC_DATA] [GEOGRAPHIC_DATA] [GE…" at bounding box center [508, 389] width 856 height 23
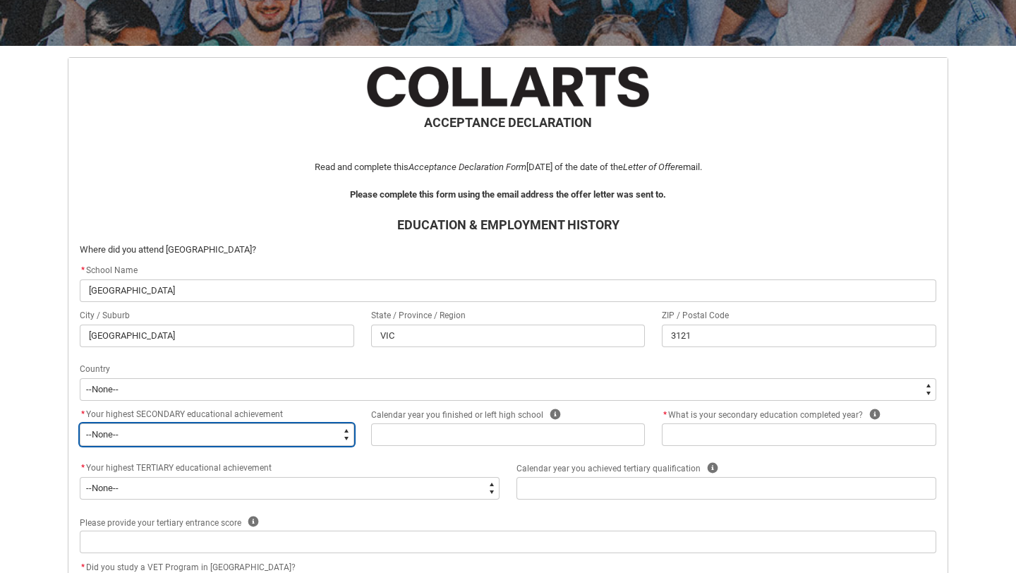
click at [217, 437] on select "--None-- Did not go to school Year 8 or below Year 9 or equivalent Completed Ye…" at bounding box center [217, 434] width 274 height 23
click at [194, 437] on select "--None-- Did not go to school Year 8 or below Year 9 or equivalent Completed Ye…" at bounding box center [217, 434] width 274 height 23
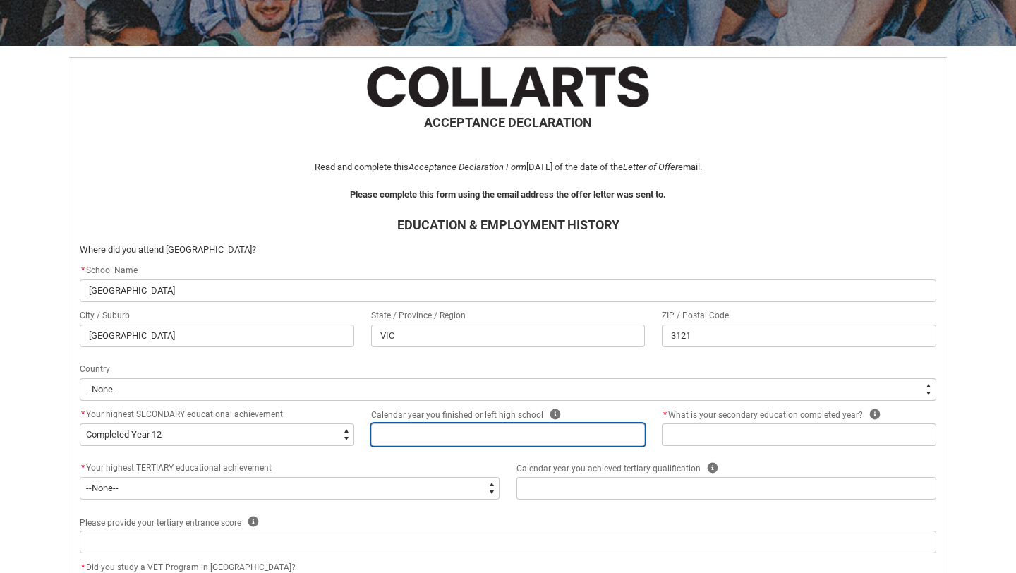
click at [396, 433] on input "REDU_Acceptance_Declaration flow" at bounding box center [508, 434] width 274 height 23
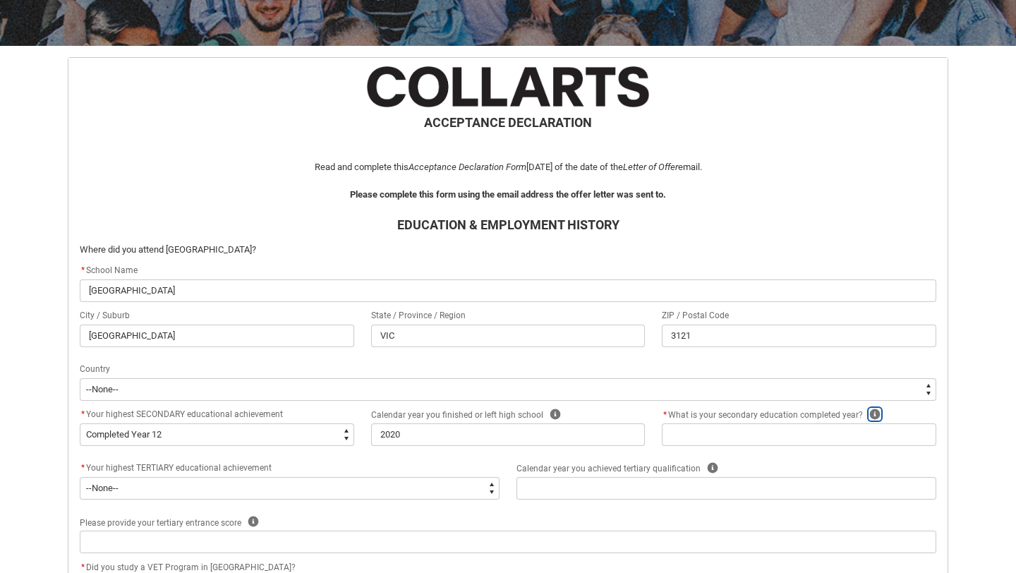
click at [869, 413] on icon "REDU_Acceptance_Declaration flow" at bounding box center [874, 413] width 11 height 11
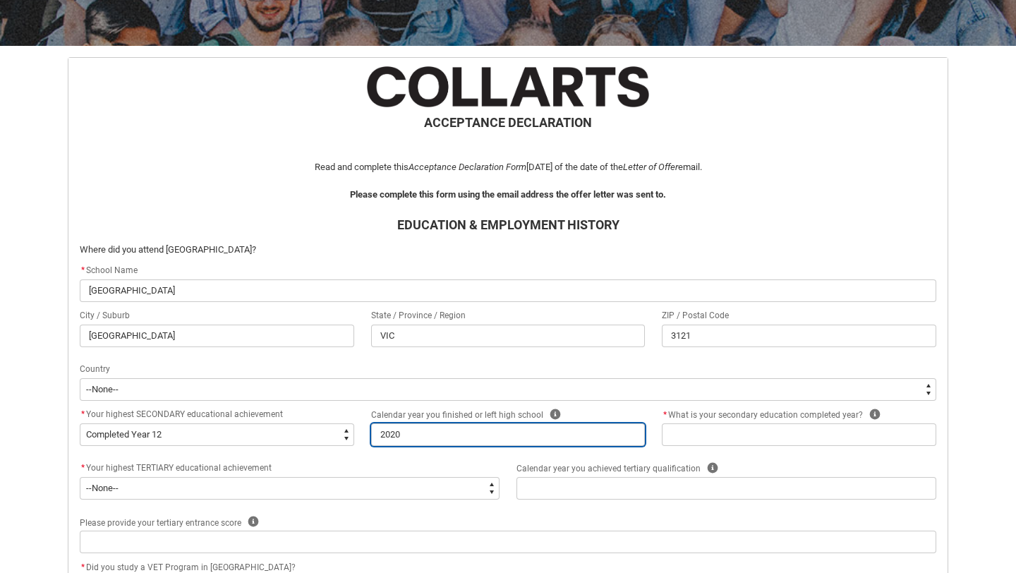
drag, startPoint x: 461, startPoint y: 437, endPoint x: 312, endPoint y: 426, distance: 149.2
click at [311, 426] on div "* Your highest SECONDARY educational achievement * --None-- Did not go to schoo…" at bounding box center [507, 433] width 873 height 54
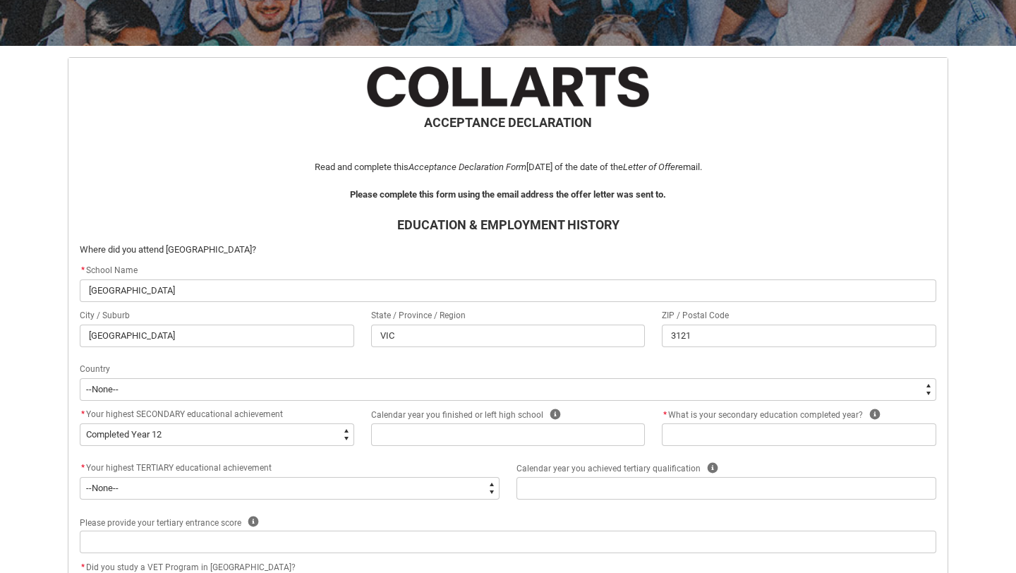
click at [707, 451] on div "* Your highest SECONDARY educational achievement * --None-- Did not go to schoo…" at bounding box center [507, 433] width 873 height 54
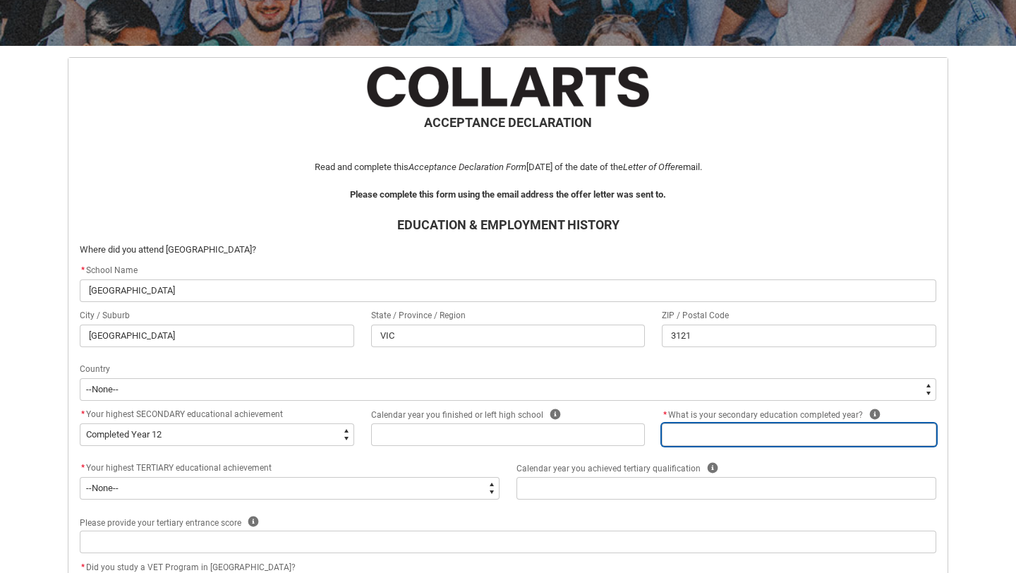
click at [698, 431] on input "REDU_Acceptance_Declaration flow" at bounding box center [799, 434] width 274 height 23
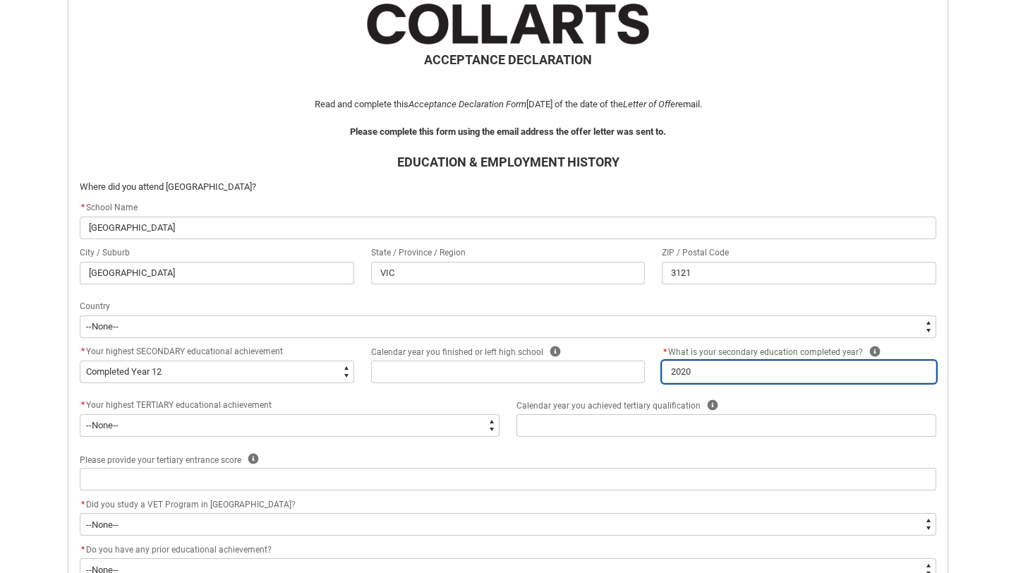
scroll to position [303, 0]
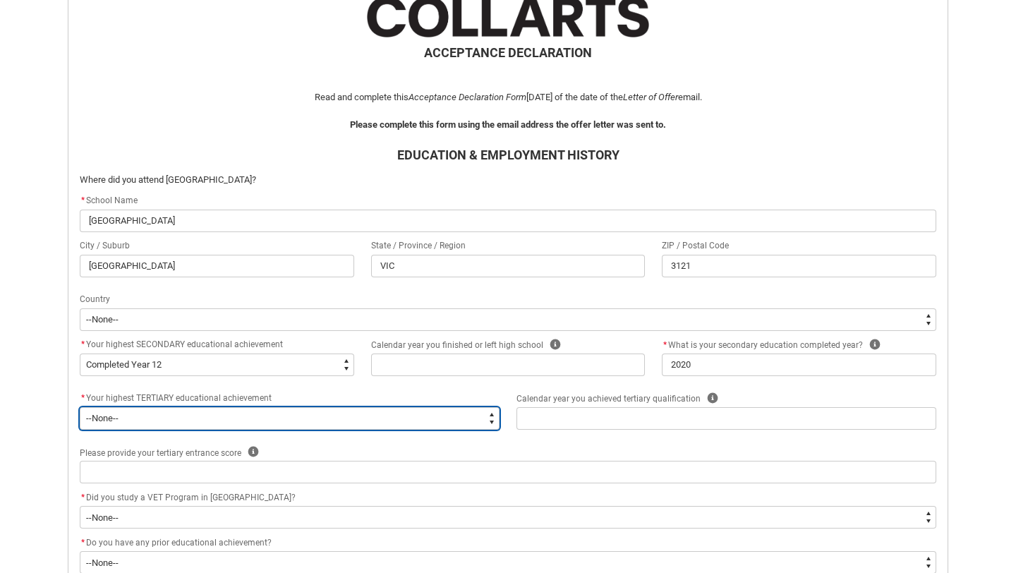
click at [410, 419] on select "--None-- A Complete Final Year of Secondary Education at School A Complete VET …" at bounding box center [290, 418] width 420 height 23
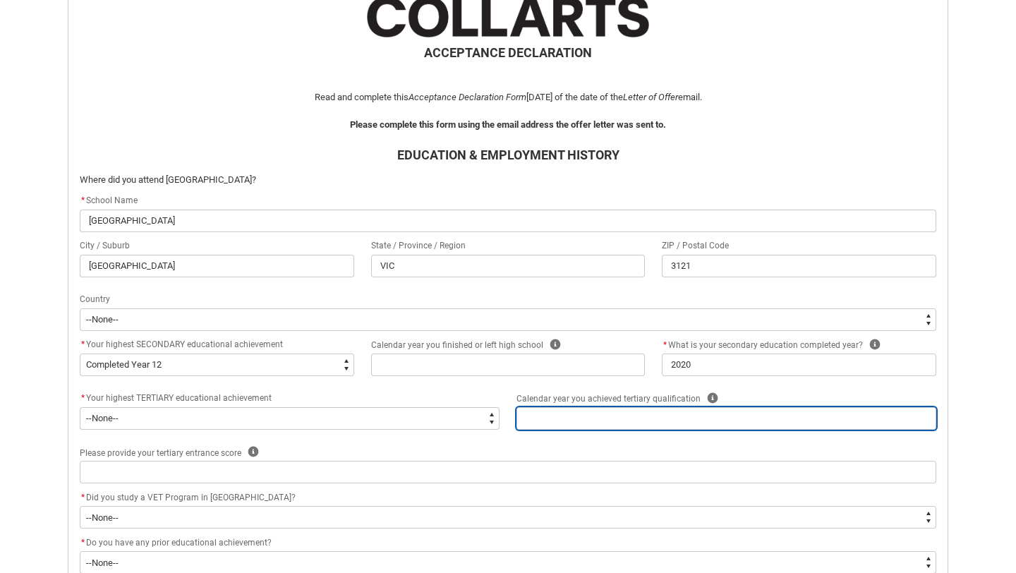
click at [593, 426] on input "REDU_Acceptance_Declaration flow" at bounding box center [726, 418] width 420 height 23
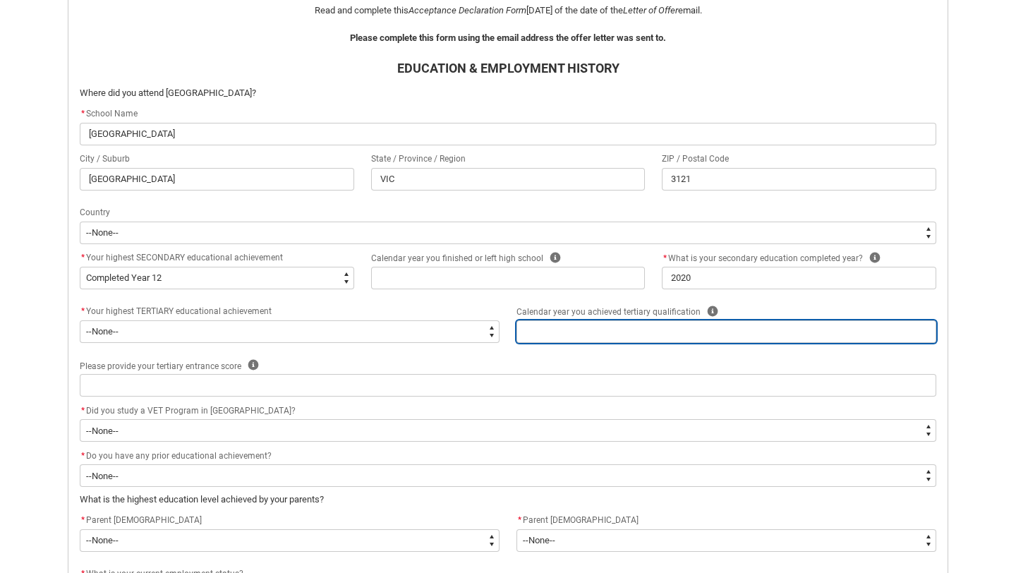
scroll to position [440, 0]
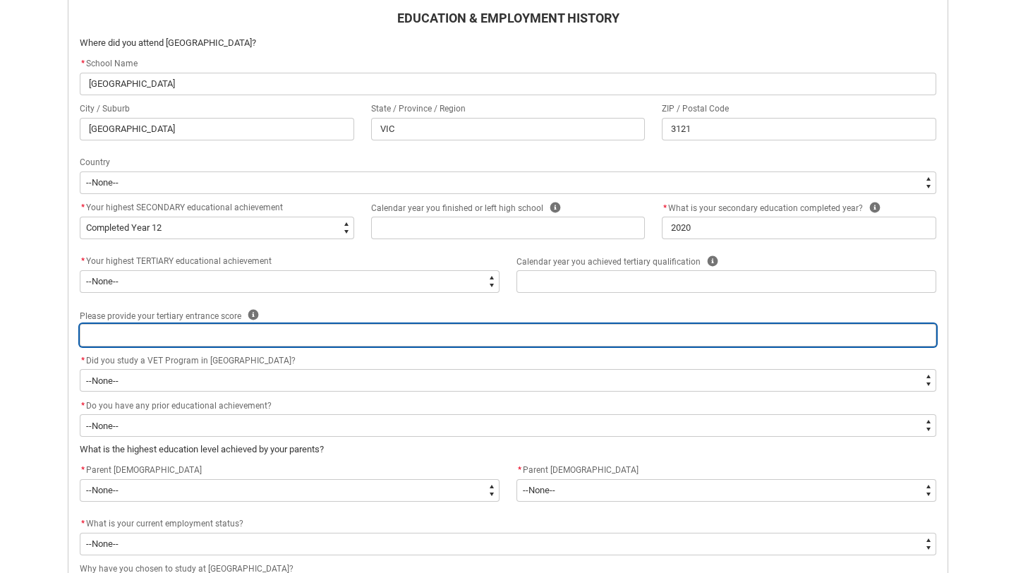
click at [310, 339] on input "REDU_Acceptance_Declaration flow" at bounding box center [508, 335] width 856 height 23
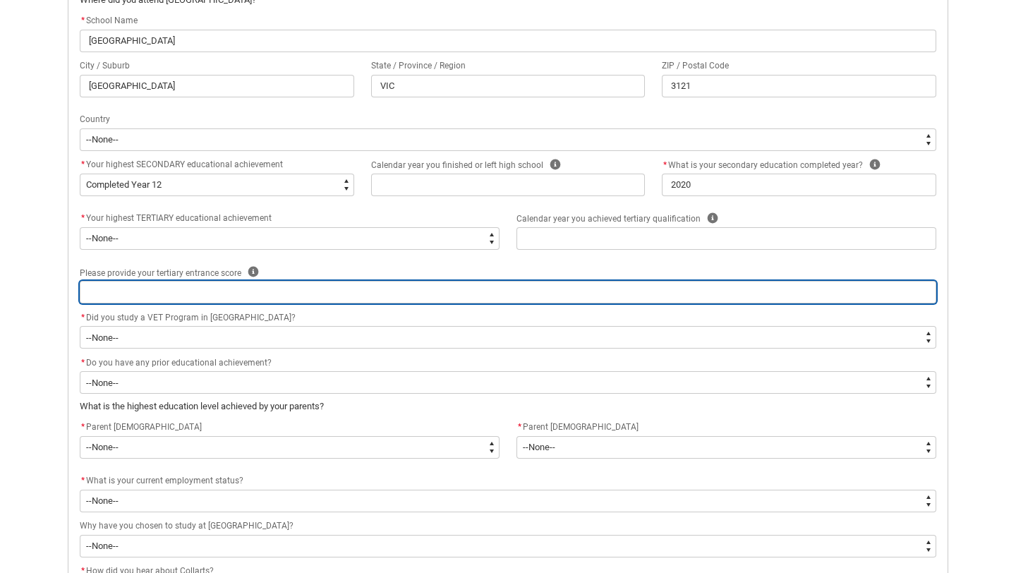
scroll to position [499, 0]
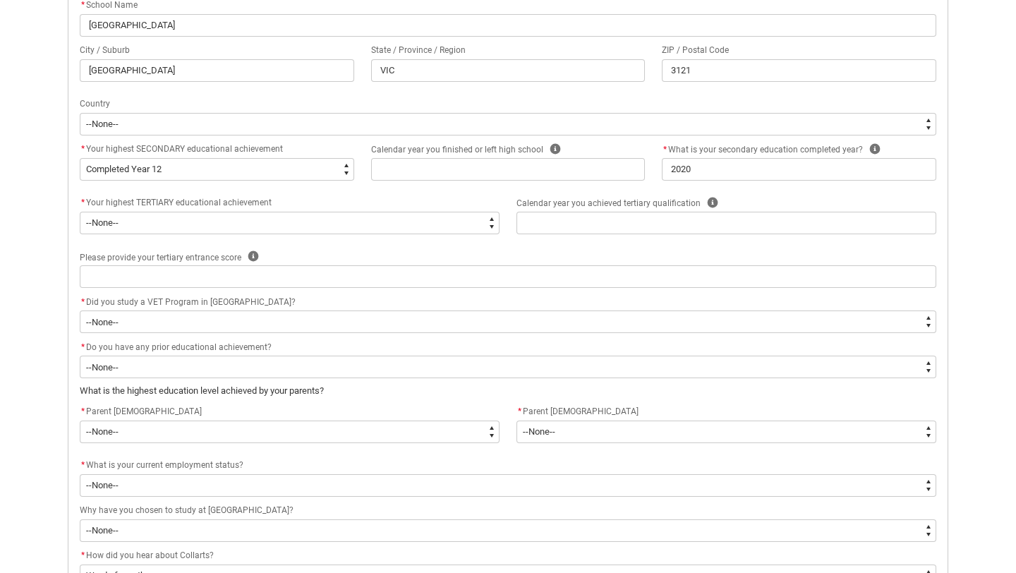
click at [570, 333] on flowruntime-screen-field "* Did you study a VET Program in [GEOGRAPHIC_DATA]? * --None-- Yes No" at bounding box center [507, 315] width 873 height 45
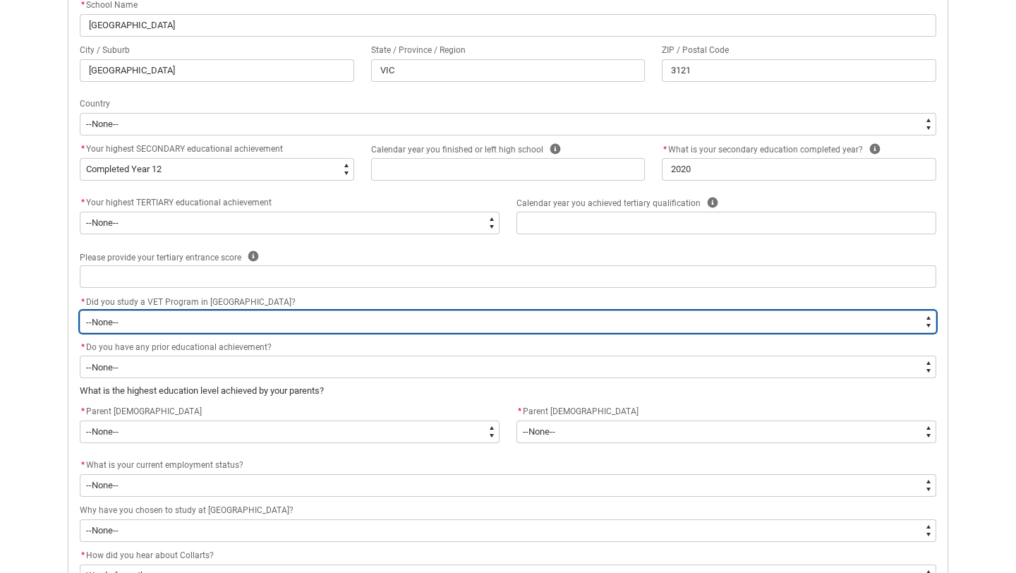
click at [569, 325] on select "--None-- Yes No" at bounding box center [508, 321] width 856 height 23
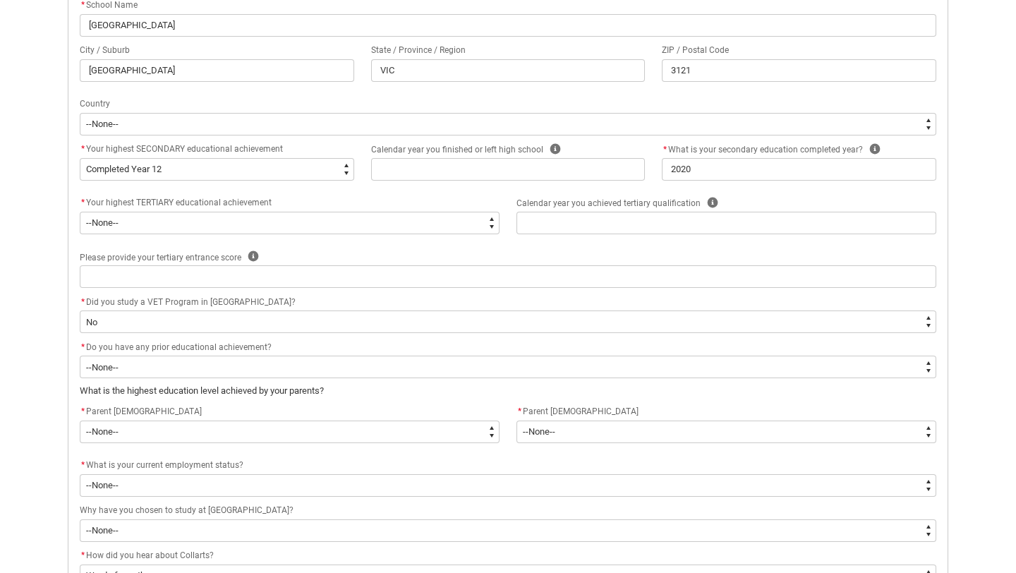
click at [482, 382] on flowruntime-screen-field "* Do you have any prior educational achievement? * --None-- Yes No" at bounding box center [507, 361] width 873 height 45
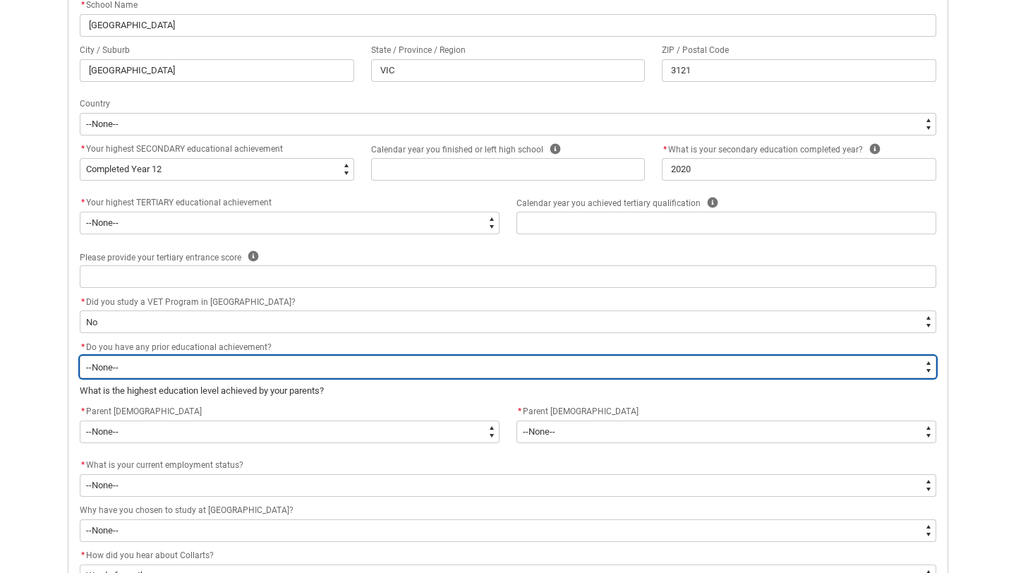
click at [464, 372] on select "--None-- Yes No" at bounding box center [508, 366] width 856 height 23
click at [420, 361] on select "--None-- Yes No" at bounding box center [508, 366] width 856 height 23
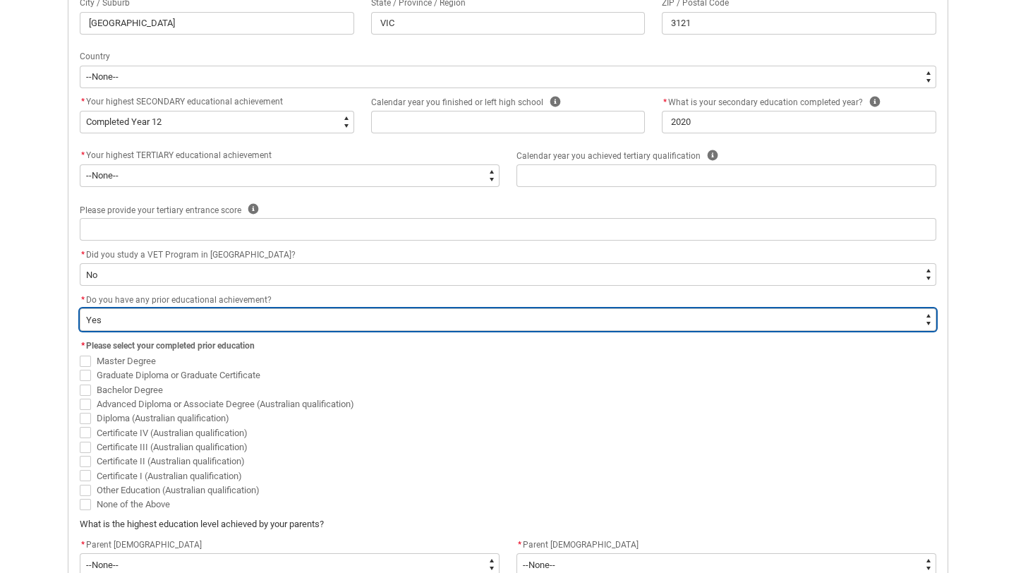
scroll to position [550, 0]
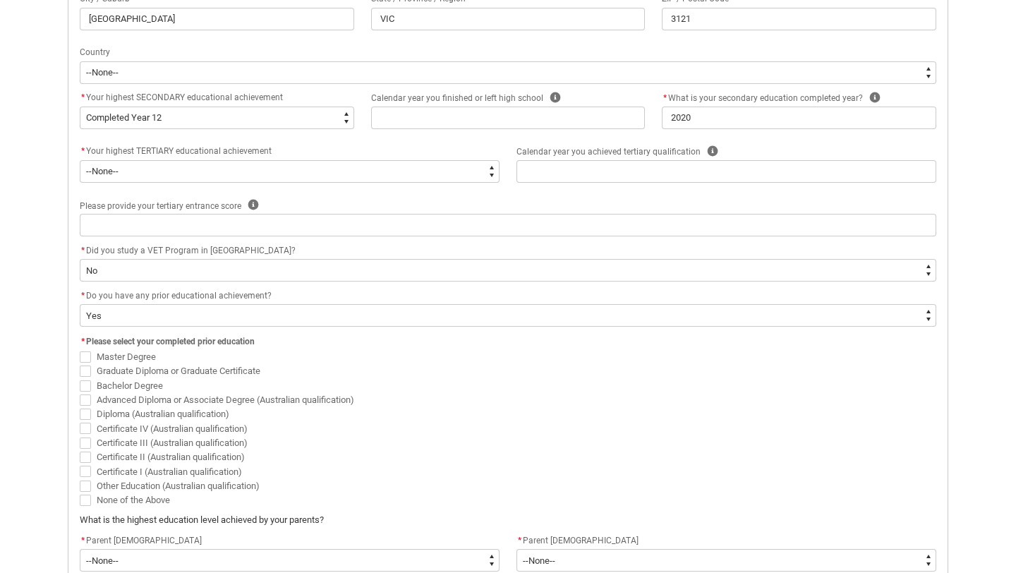
click at [276, 331] on flowruntime-screen-field "* Do you have any prior educational achievement? * --None-- Yes No" at bounding box center [507, 309] width 873 height 45
click at [276, 329] on flowruntime-screen-field "* Do you have any prior educational achievement? * --None-- Yes No" at bounding box center [507, 309] width 873 height 45
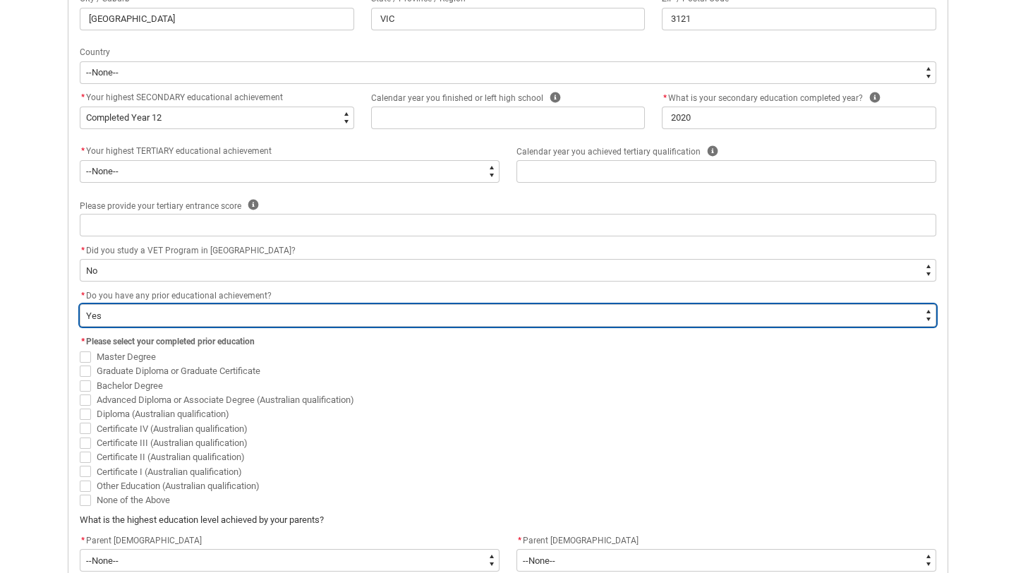
click at [269, 319] on select "--None-- Yes No" at bounding box center [508, 315] width 856 height 23
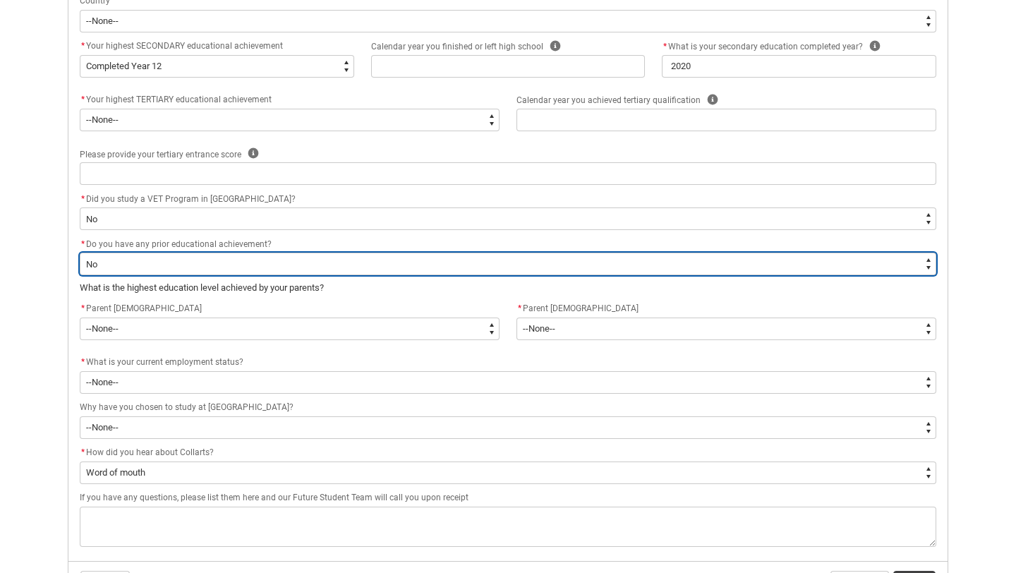
scroll to position [615, 0]
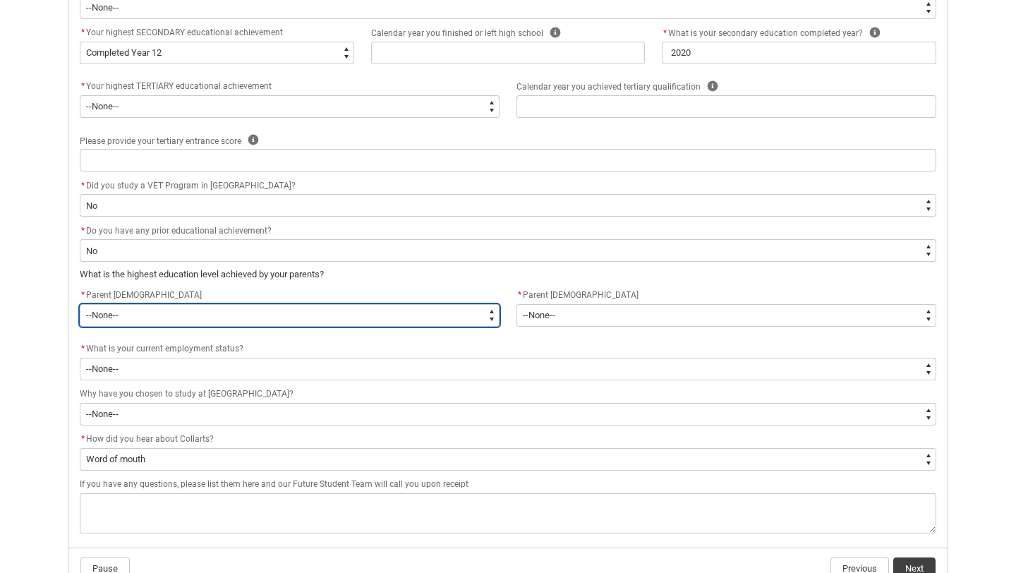
click at [206, 316] on select "--None-- Postgraduate qualification (e.g. Postgraduate Diploma, Master's, PhD) …" at bounding box center [290, 315] width 420 height 23
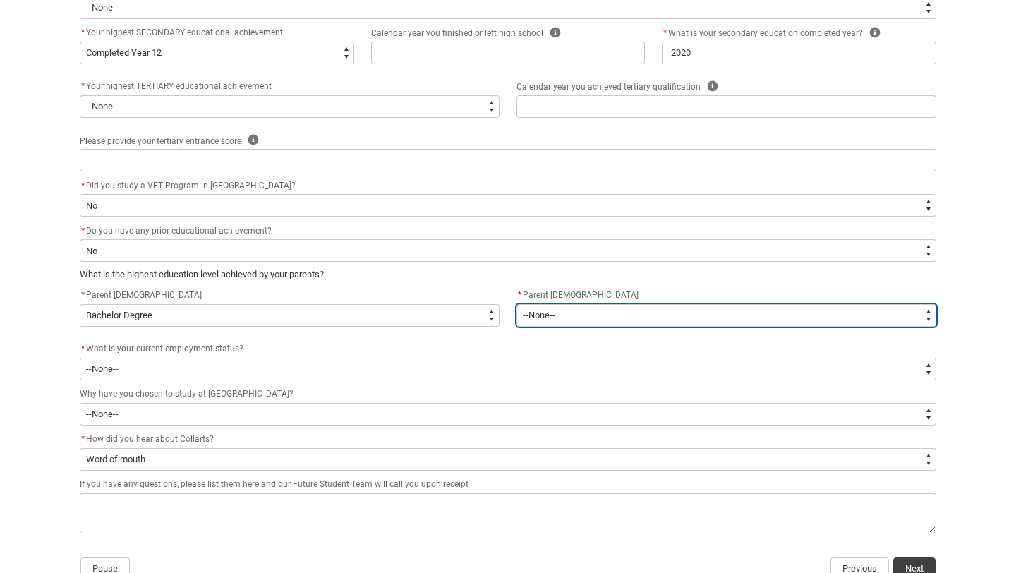
click at [557, 317] on select "--None-- Postgraduate qualification (e.g. Postgraduate Diploma, Master's, PhD) …" at bounding box center [726, 315] width 420 height 23
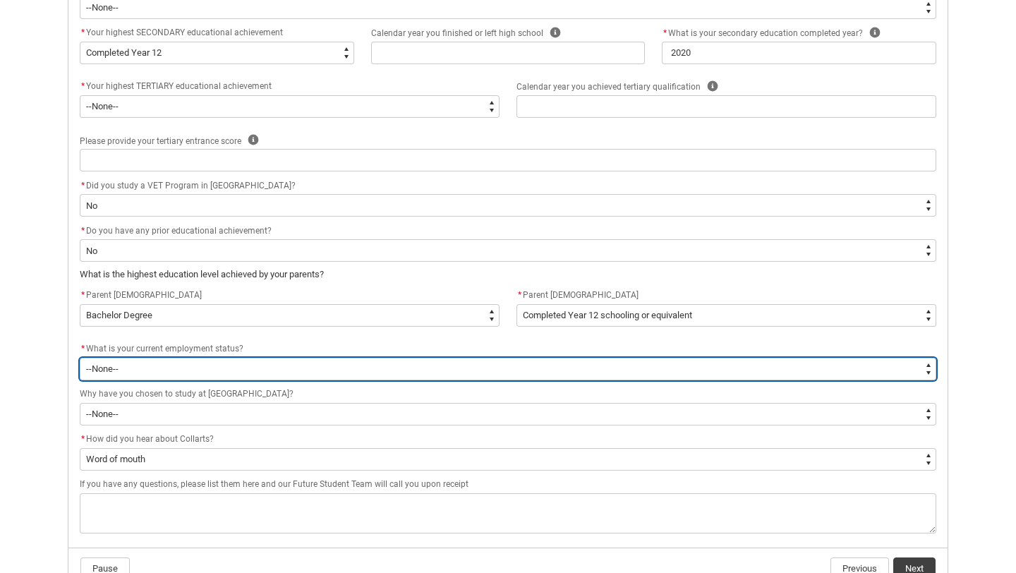
click at [319, 372] on select "--None-- [DEMOGRAPHIC_DATA] [DEMOGRAPHIC_DATA] [DEMOGRAPHIC_DATA] - not employi…" at bounding box center [508, 369] width 856 height 23
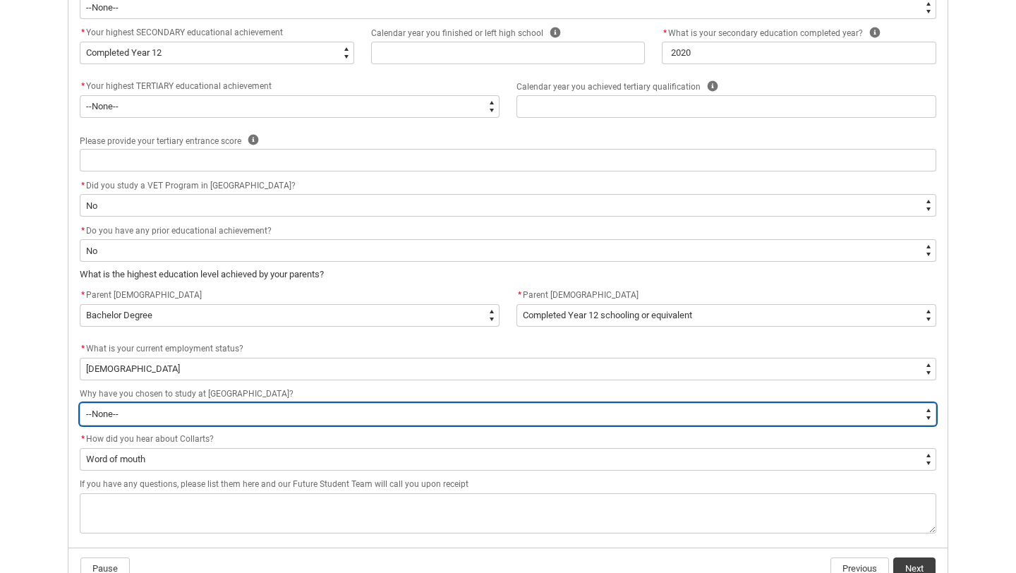
click at [260, 414] on select "--None-- To get a job To develop my existing business To start my own business …" at bounding box center [508, 414] width 856 height 23
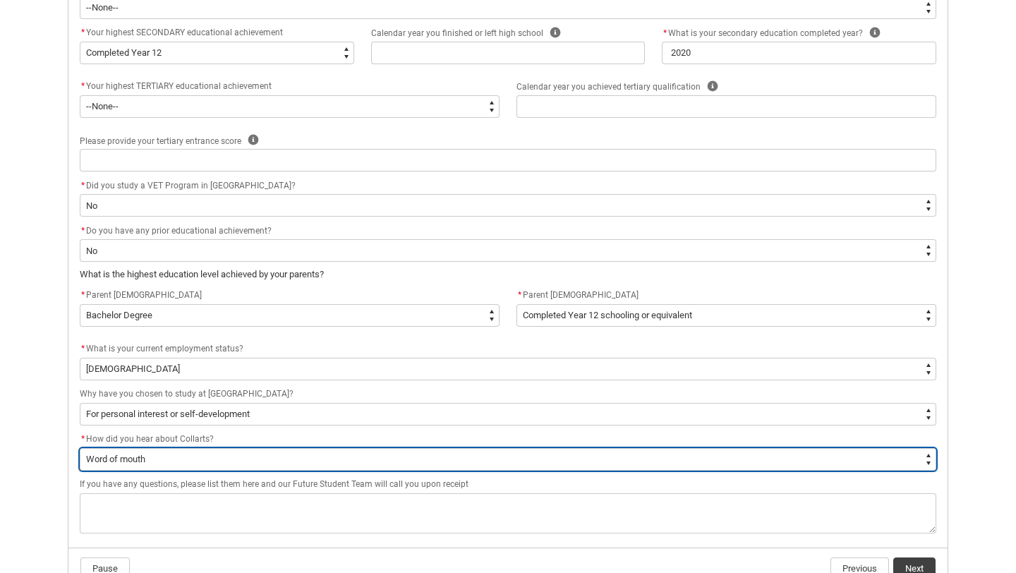
click at [246, 458] on select "--None-- Advertising - Facebook Advertising - Google Advertising - Instagram Ad…" at bounding box center [508, 459] width 856 height 23
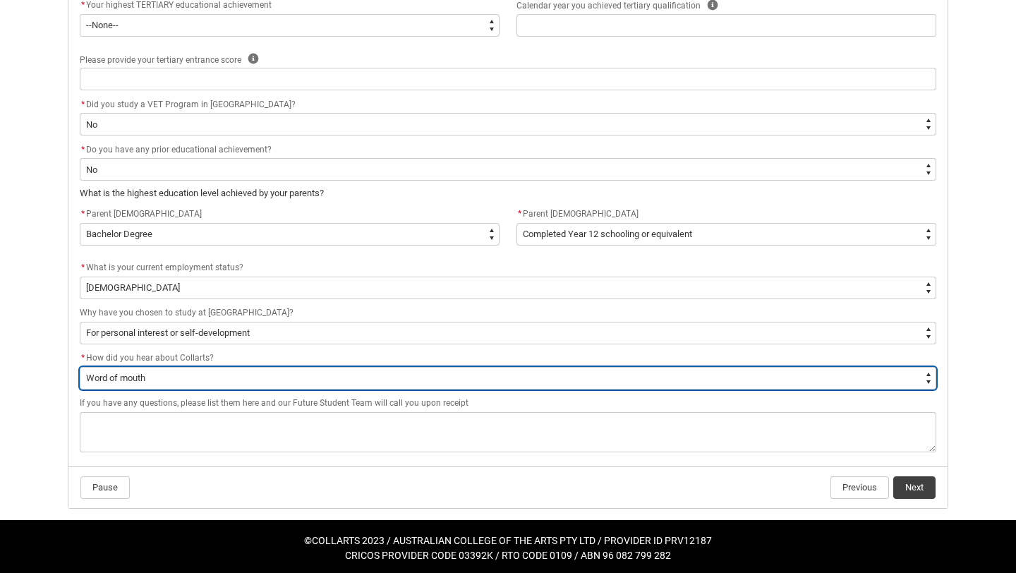
scroll to position [700, 0]
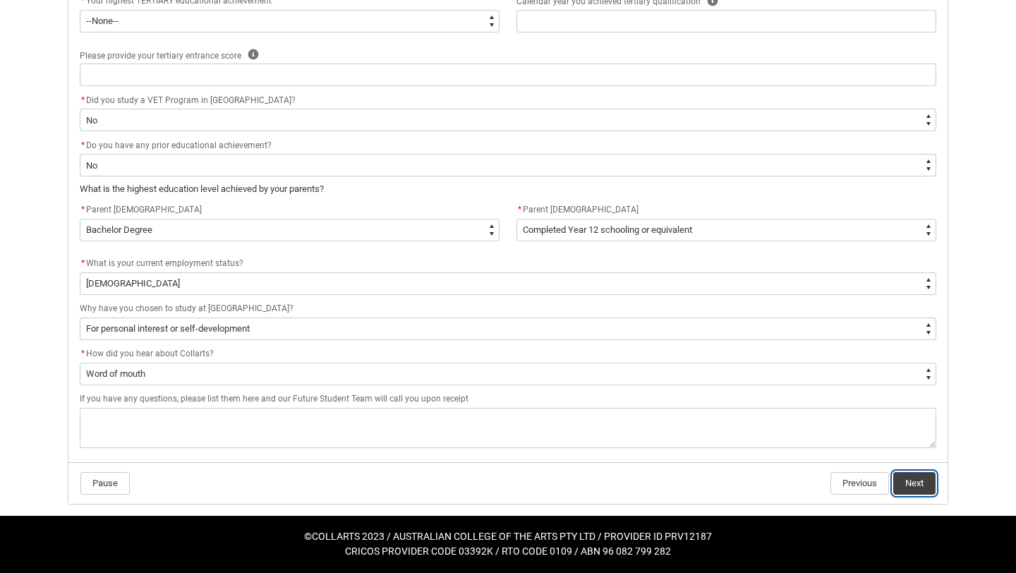
click at [918, 486] on button "Next" at bounding box center [914, 483] width 42 height 23
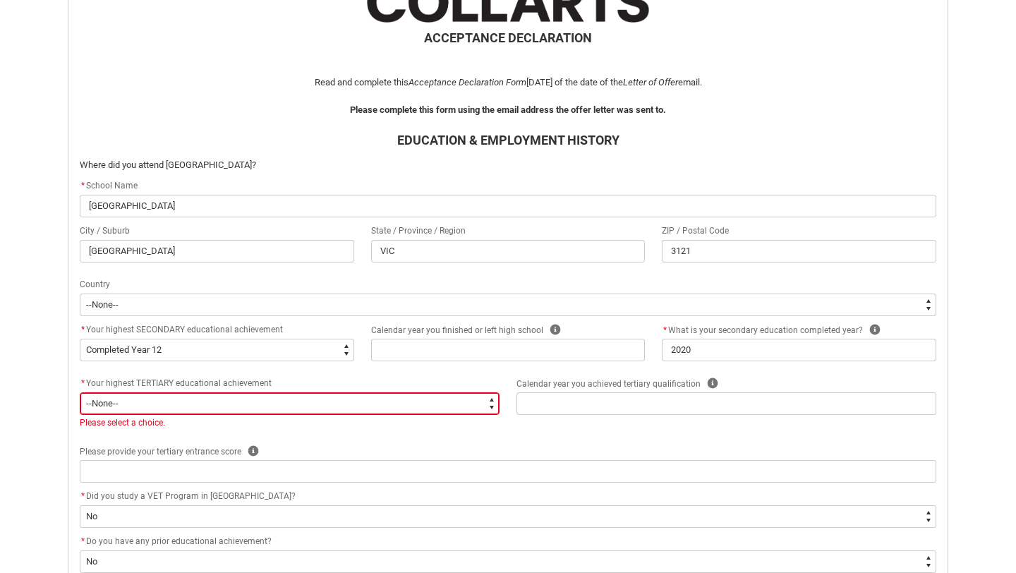
scroll to position [319, 0]
click at [425, 385] on div "* Your highest TERTIARY educational achievement" at bounding box center [290, 383] width 420 height 17
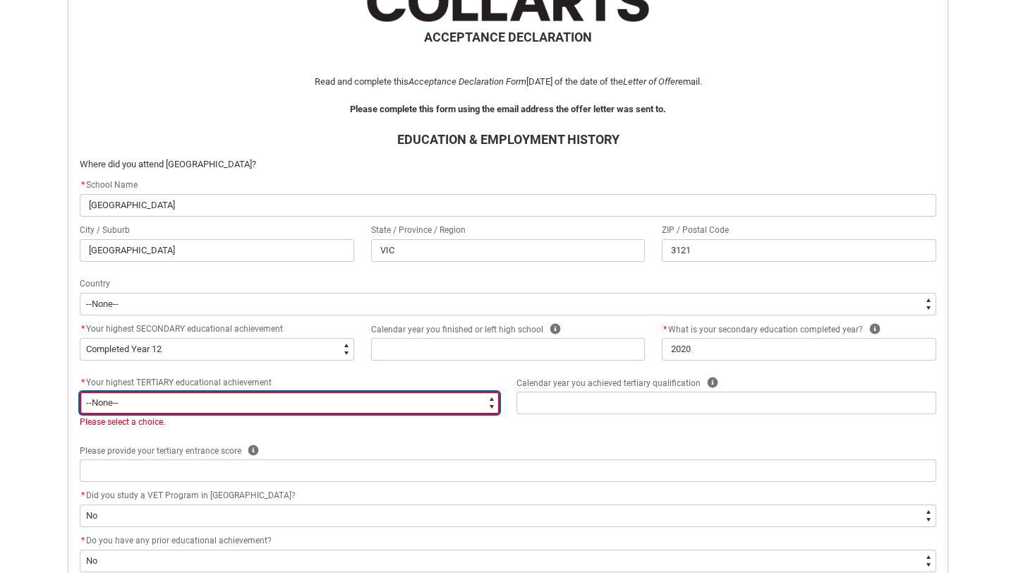
click at [421, 405] on select "--None-- A Complete Final Year of Secondary Education at School A Complete VET …" at bounding box center [290, 402] width 420 height 23
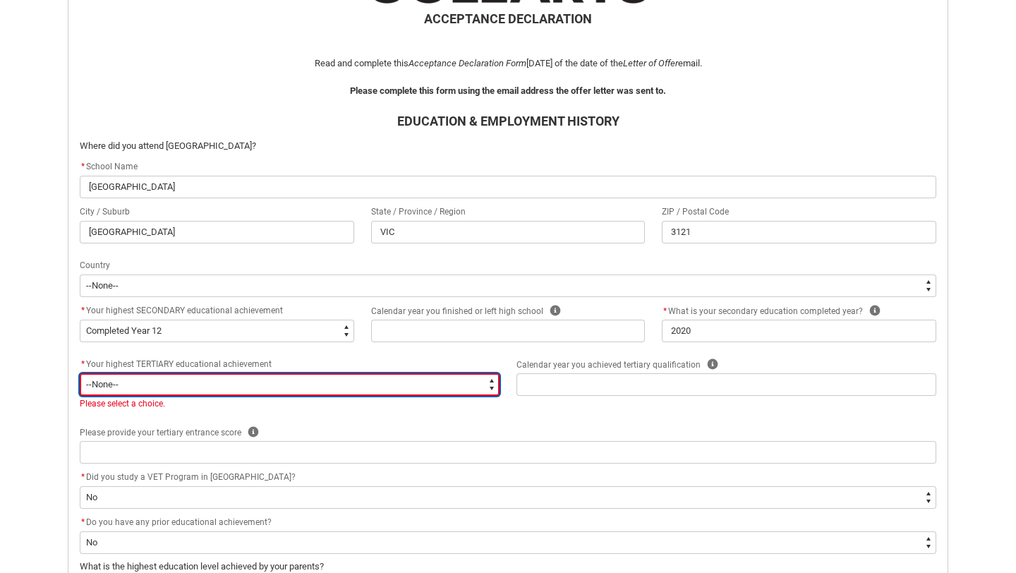
scroll to position [714, 0]
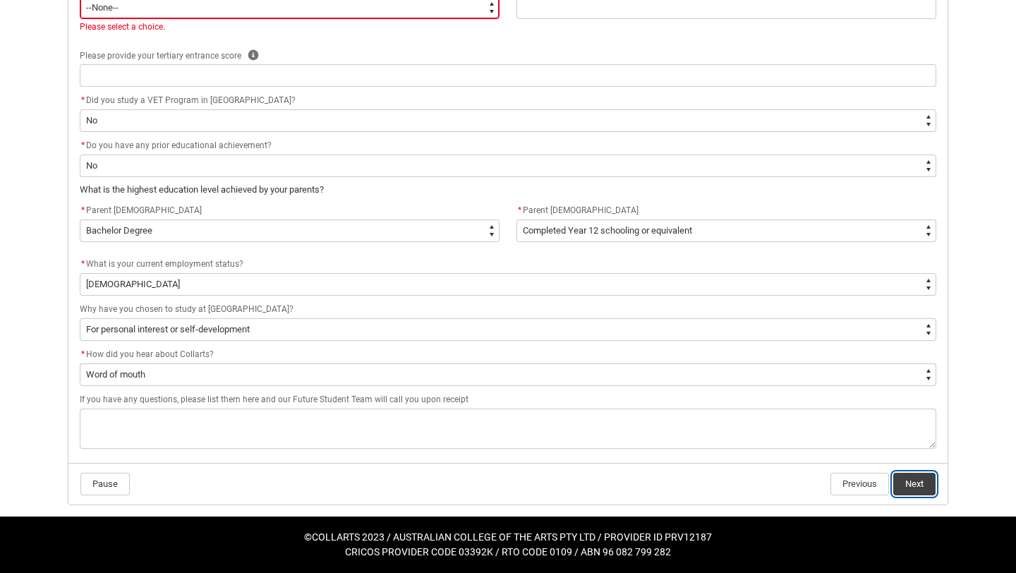
click at [904, 479] on button "Next" at bounding box center [914, 484] width 42 height 23
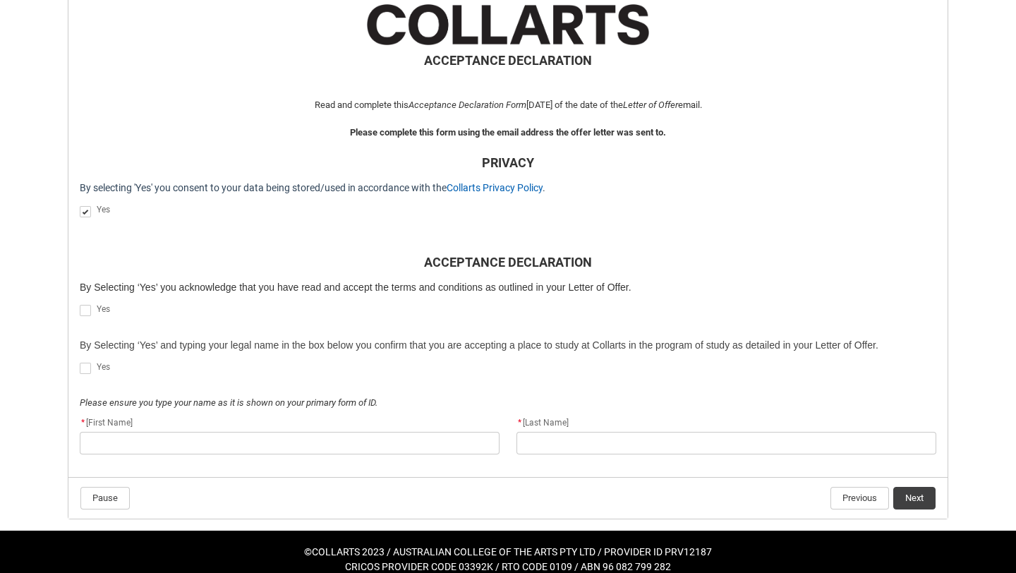
scroll to position [297, 0]
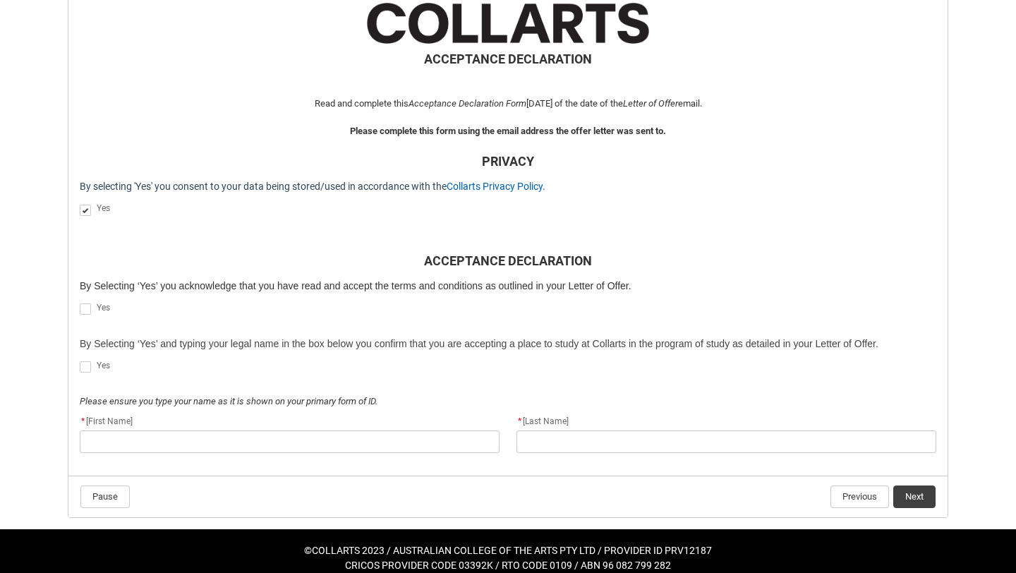
click at [86, 309] on span "REDU_Acceptance_Declaration flow" at bounding box center [85, 308] width 11 height 11
click at [80, 302] on input "REDU_Acceptance_Declaration flow" at bounding box center [79, 301] width 1 height 1
click at [86, 369] on span "REDU_Acceptance_Declaration flow" at bounding box center [85, 366] width 11 height 11
click at [80, 360] on input "REDU_Acceptance_Declaration flow" at bounding box center [79, 359] width 1 height 1
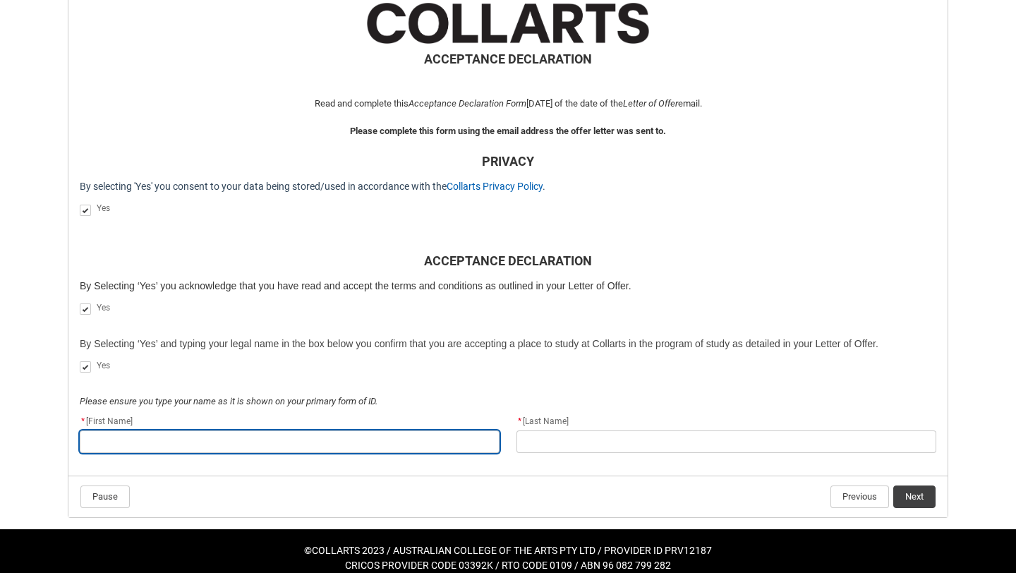
click at [351, 431] on input "REDU_Acceptance_Declaration flow" at bounding box center [290, 441] width 420 height 23
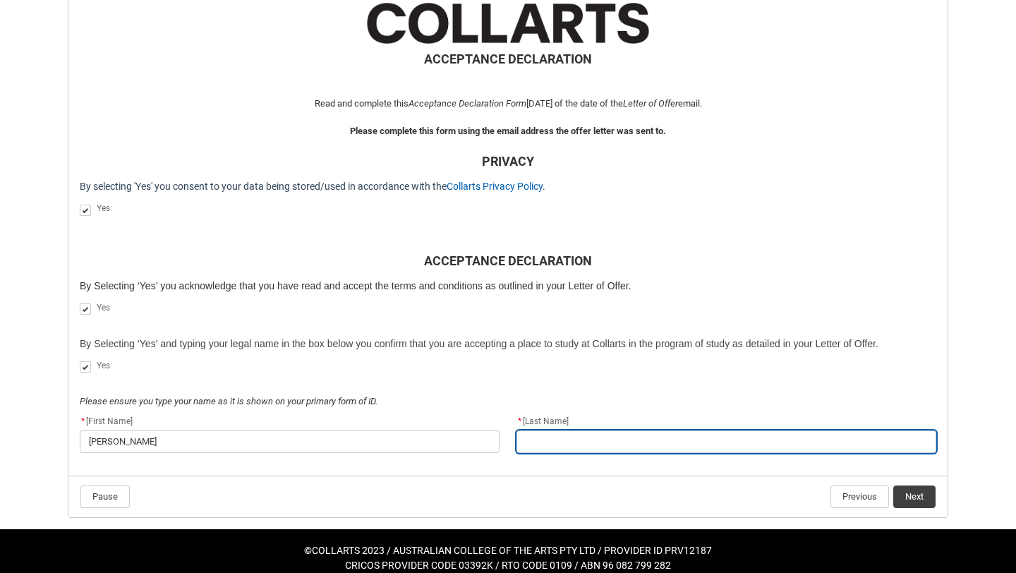
click at [559, 437] on input "REDU_Acceptance_Declaration flow" at bounding box center [726, 441] width 420 height 23
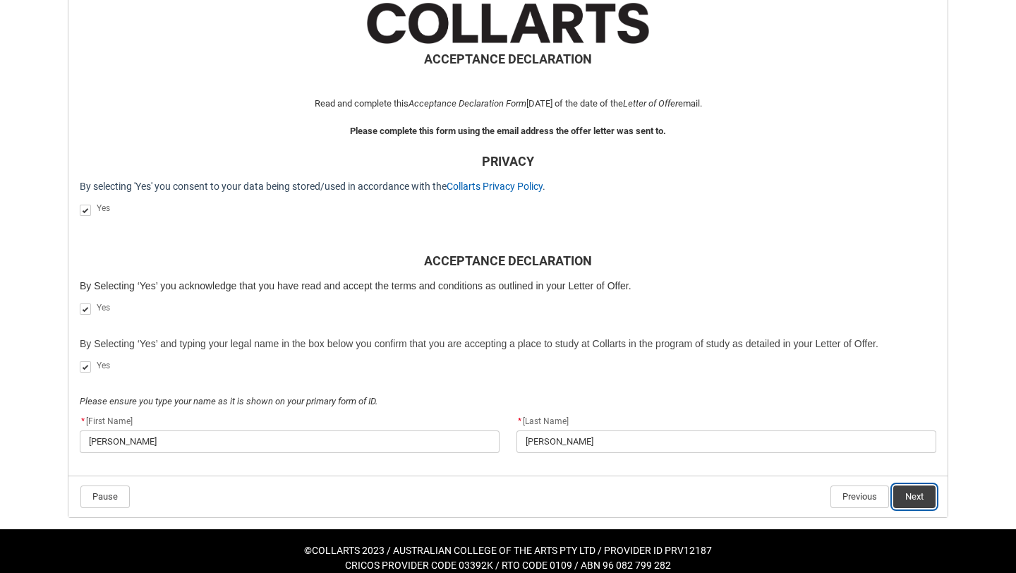
click at [910, 495] on button "Next" at bounding box center [914, 496] width 42 height 23
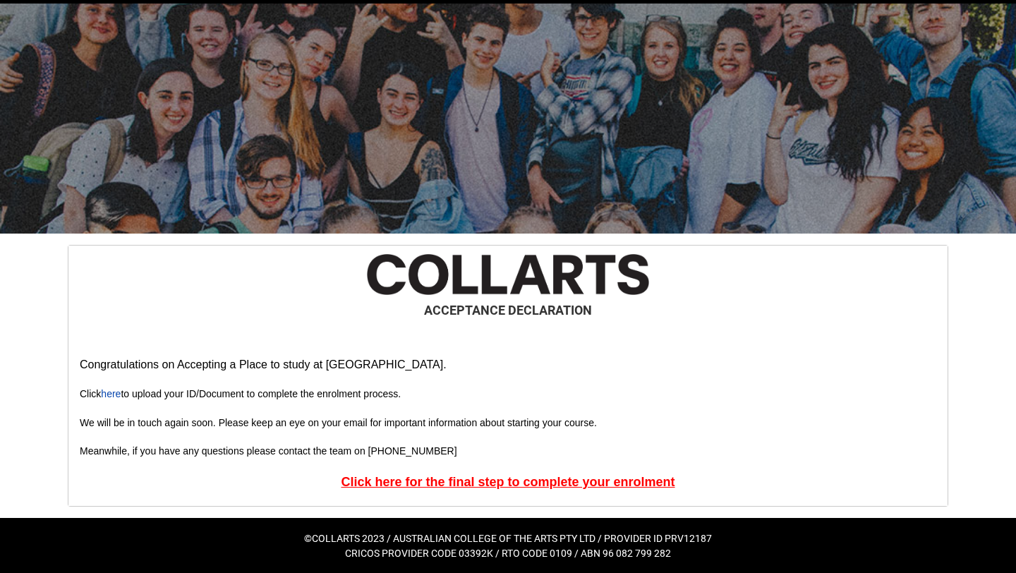
scroll to position [47, 0]
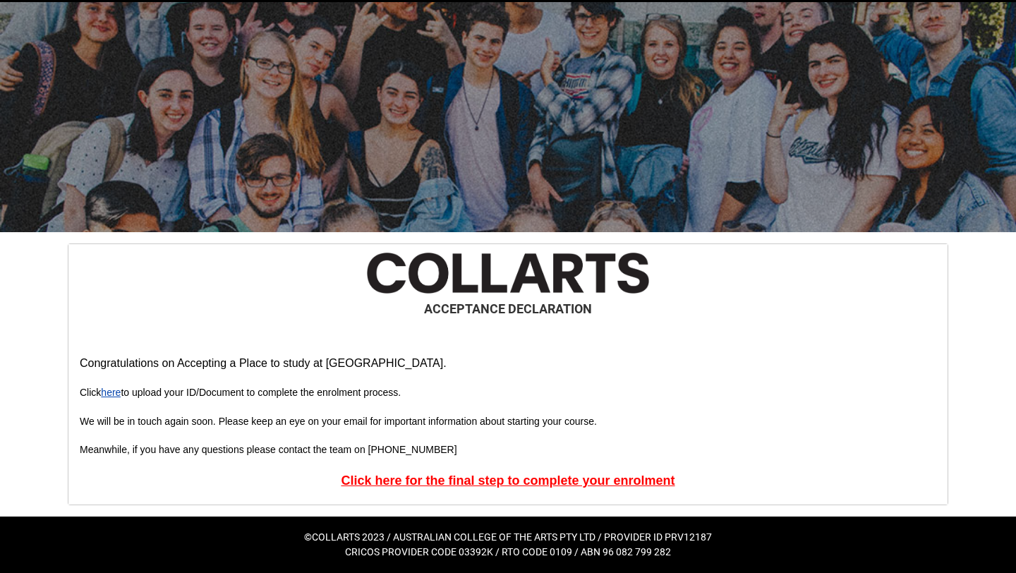
click at [116, 391] on link "here" at bounding box center [111, 392] width 20 height 11
